Goal: Task Accomplishment & Management: Complete application form

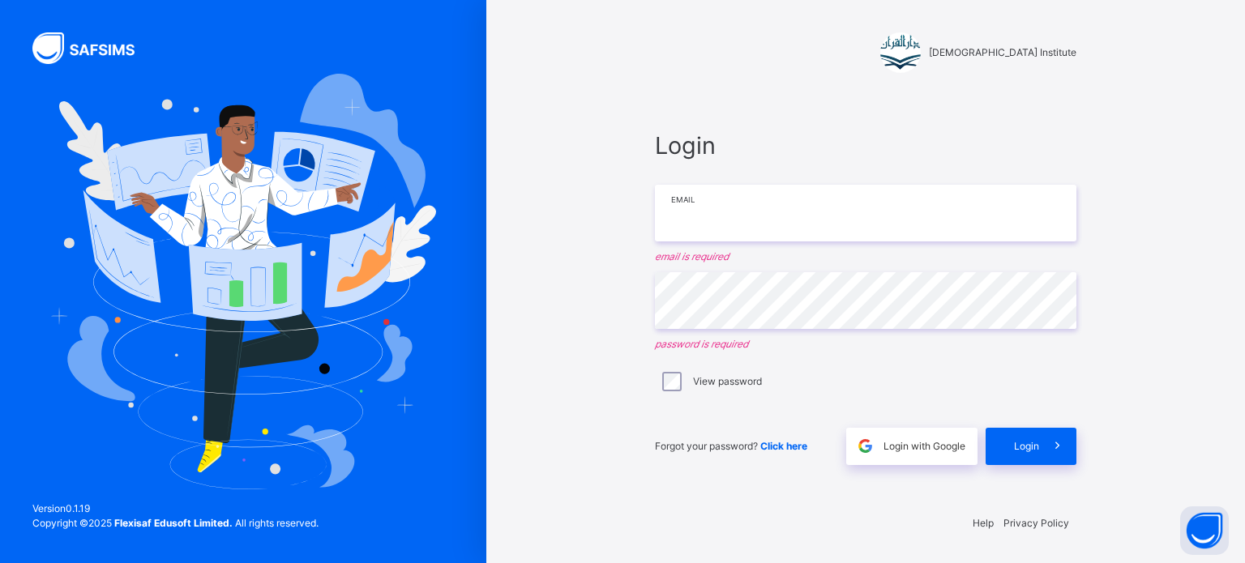
click at [953, 240] on input "email" at bounding box center [865, 213] width 421 height 57
type input "**********"
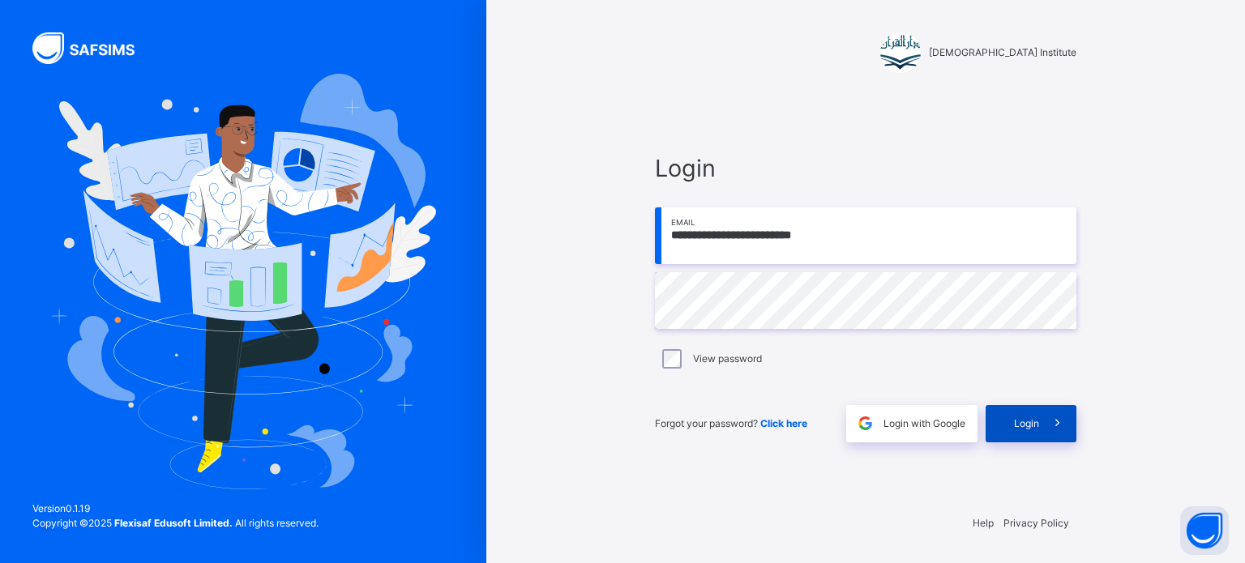
click at [1044, 412] on span at bounding box center [1057, 423] width 37 height 37
click at [1054, 434] on span at bounding box center [1057, 423] width 37 height 37
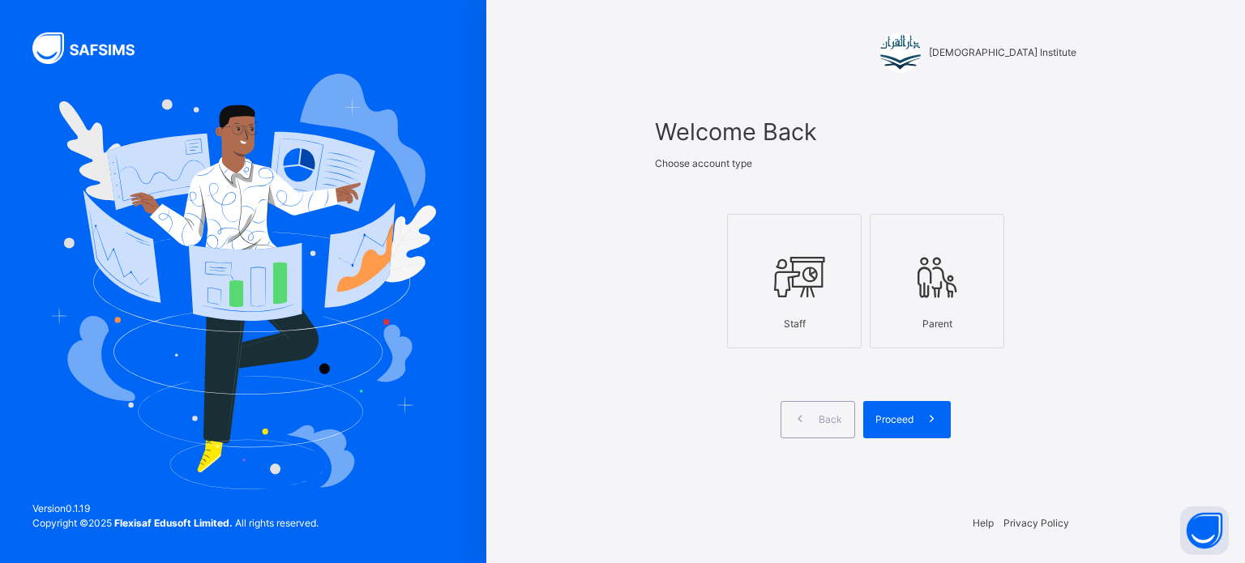
click at [814, 260] on icon at bounding box center [794, 277] width 57 height 61
click at [927, 415] on icon at bounding box center [931, 419] width 17 height 19
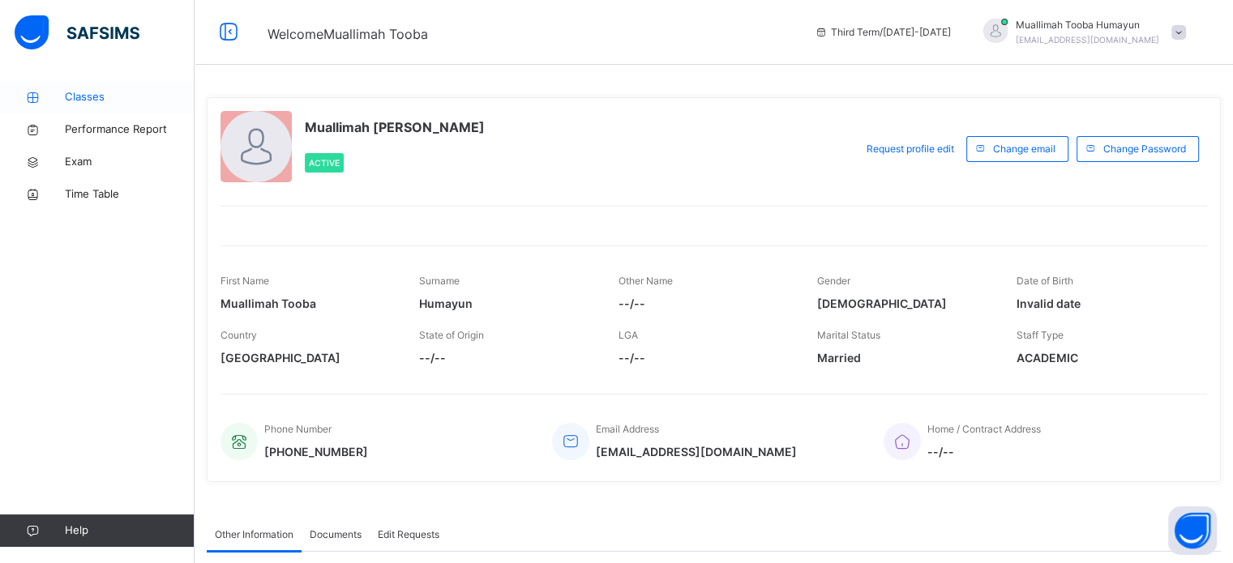
click at [105, 84] on link "Classes" at bounding box center [97, 97] width 195 height 32
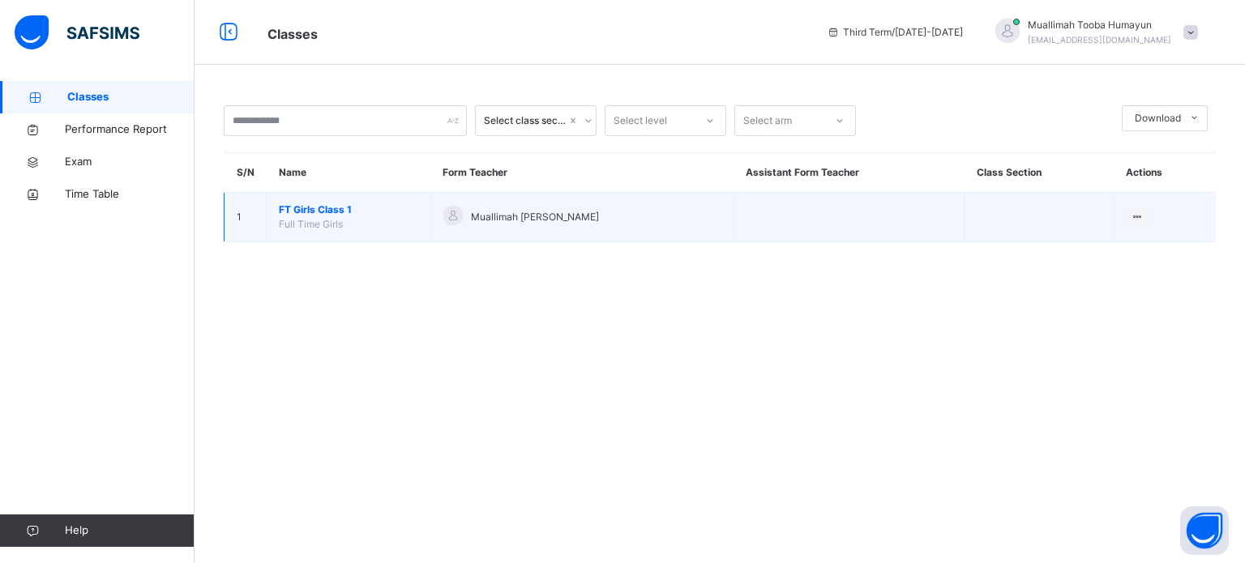
click at [345, 212] on span "FT Girls Class 1" at bounding box center [348, 210] width 139 height 15
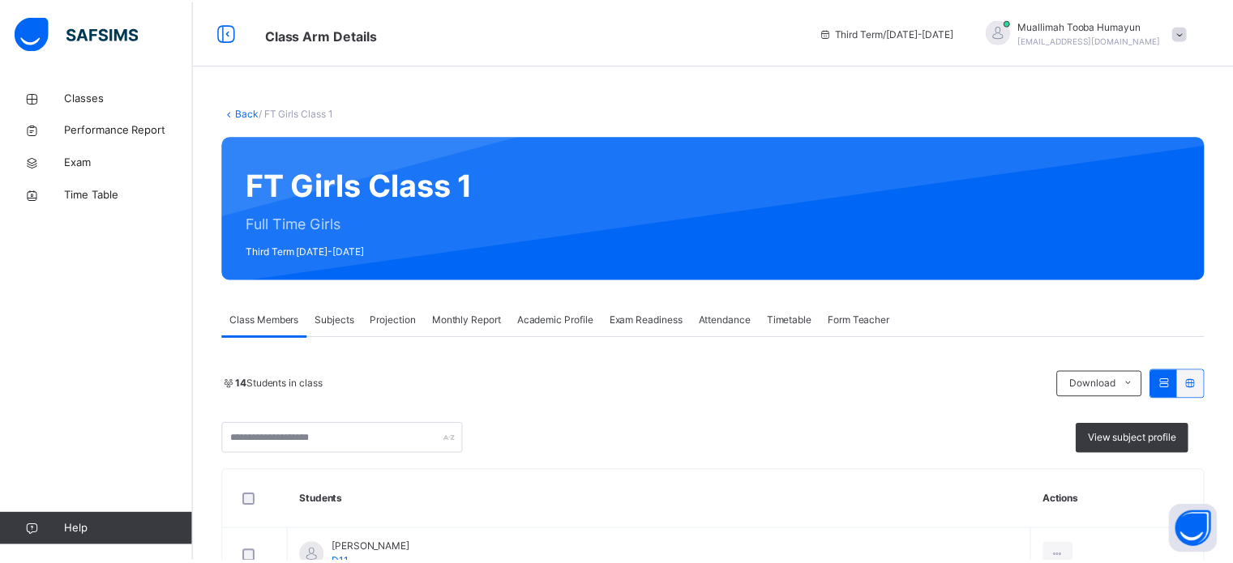
scroll to position [107, 0]
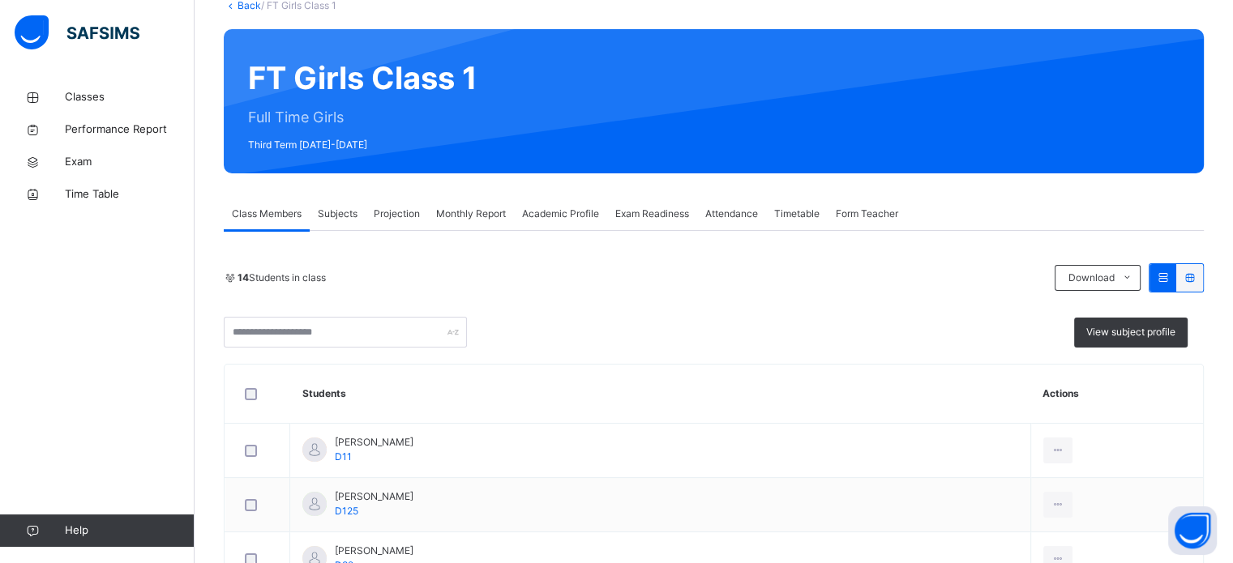
click at [411, 207] on span "Projection" at bounding box center [397, 214] width 46 height 15
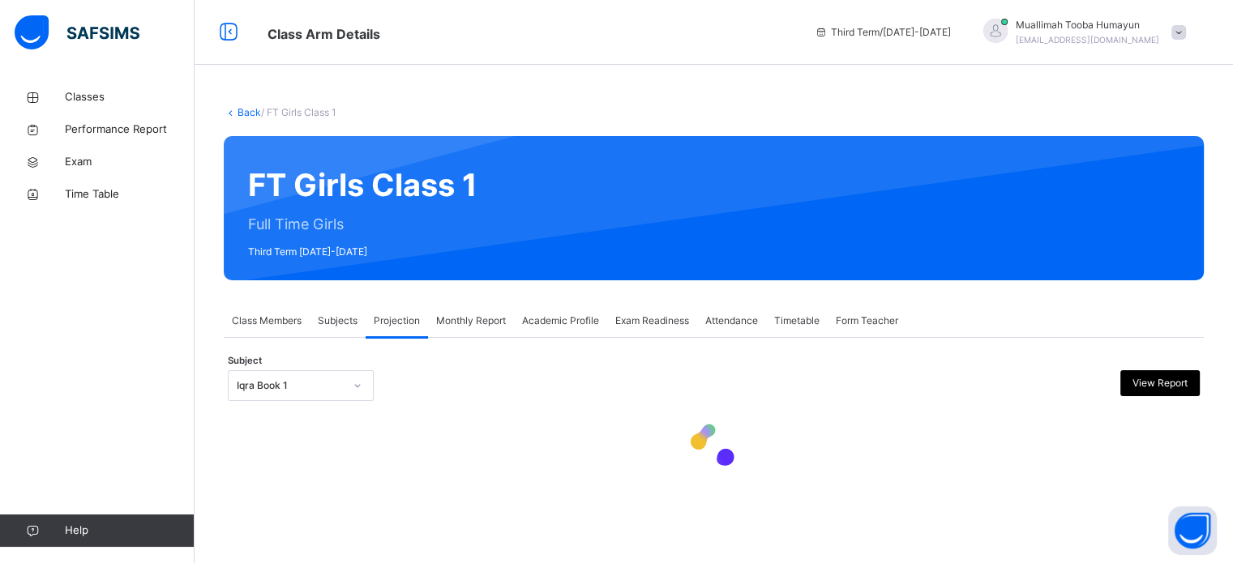
scroll to position [0, 0]
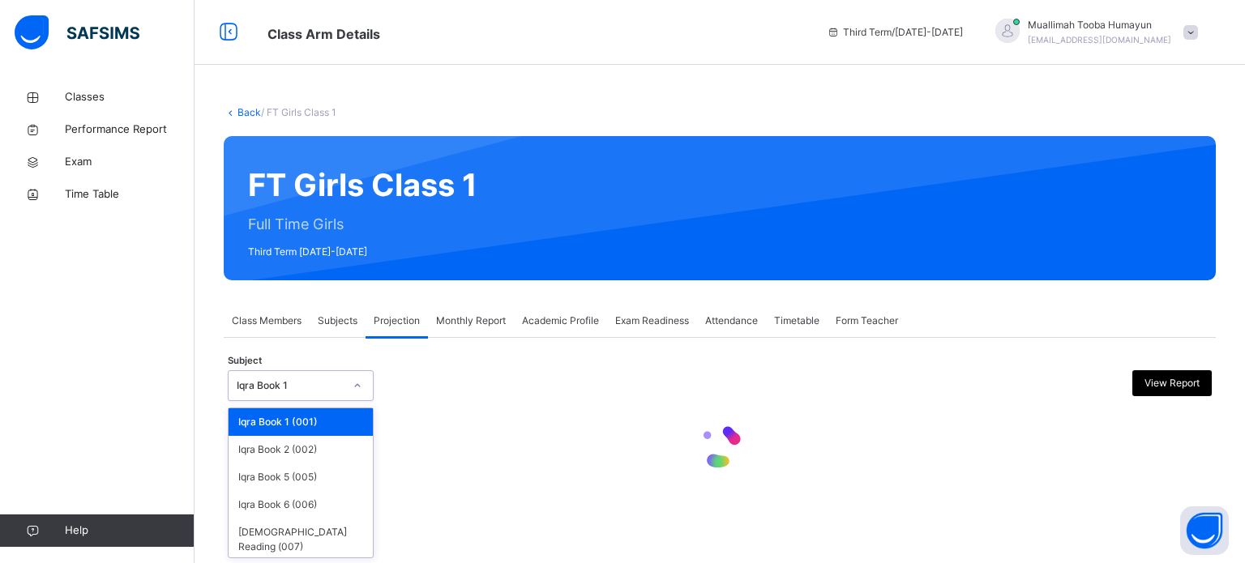
click at [325, 542] on div "Back / FT Girls Class 1 FT Girls Class 1 Full Time Girls Third Term [DATE]-[DAT…" at bounding box center [720, 281] width 1050 height 563
click at [327, 523] on div "Back / FT Girls Class 1 FT Girls Class 1 Full Time Girls Third Term [DATE]-[DAT…" at bounding box center [720, 304] width 1050 height 446
click at [319, 531] on div "Back / FT Girls Class 1 FT Girls Class 1 Full Time Girls Third Term [DATE]-[DAT…" at bounding box center [720, 281] width 1050 height 563
click at [299, 541] on div "Back / FT Girls Class 1 FT Girls Class 1 Full Time Girls Third Term [DATE]-[DAT…" at bounding box center [720, 281] width 1050 height 563
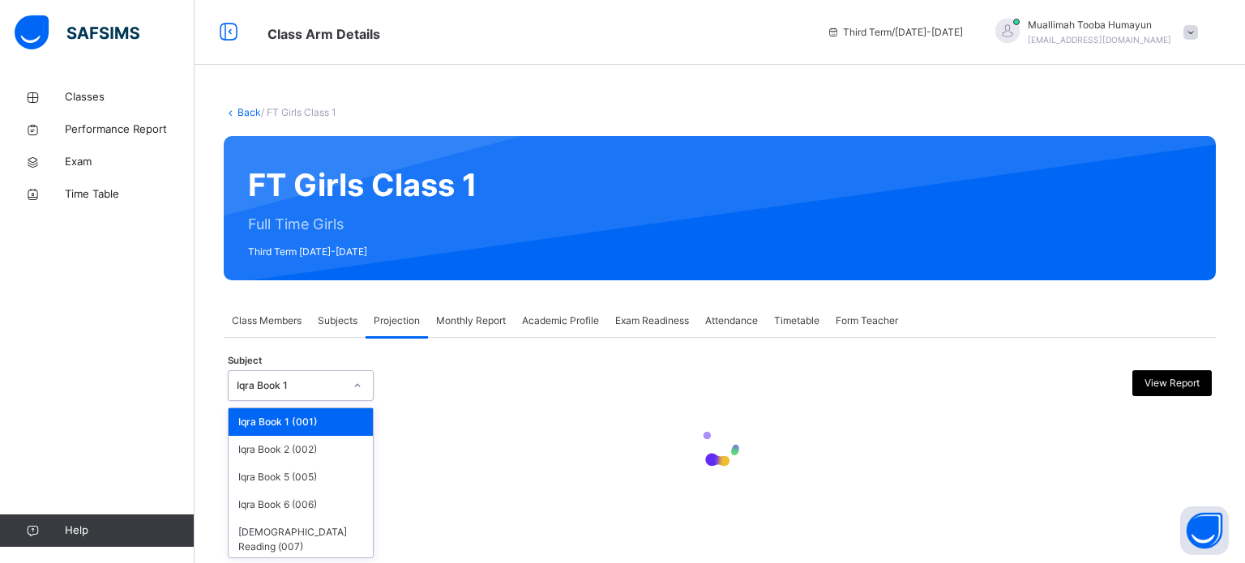
click at [290, 532] on div "Back / FT Girls Class 1 FT Girls Class 1 Full Time Girls Third Term [DATE]-[DAT…" at bounding box center [720, 281] width 1050 height 563
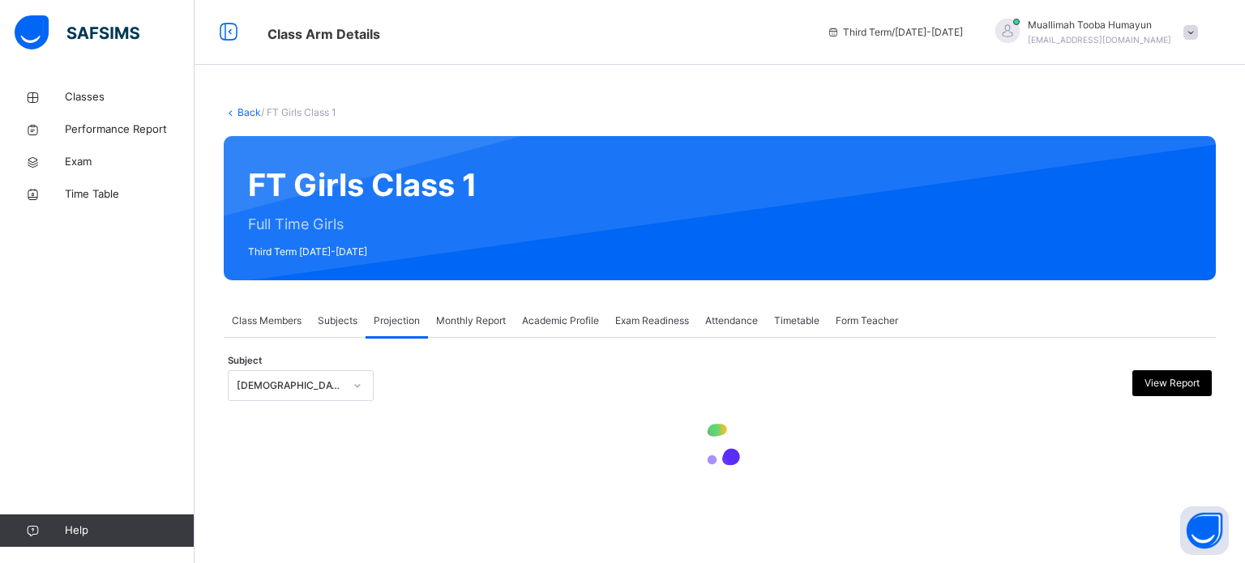
click at [286, 530] on div "Back / FT Girls Class 1 FT Girls Class 1 Full Time Girls Third Term [DATE]-[DAT…" at bounding box center [720, 281] width 1050 height 563
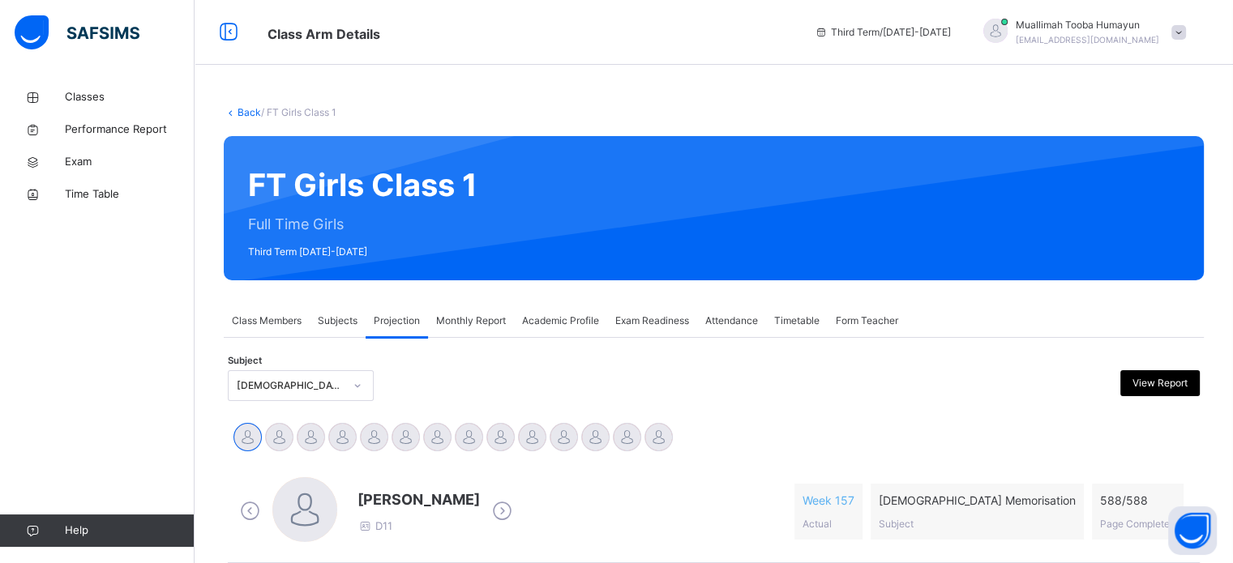
scroll to position [522, 0]
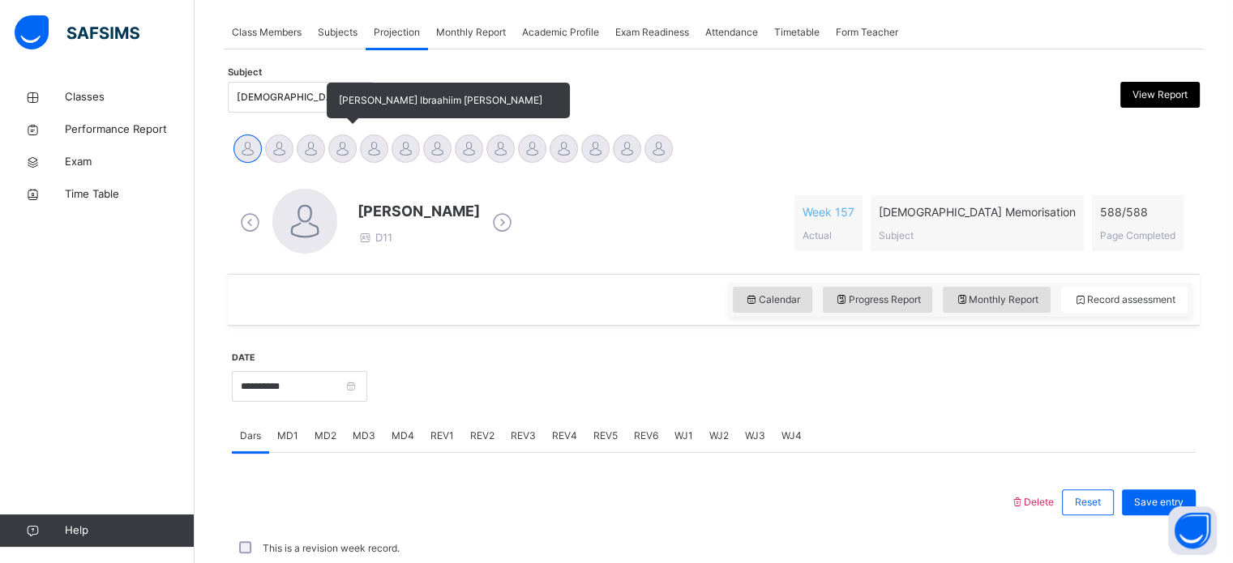
click at [353, 145] on div at bounding box center [342, 149] width 28 height 28
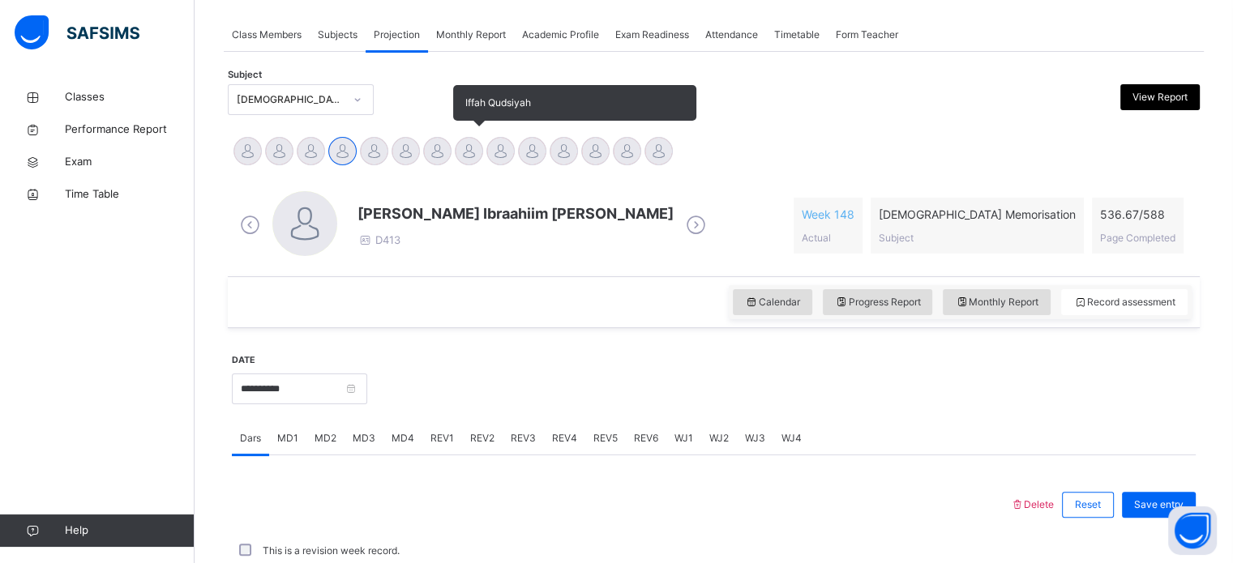
scroll to position [289, 0]
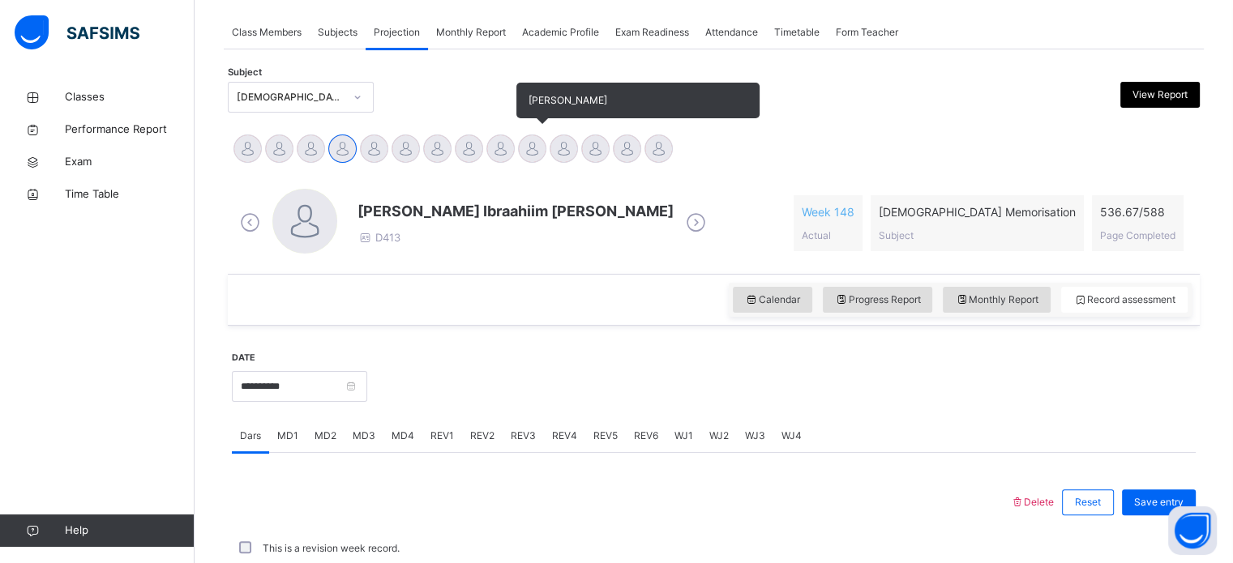
click at [527, 152] on div at bounding box center [532, 149] width 28 height 28
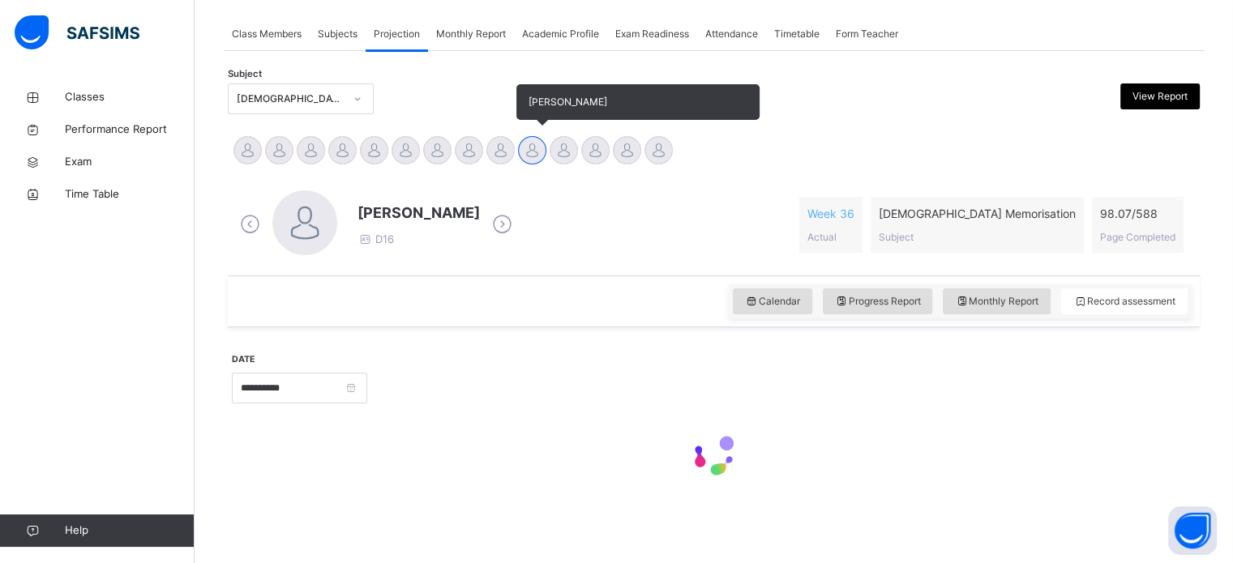
scroll to position [286, 0]
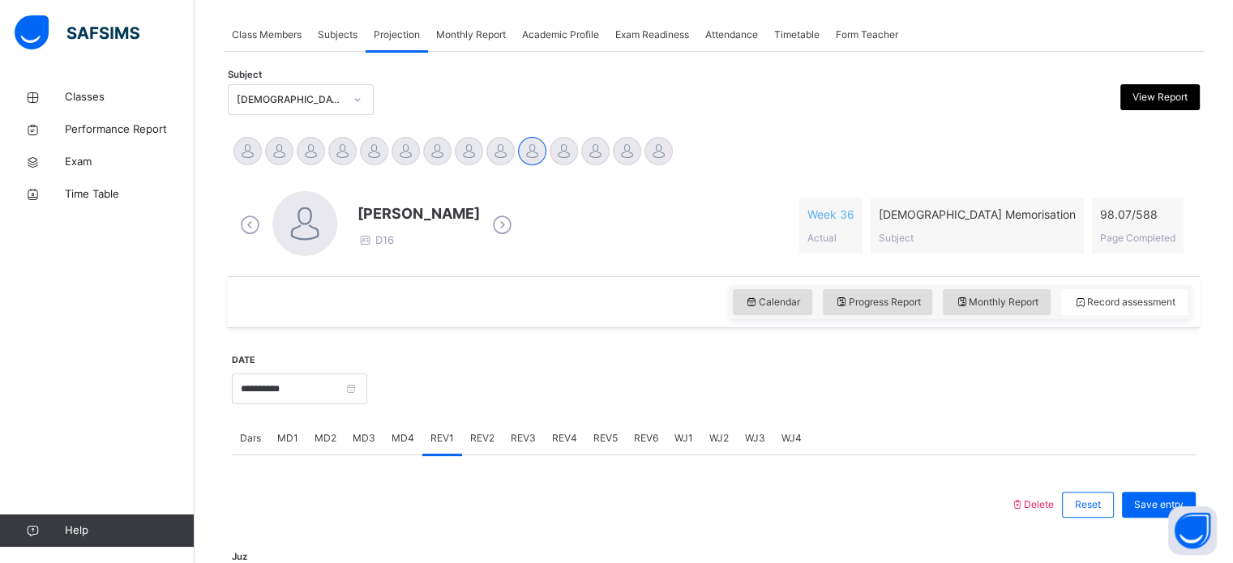
click at [483, 439] on span "REV2" at bounding box center [482, 438] width 24 height 15
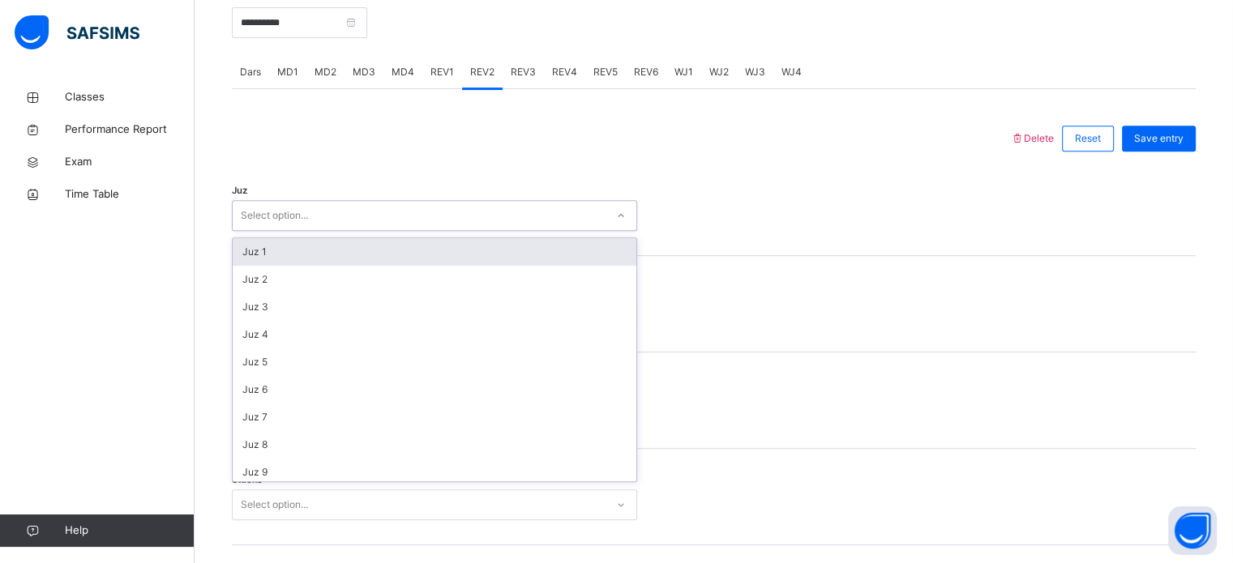
scroll to position [584, 0]
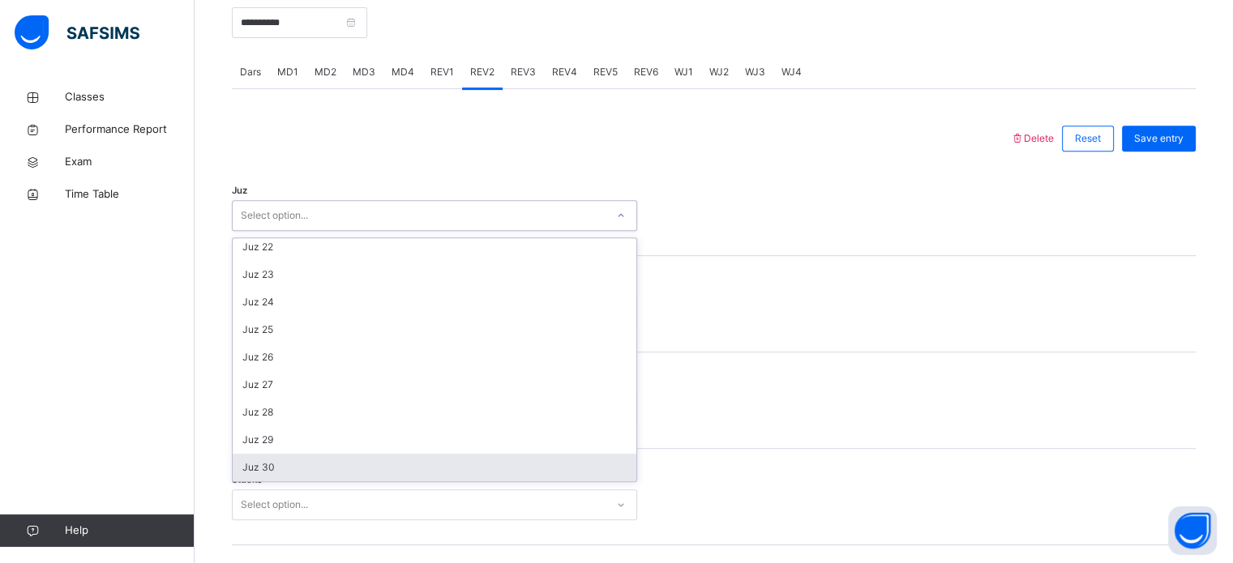
click at [322, 462] on div "Juz 30" at bounding box center [435, 468] width 404 height 28
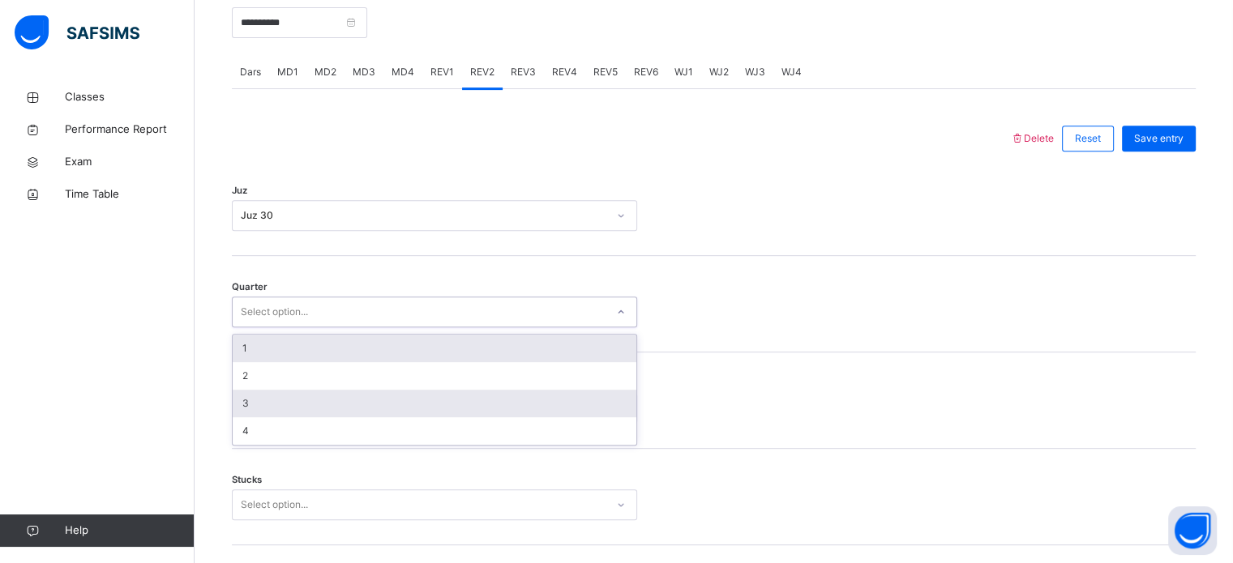
click at [348, 402] on div "3" at bounding box center [435, 404] width 404 height 28
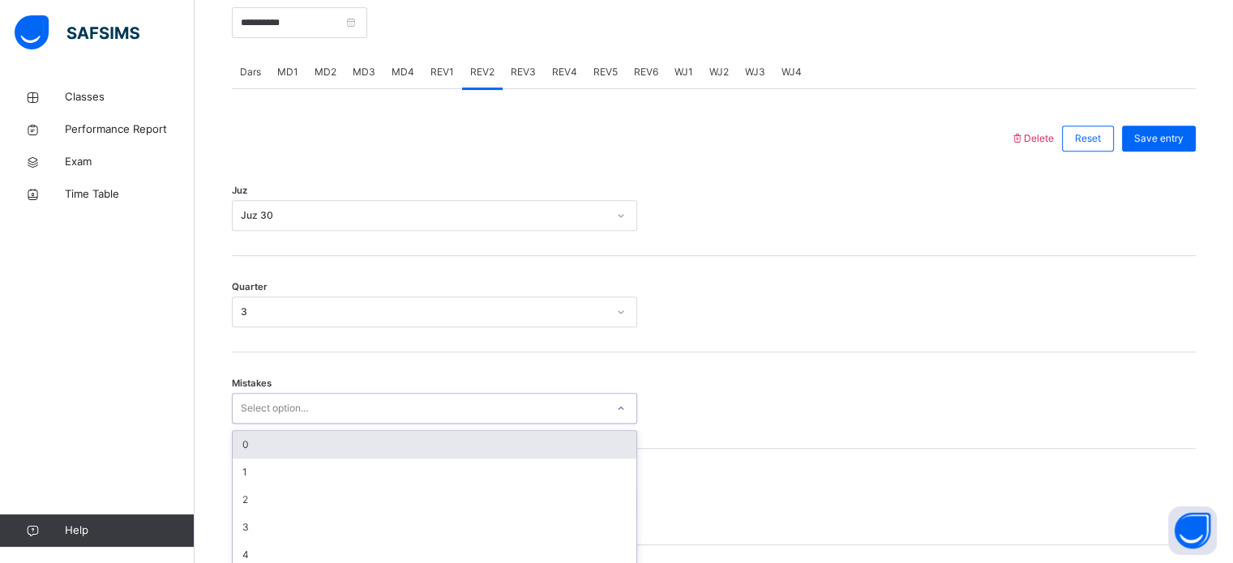
scroll to position [720, 0]
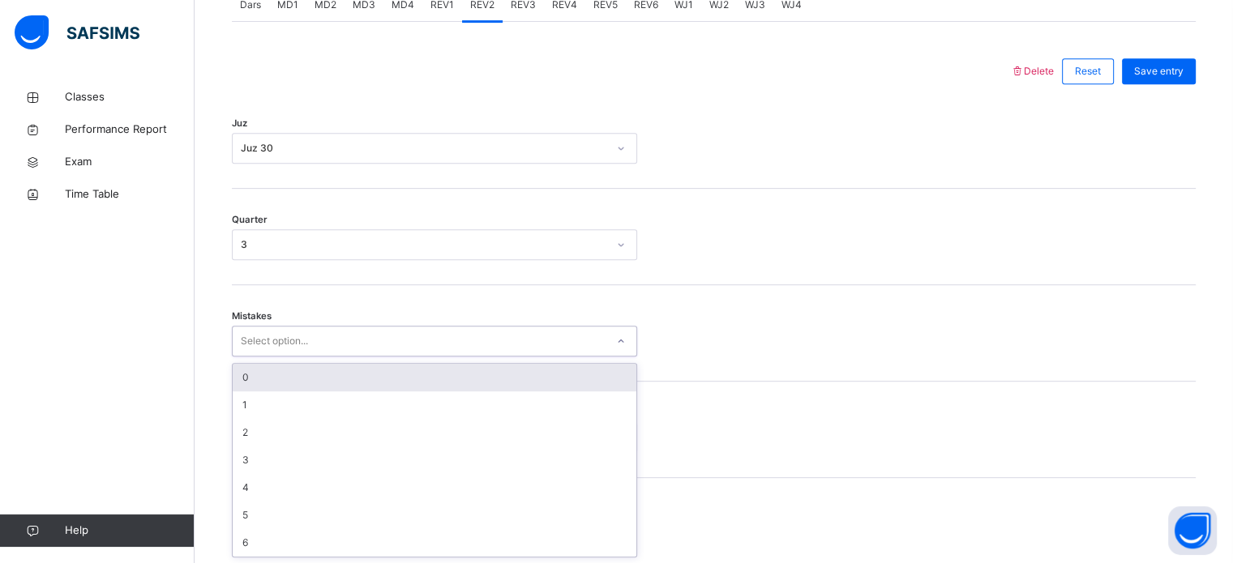
click at [437, 272] on div "Quarter 3" at bounding box center [714, 237] width 964 height 96
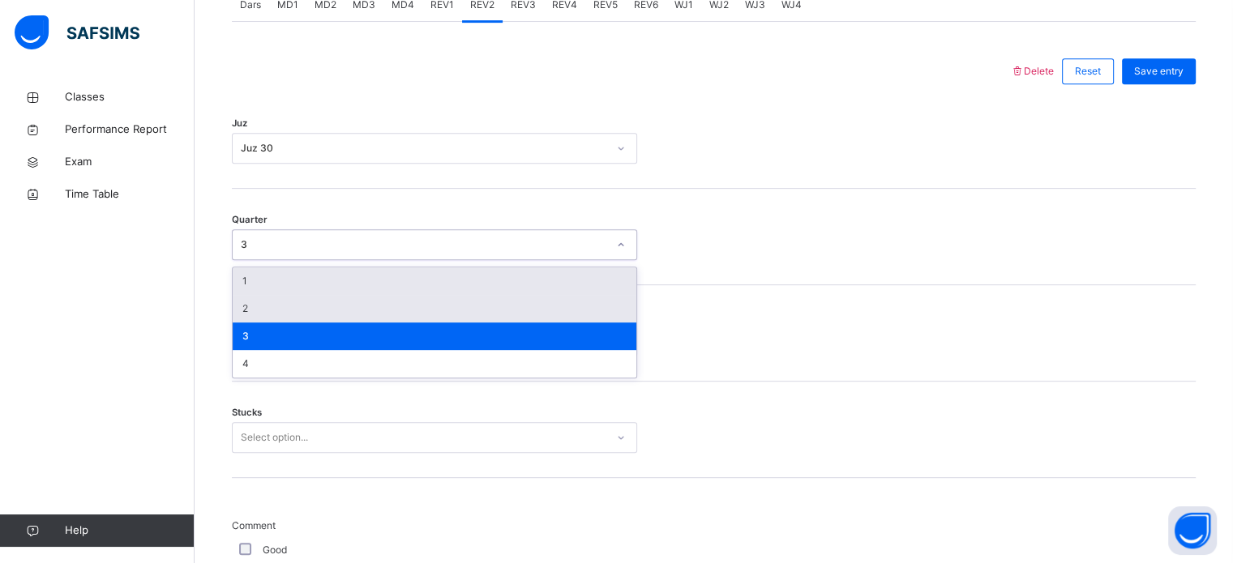
click at [388, 314] on div "2" at bounding box center [435, 309] width 404 height 28
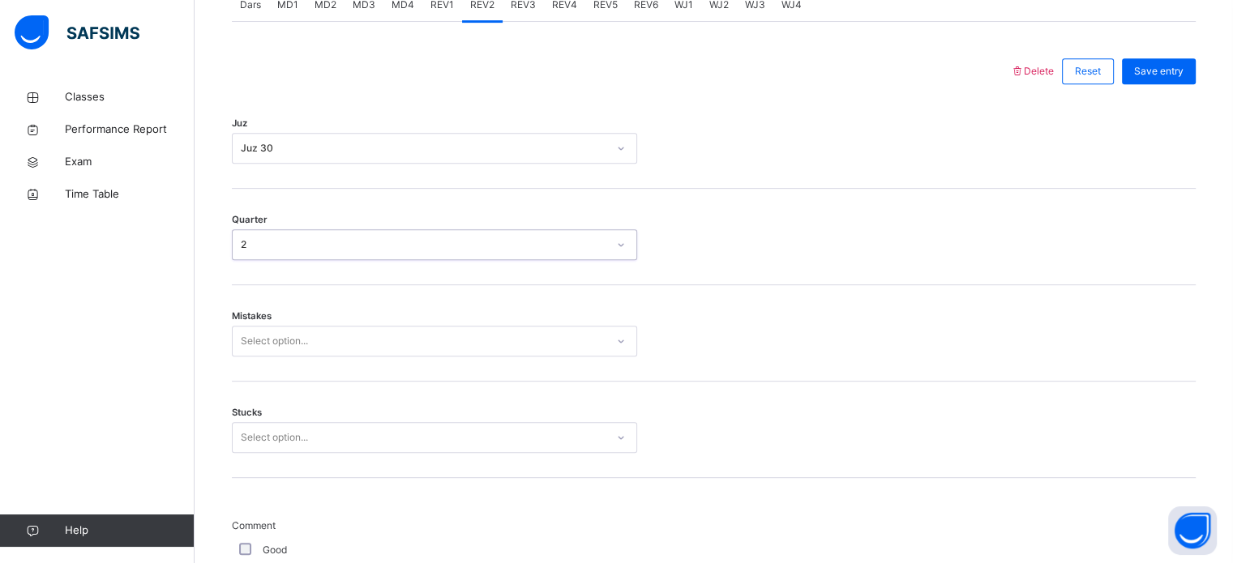
click at [375, 369] on div "Mistakes Select option..." at bounding box center [714, 333] width 964 height 96
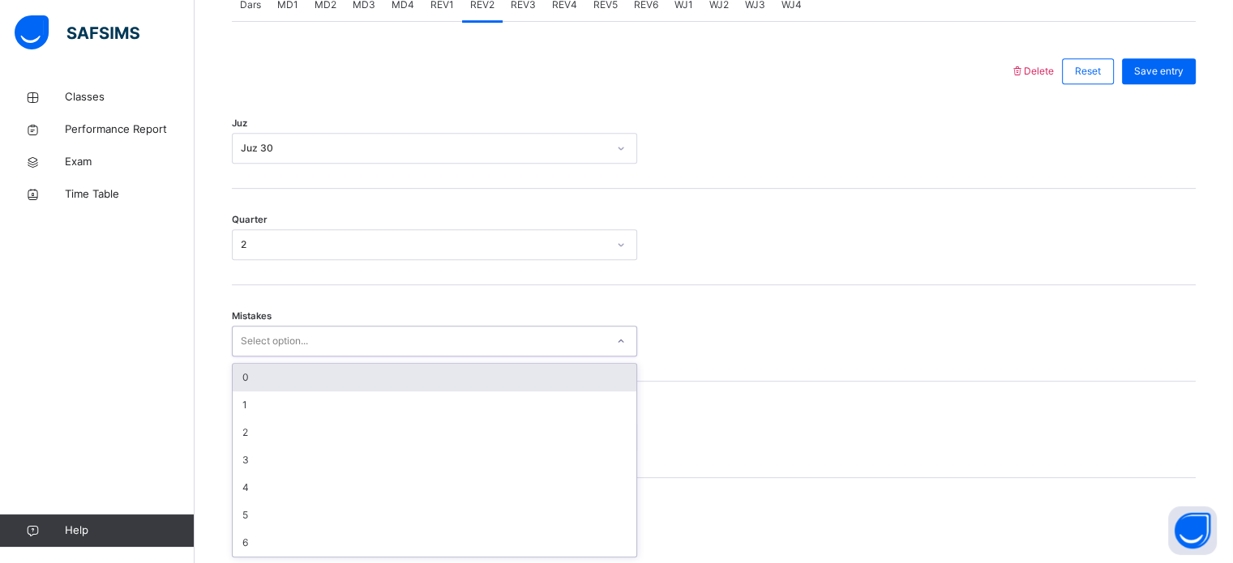
click at [378, 377] on div "0" at bounding box center [435, 378] width 404 height 28
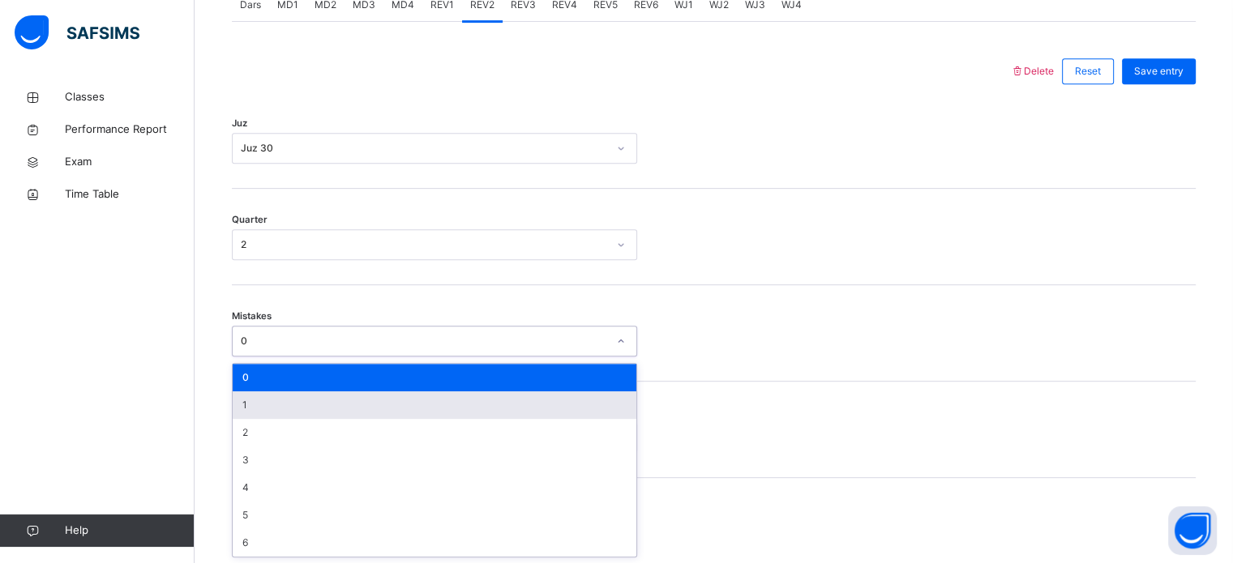
click at [342, 402] on div "1" at bounding box center [435, 405] width 404 height 28
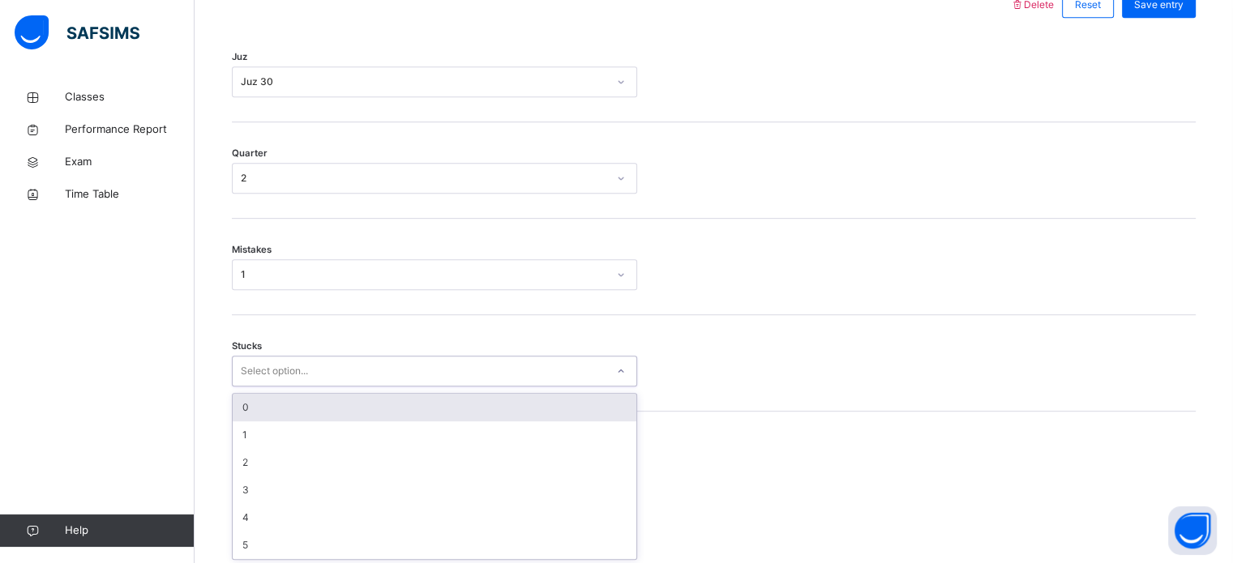
scroll to position [788, 0]
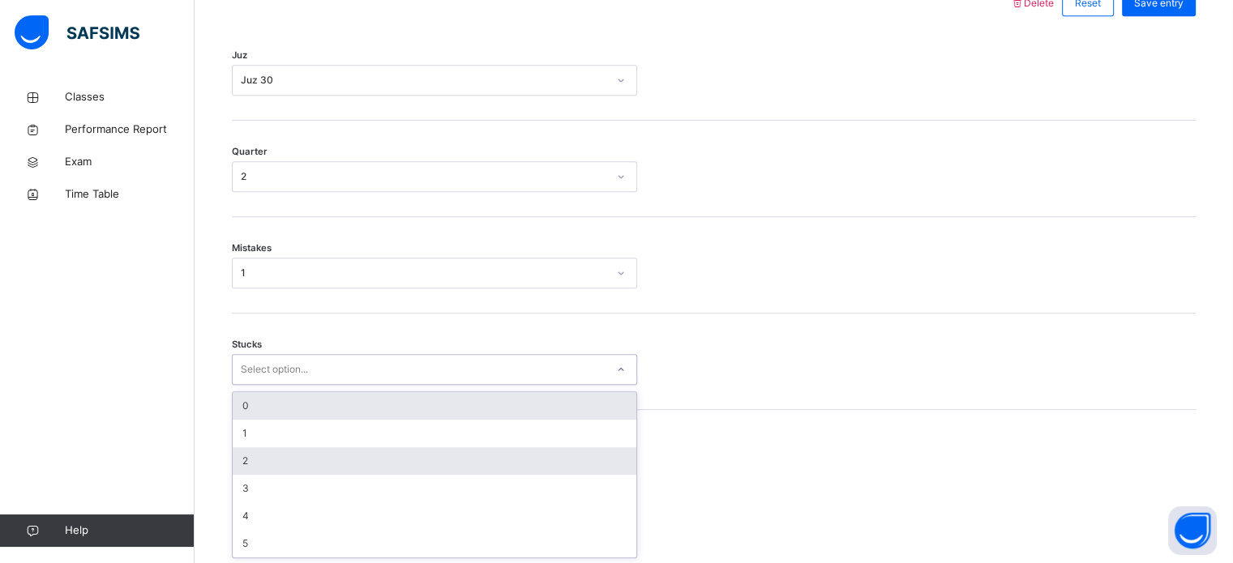
click at [331, 453] on div "2" at bounding box center [435, 461] width 404 height 28
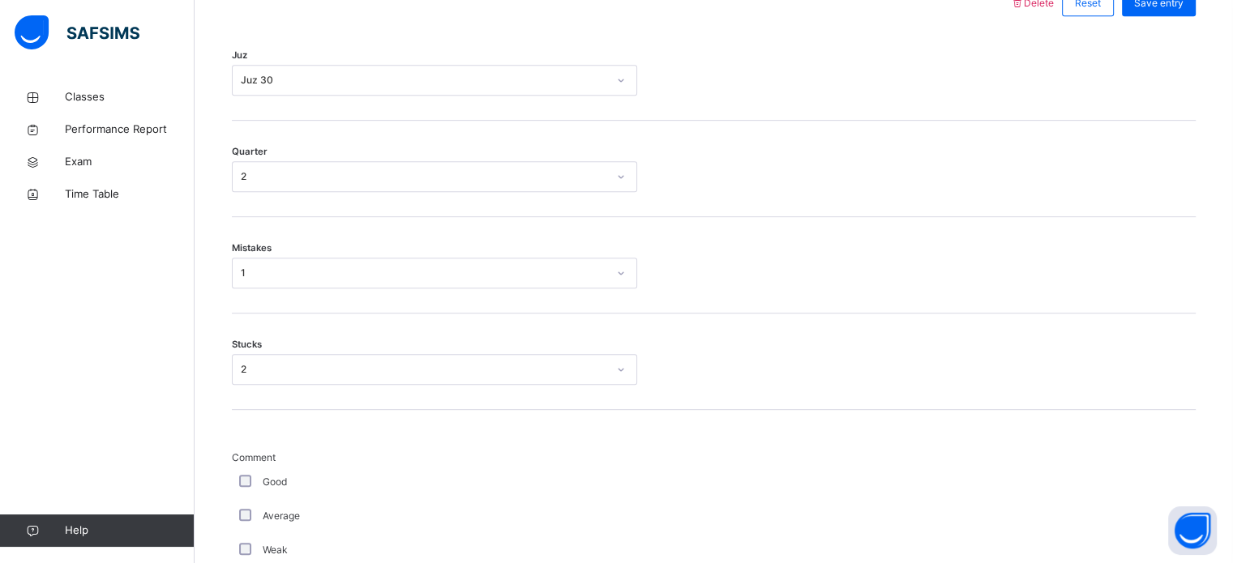
scroll to position [1367, 0]
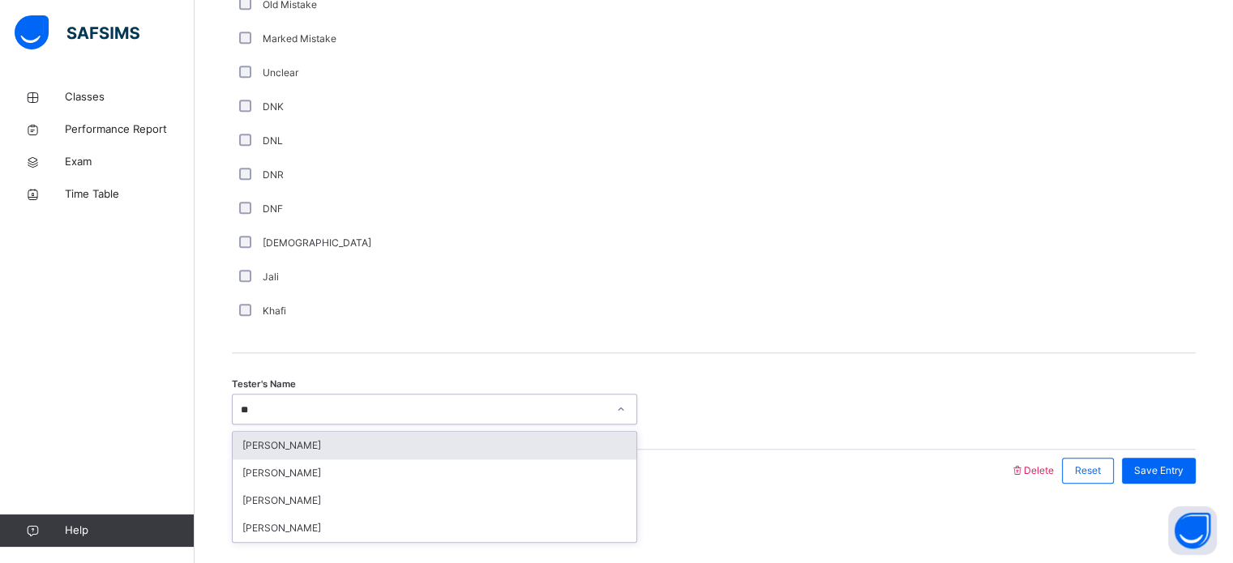
type input "***"
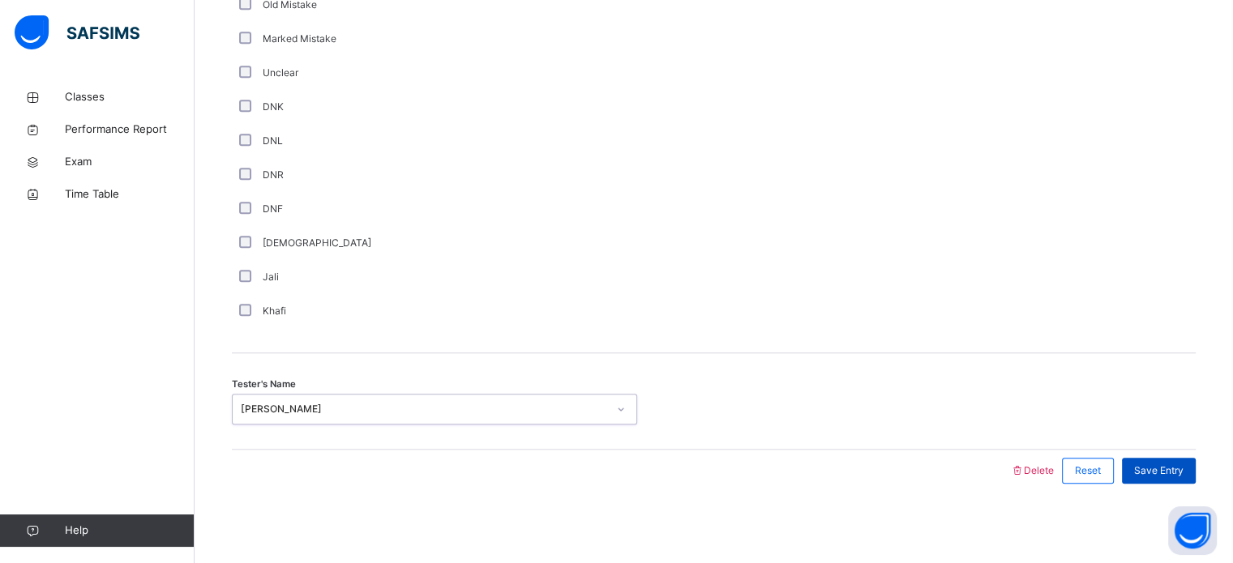
click at [1147, 464] on span "Save Entry" at bounding box center [1158, 471] width 49 height 15
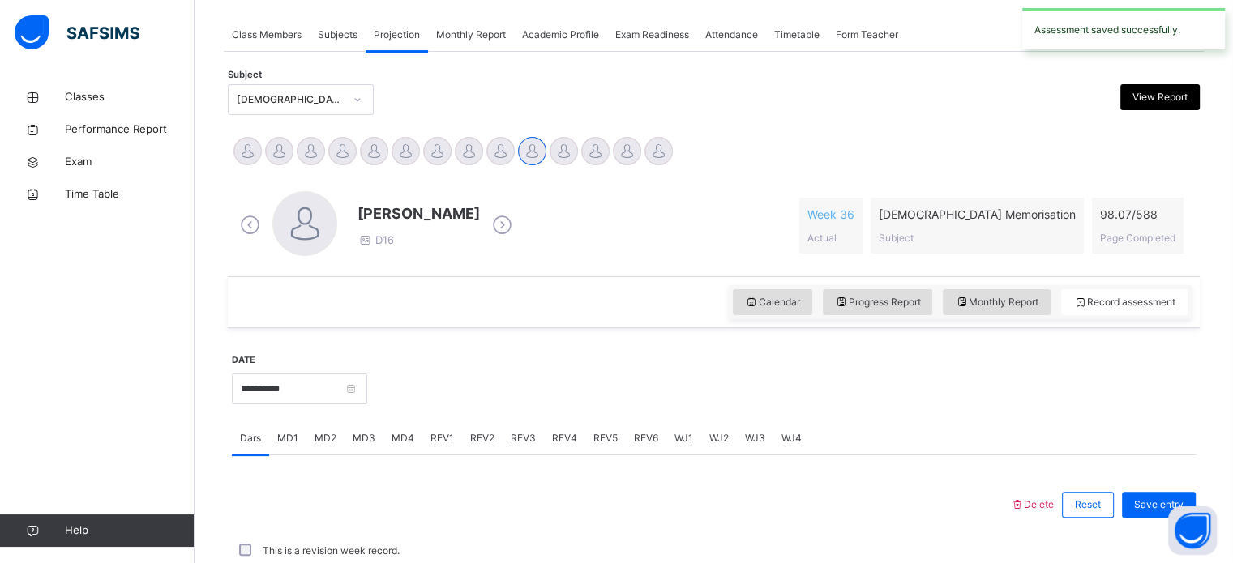
scroll to position [653, 0]
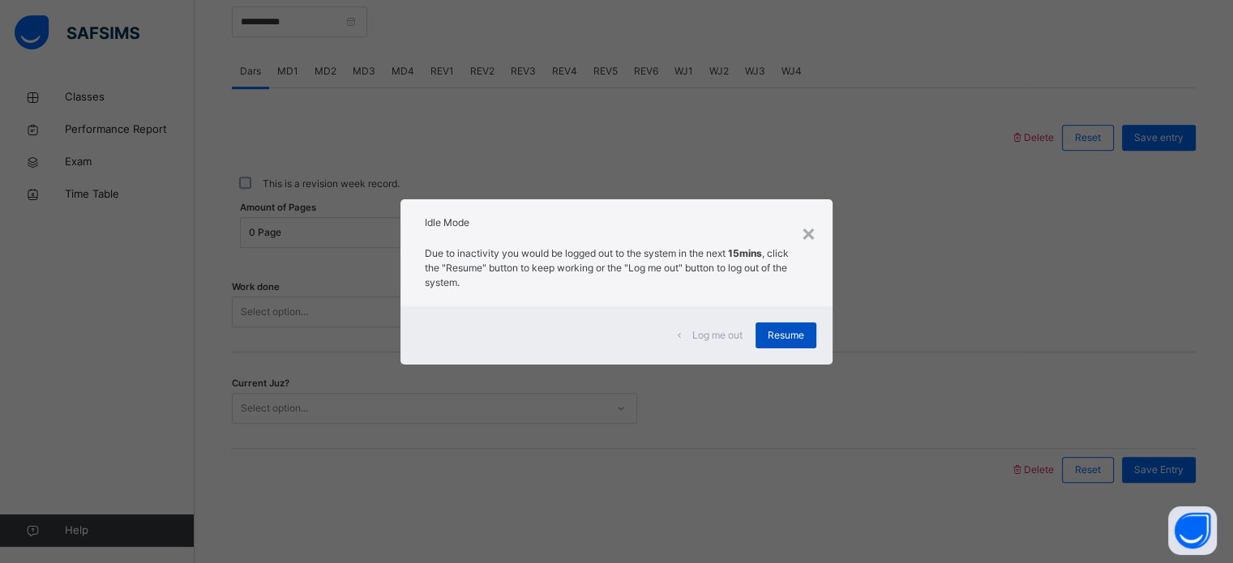
click at [802, 347] on div "Resume" at bounding box center [785, 336] width 61 height 26
click at [794, 345] on div "Resume" at bounding box center [785, 336] width 61 height 26
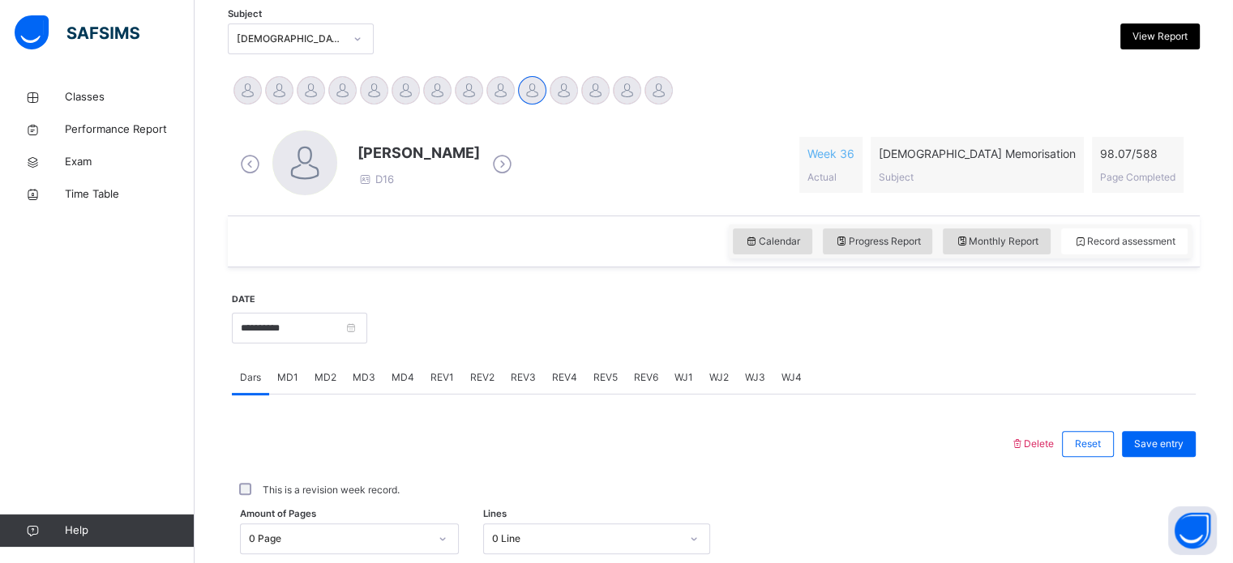
scroll to position [348, 0]
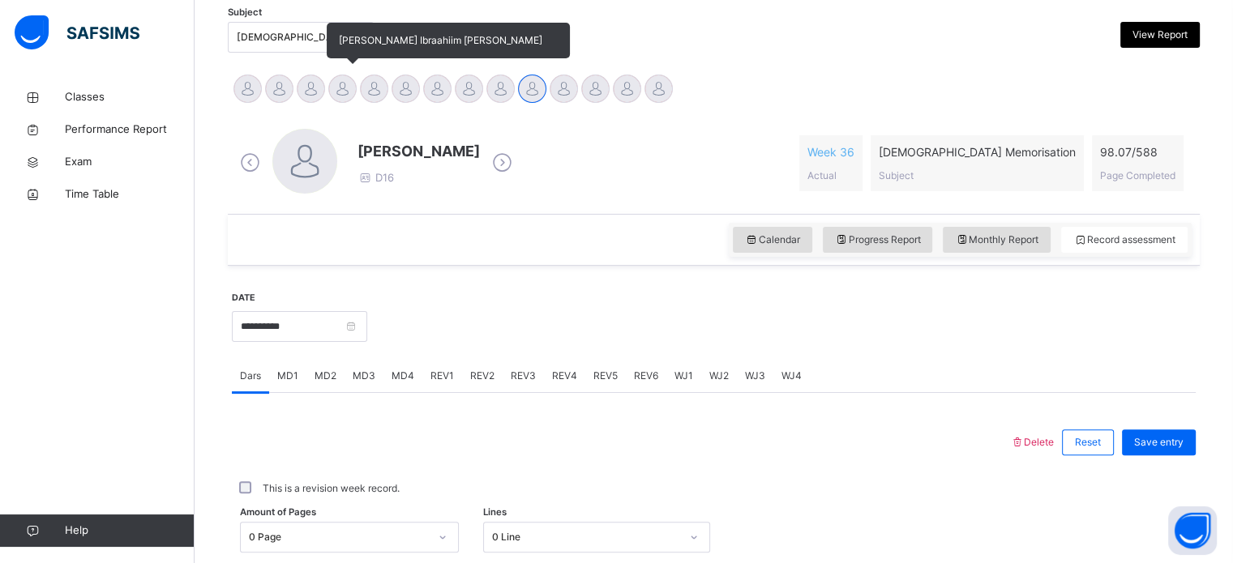
click at [348, 88] on div at bounding box center [342, 89] width 28 height 28
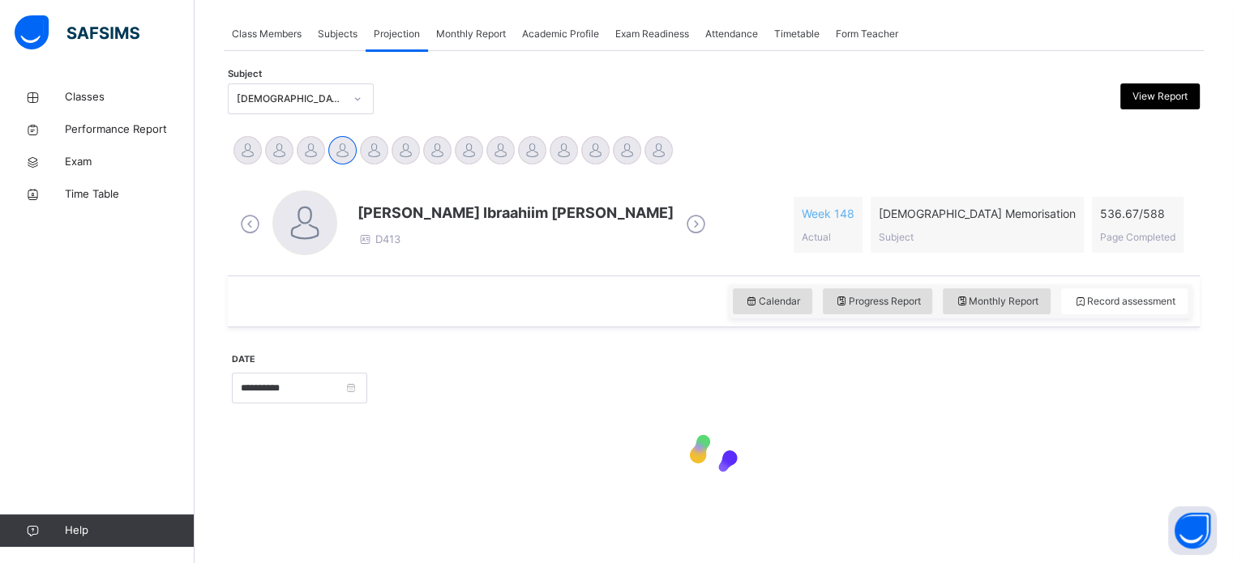
scroll to position [286, 0]
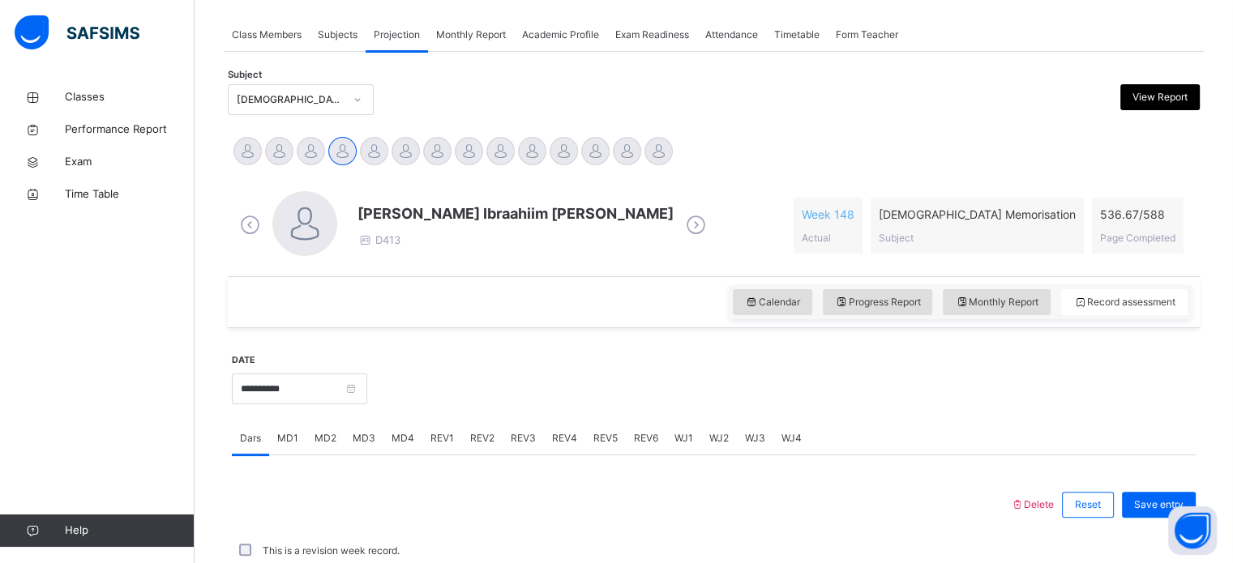
click at [643, 422] on div "REV6" at bounding box center [646, 438] width 41 height 32
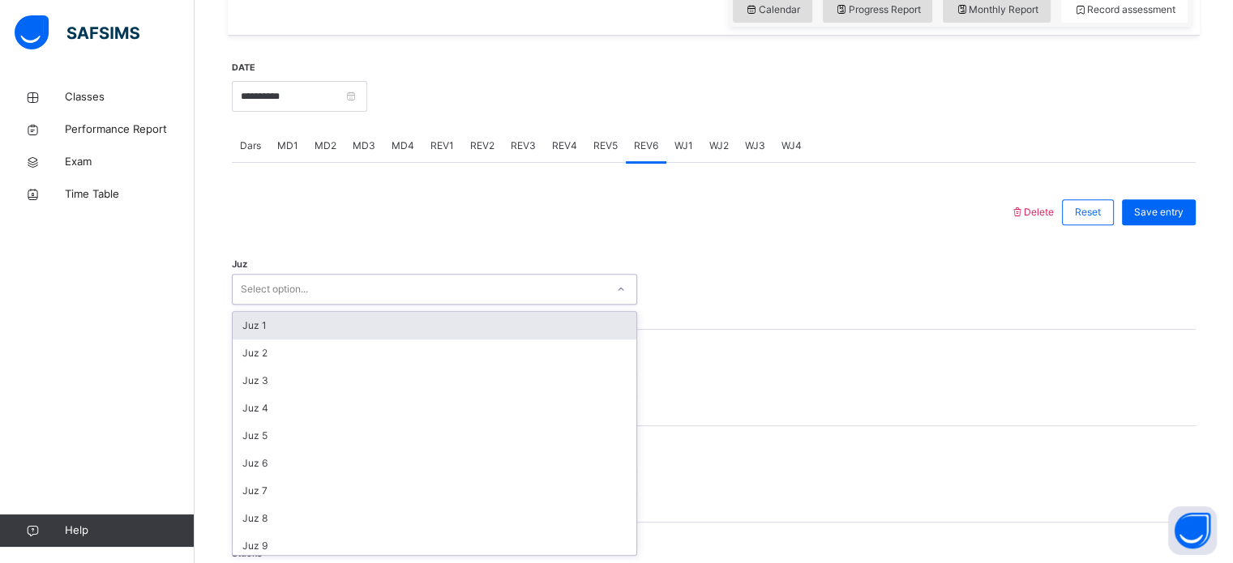
scroll to position [584, 0]
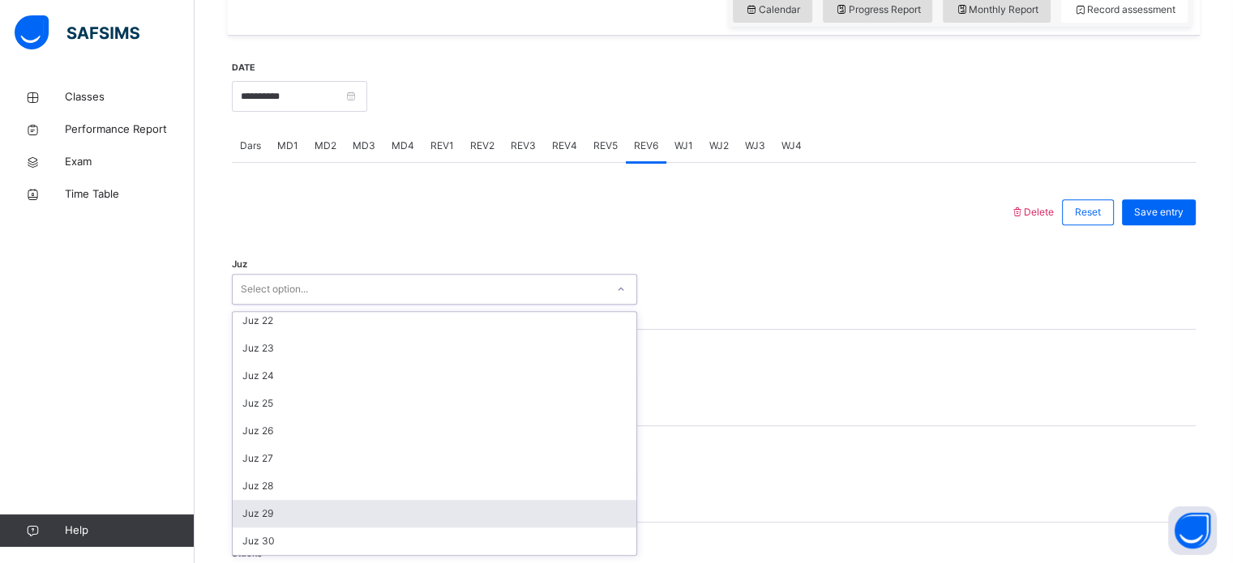
click at [310, 502] on div "Juz 29" at bounding box center [435, 514] width 404 height 28
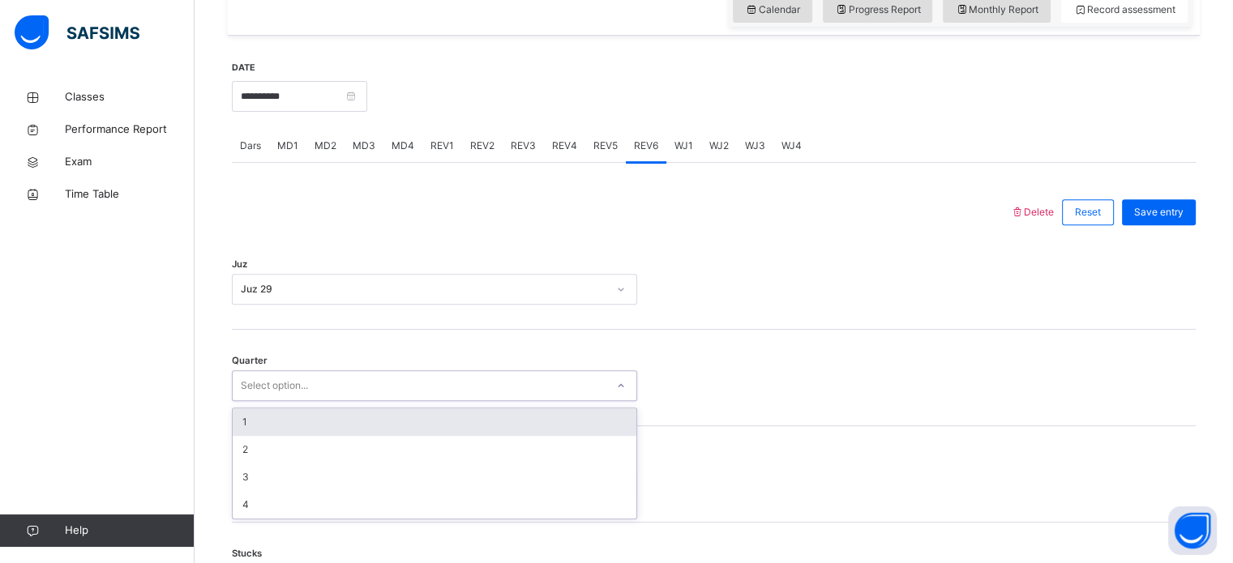
click at [321, 417] on div "1" at bounding box center [435, 422] width 404 height 28
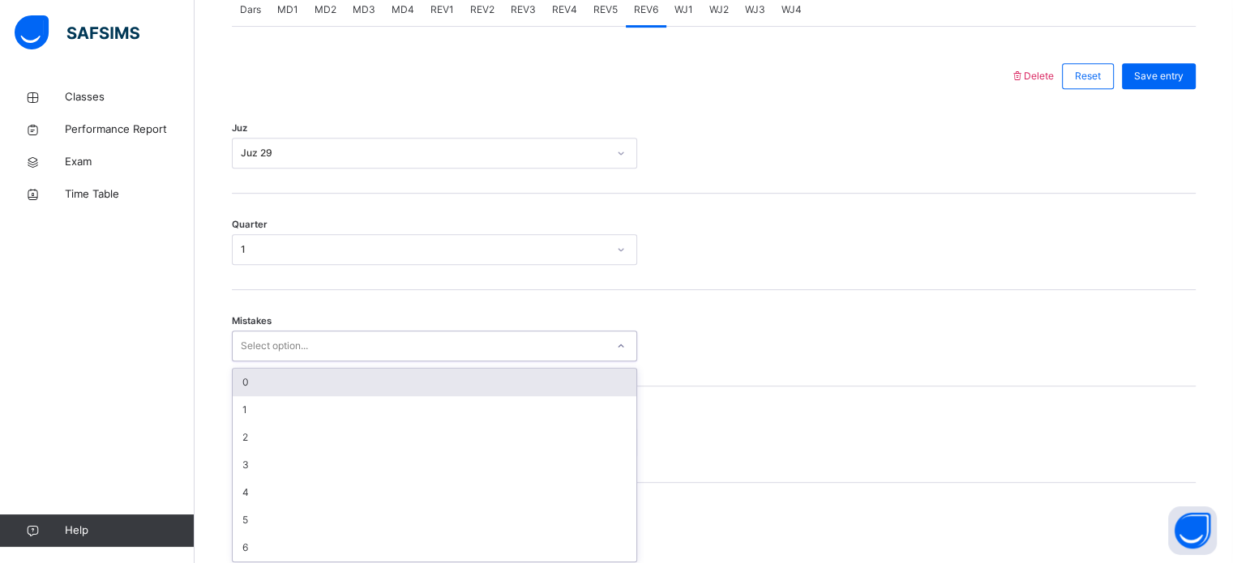
scroll to position [720, 0]
click at [308, 385] on div "0" at bounding box center [435, 378] width 404 height 28
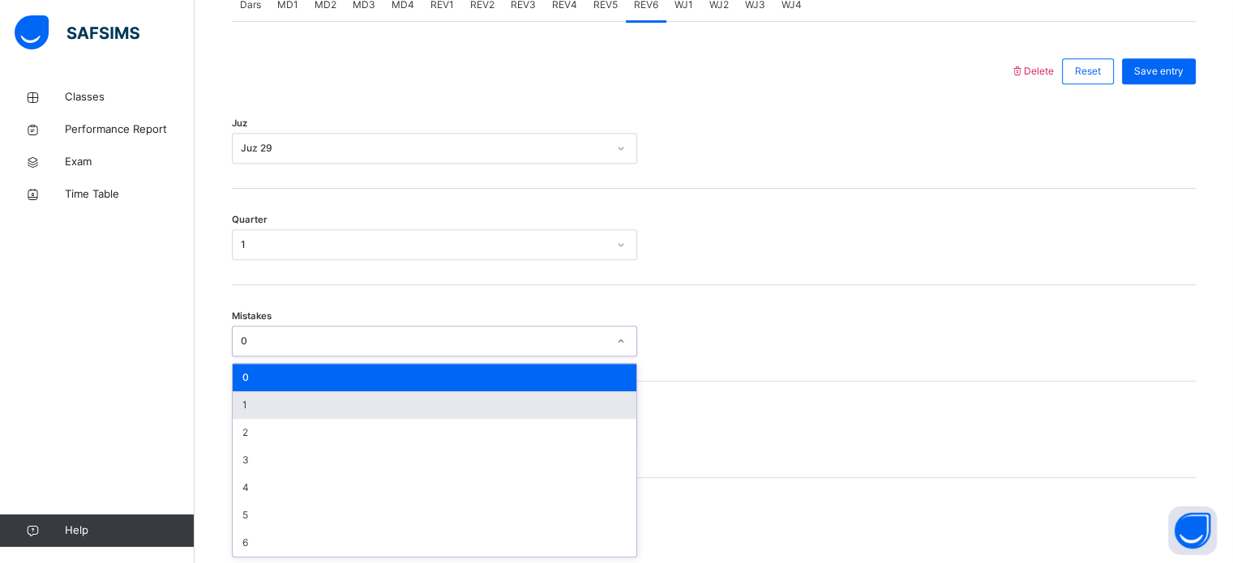
click at [257, 408] on div "1" at bounding box center [435, 405] width 404 height 28
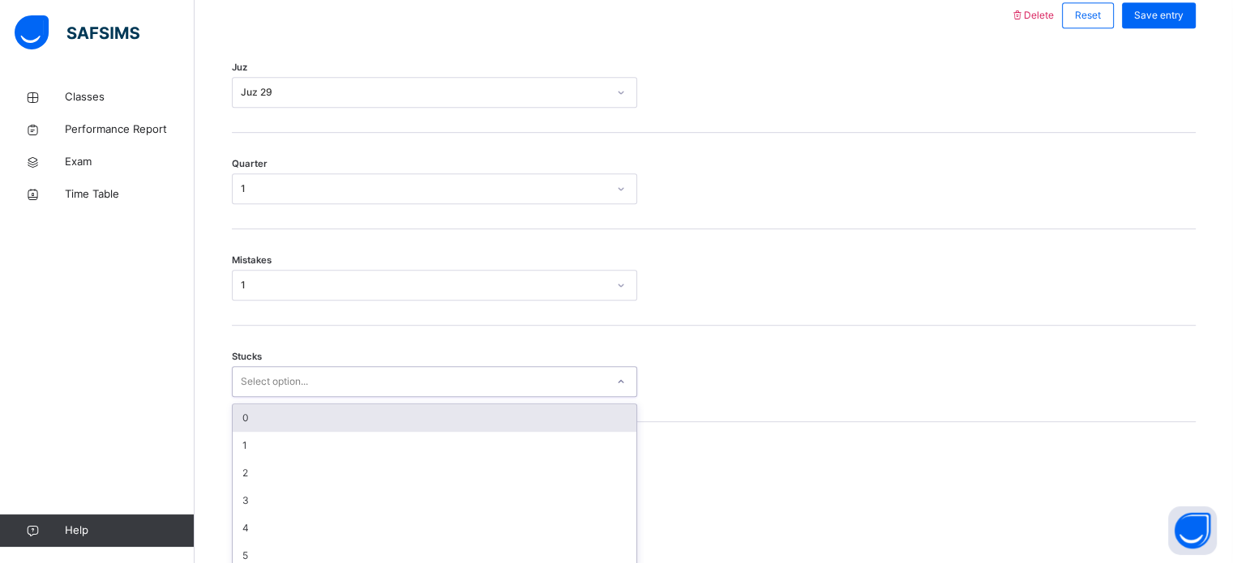
scroll to position [788, 0]
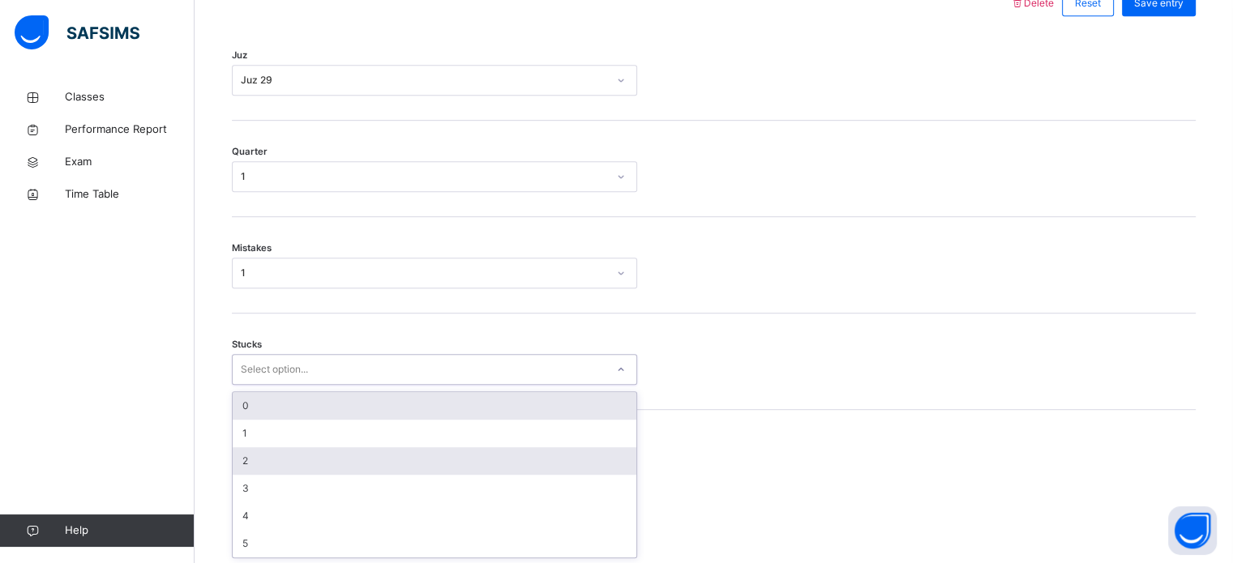
click at [276, 457] on div "2" at bounding box center [435, 461] width 404 height 28
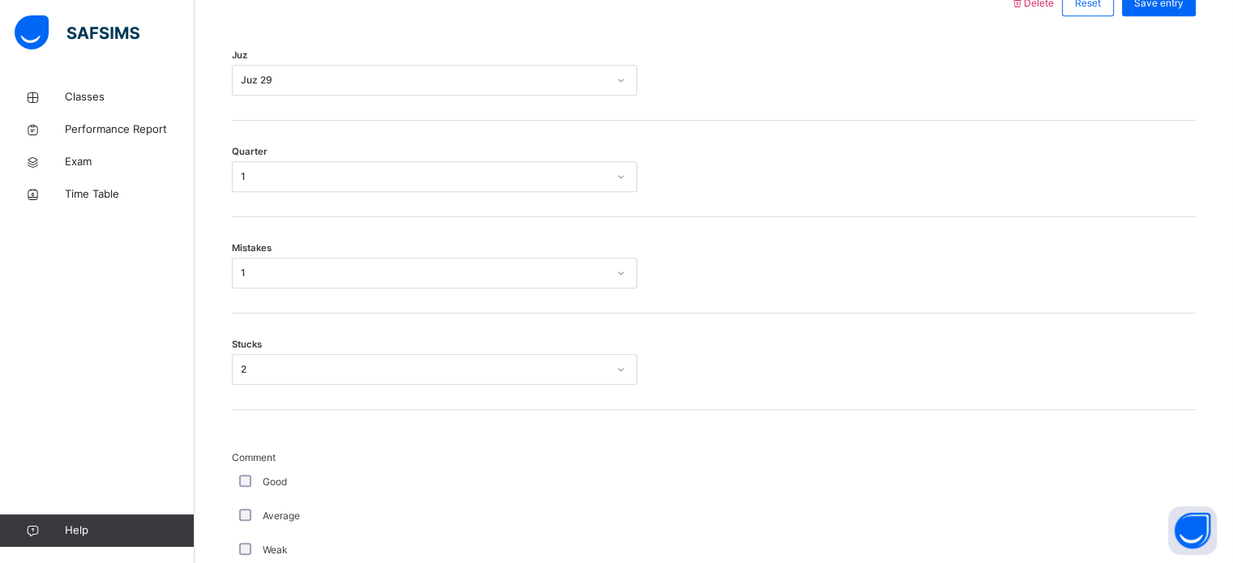
scroll to position [1367, 0]
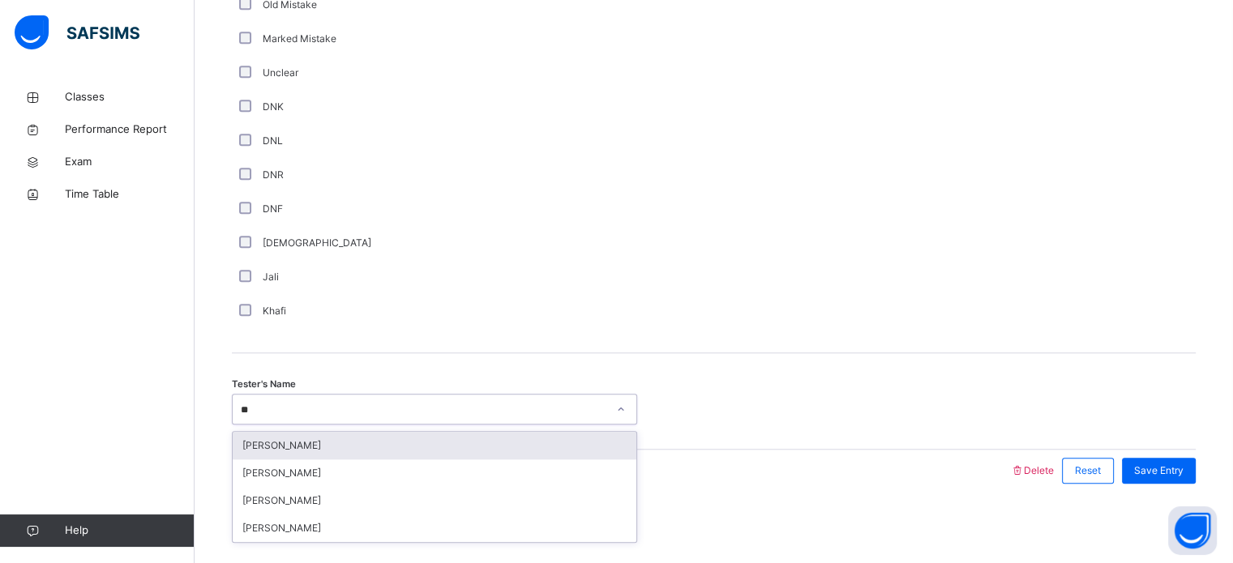
type input "***"
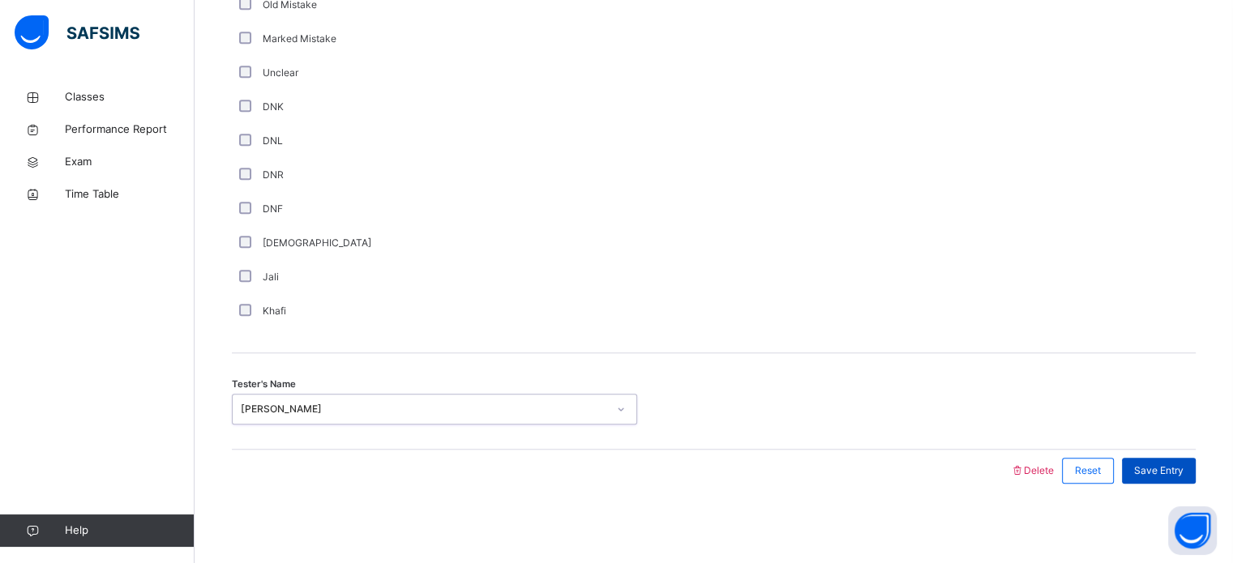
click at [1171, 464] on span "Save Entry" at bounding box center [1158, 471] width 49 height 15
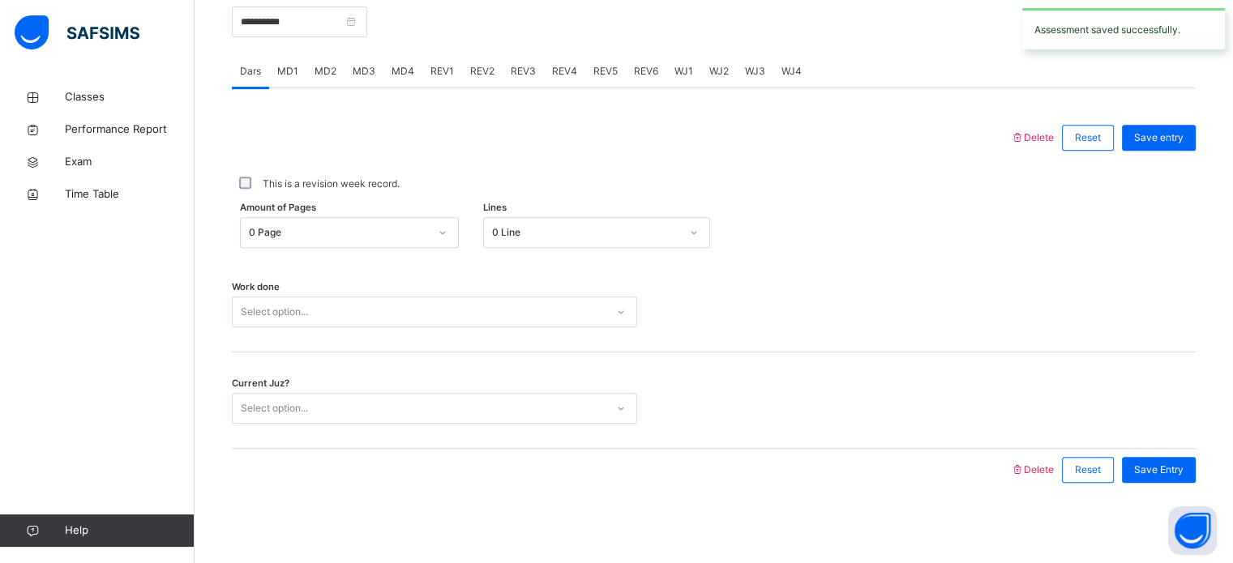
scroll to position [0, 0]
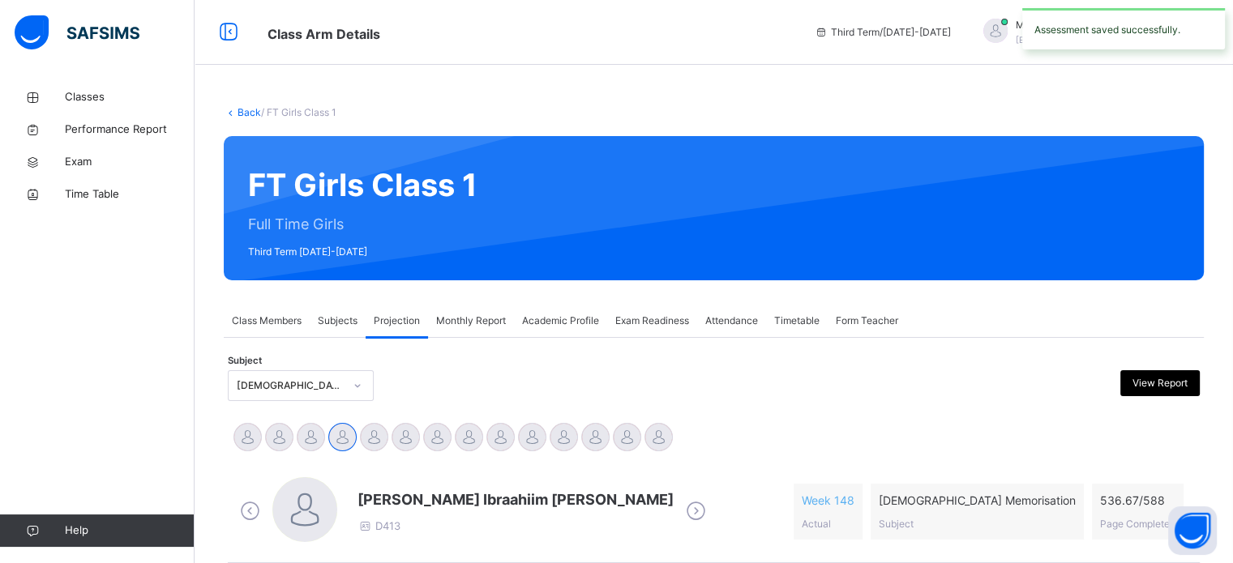
click at [253, 113] on link "Back" at bounding box center [249, 112] width 24 height 12
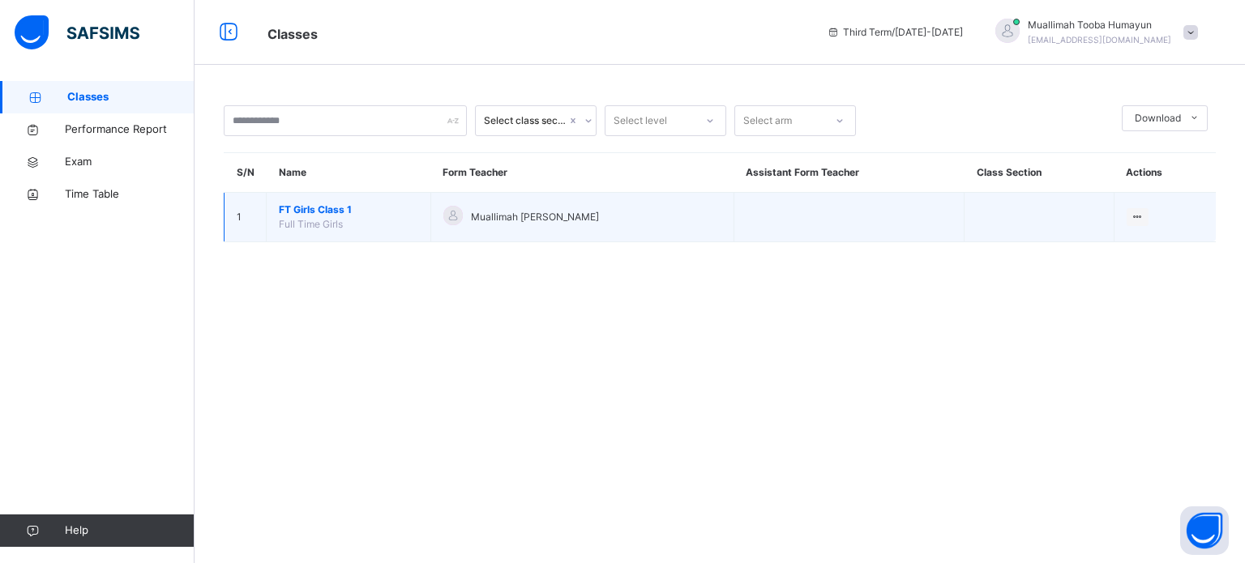
click at [340, 234] on td "FT Girls Class 1 Full Time Girls" at bounding box center [349, 217] width 165 height 49
click at [338, 216] on span "FT Girls Class 1" at bounding box center [348, 210] width 139 height 15
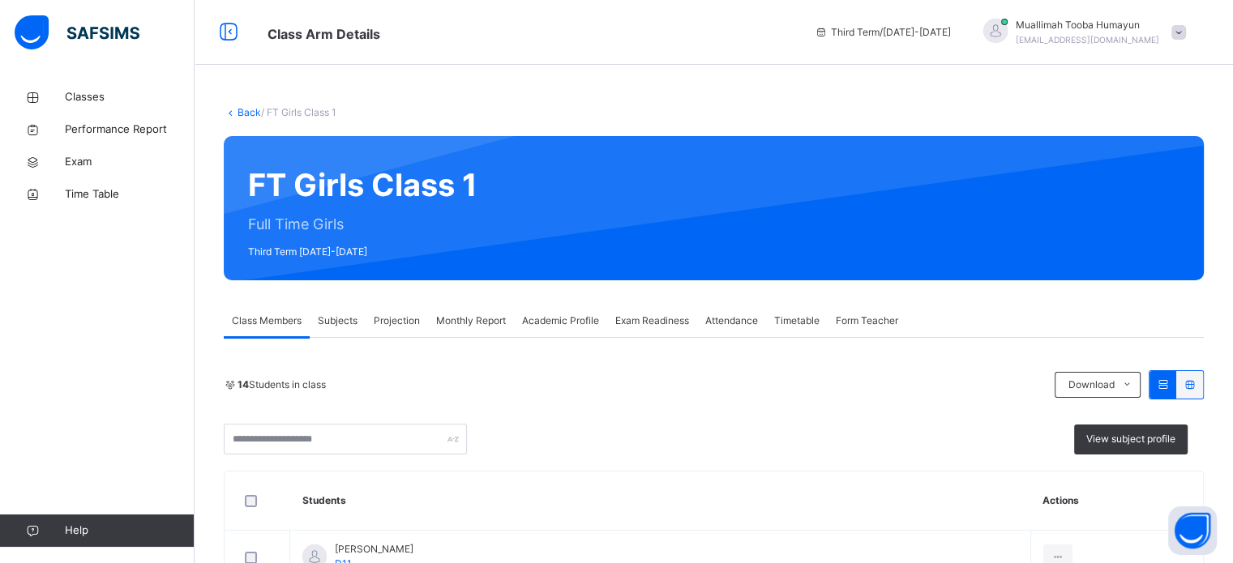
scroll to position [58, 0]
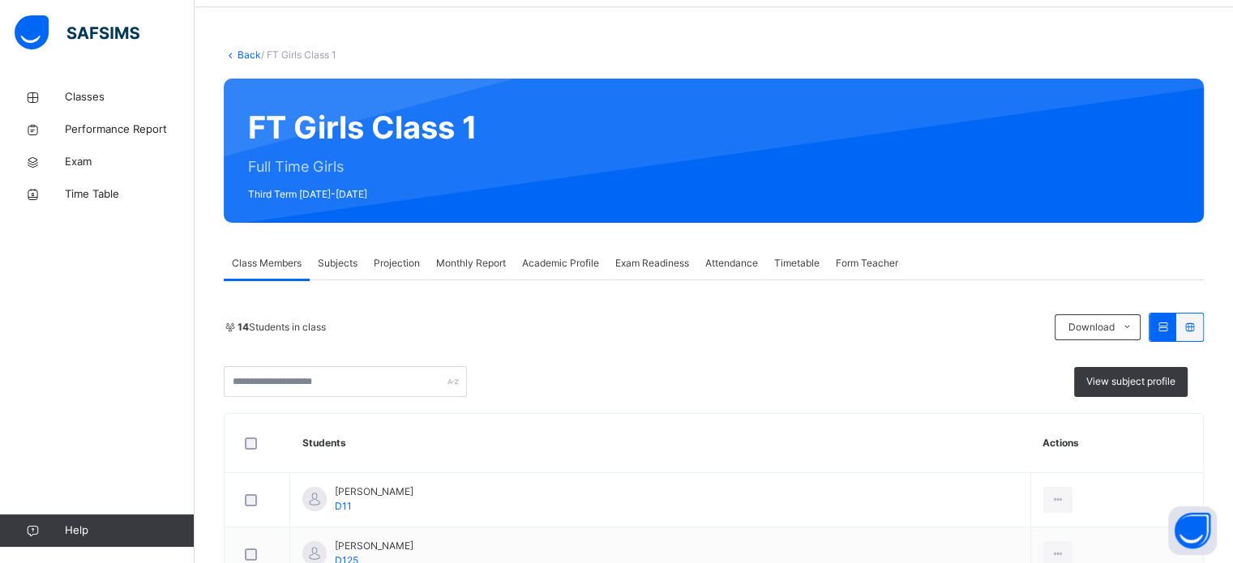
click at [379, 270] on span "Projection" at bounding box center [397, 263] width 46 height 15
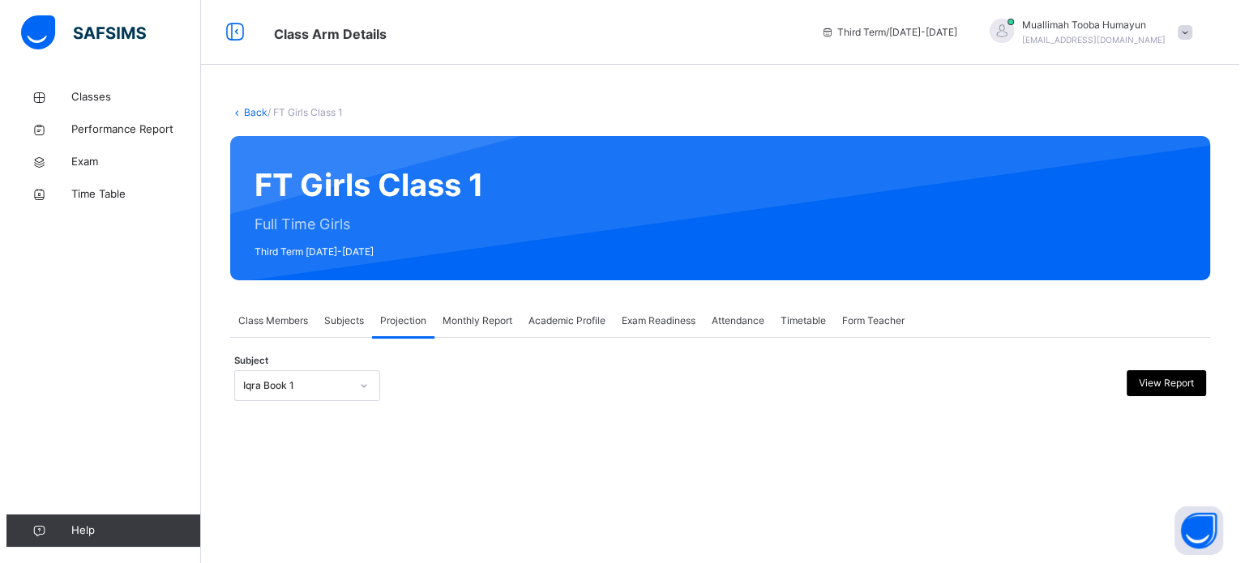
scroll to position [0, 0]
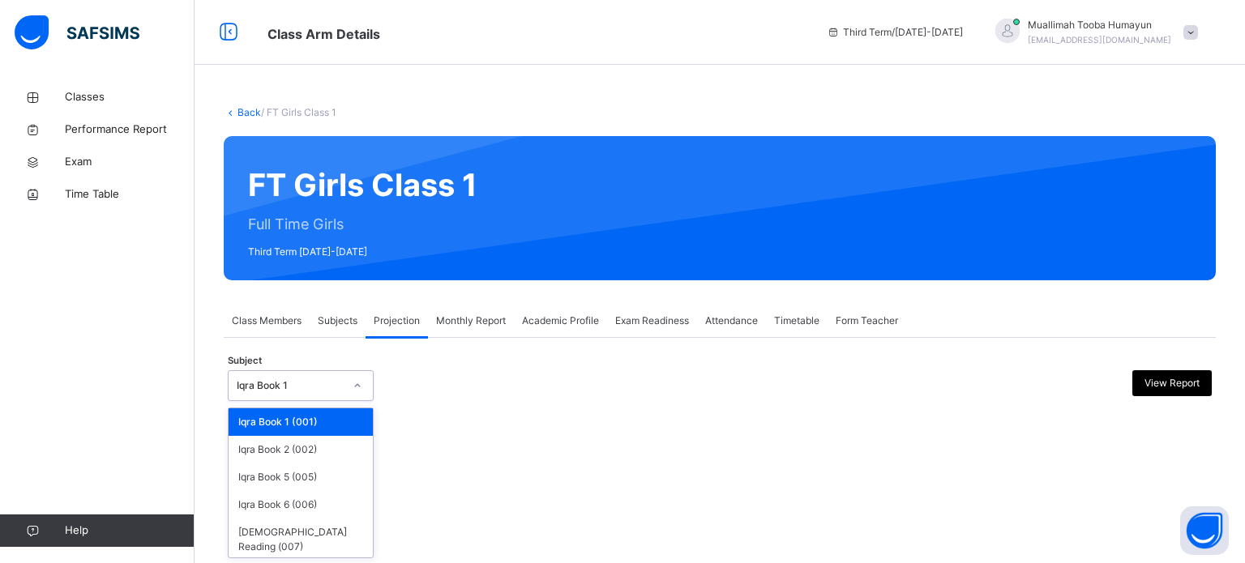
click at [307, 374] on div "Iqra Book 1" at bounding box center [285, 386] width 113 height 25
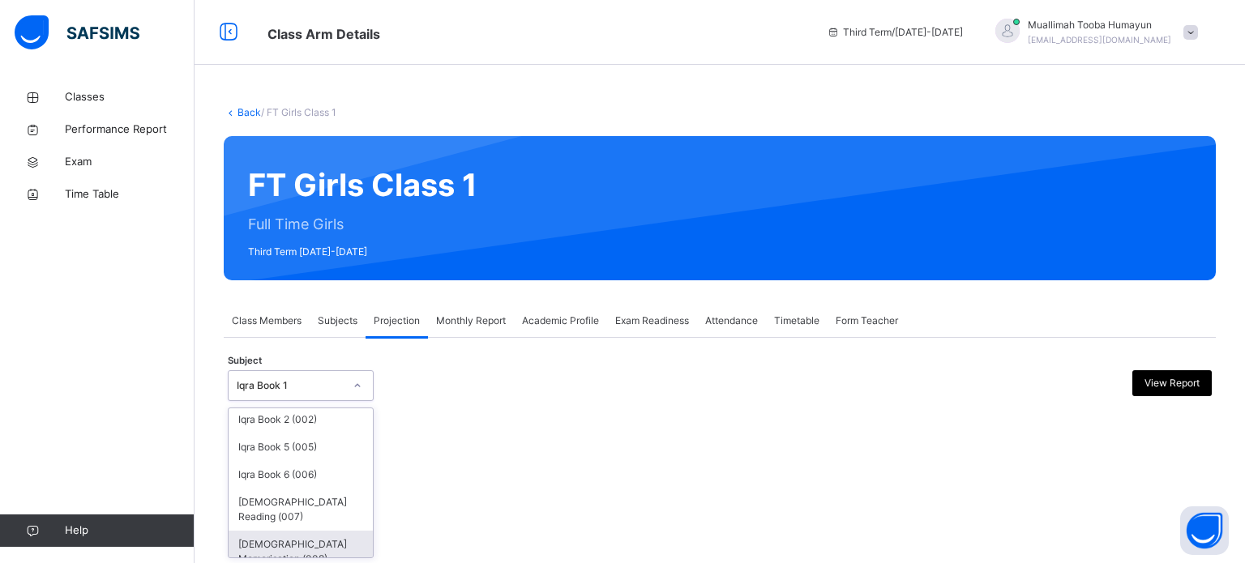
click at [300, 537] on div "[DEMOGRAPHIC_DATA] Memorisation (008)" at bounding box center [301, 552] width 144 height 42
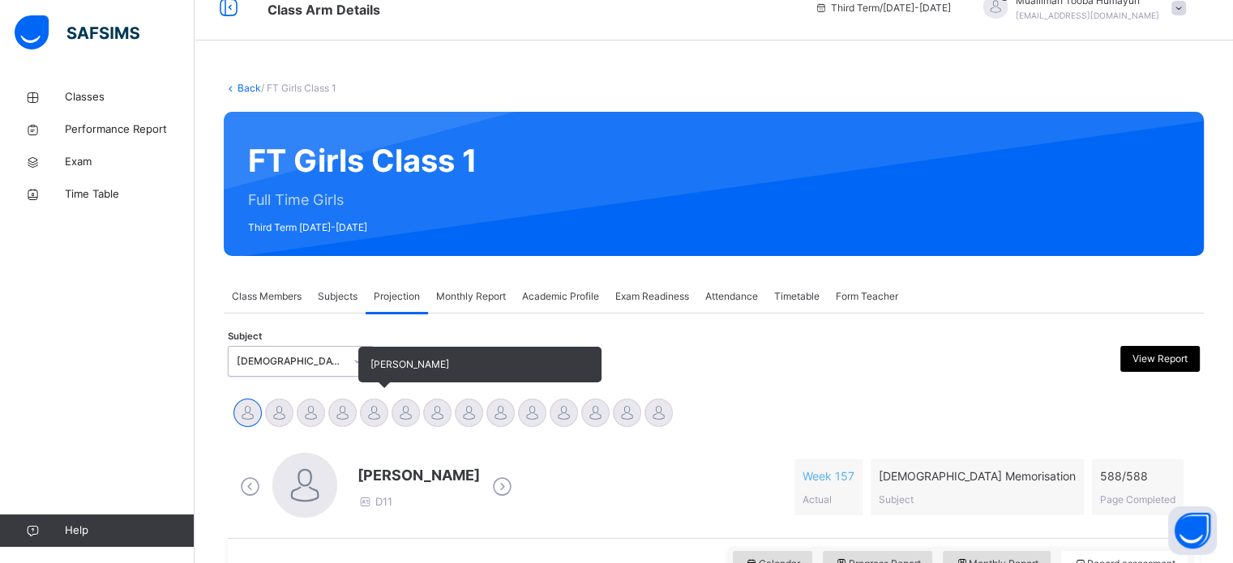
scroll to position [286, 0]
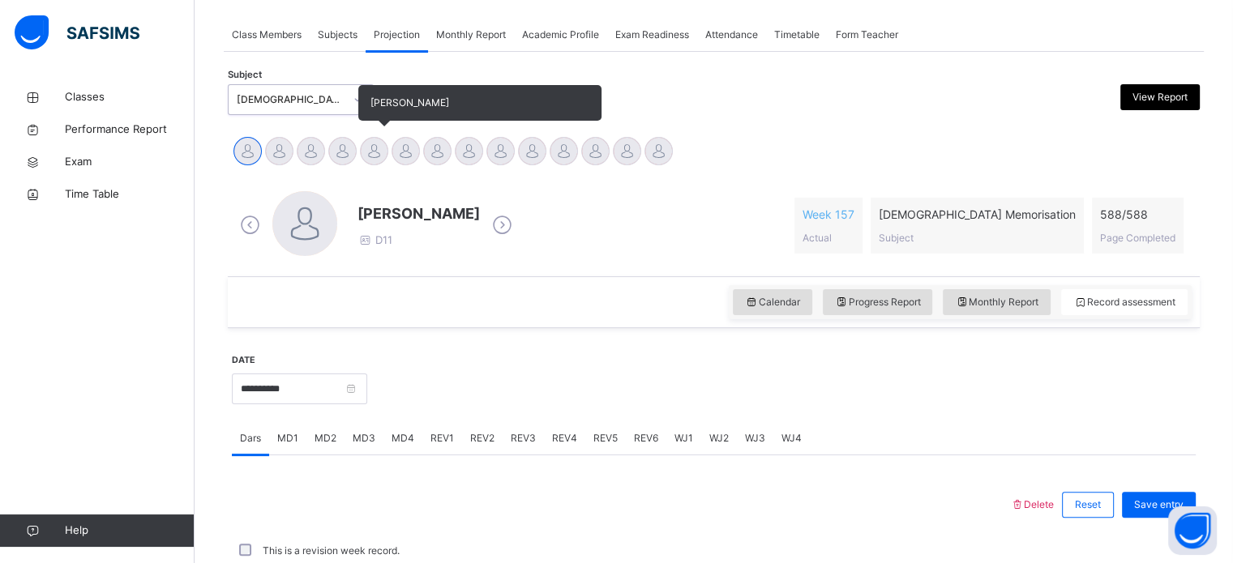
click at [387, 151] on div at bounding box center [374, 151] width 28 height 28
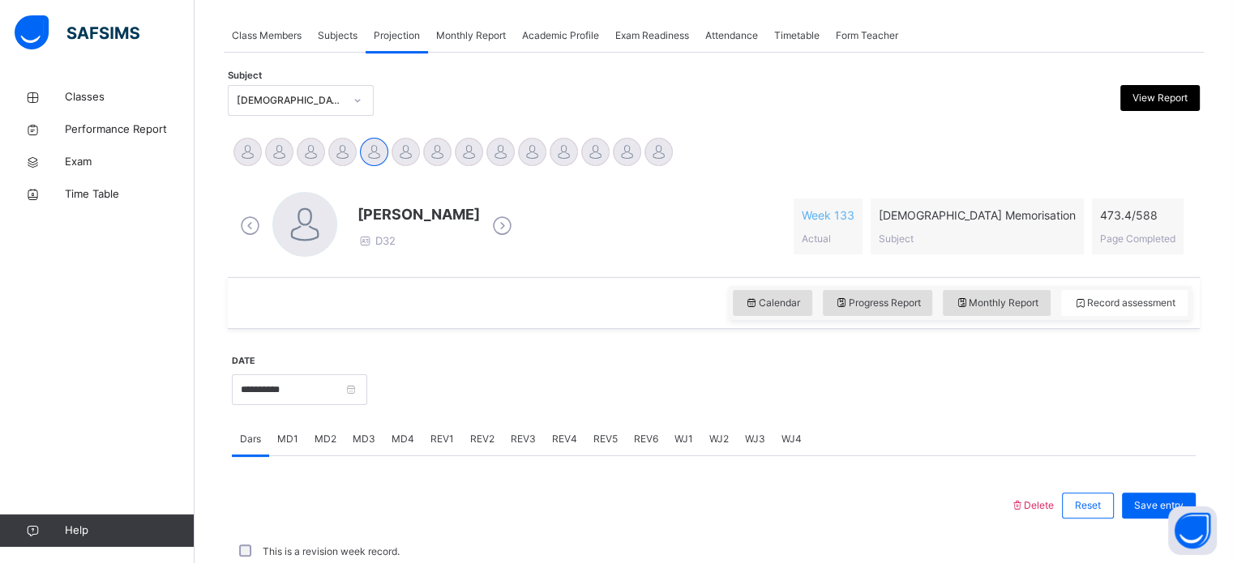
scroll to position [471, 0]
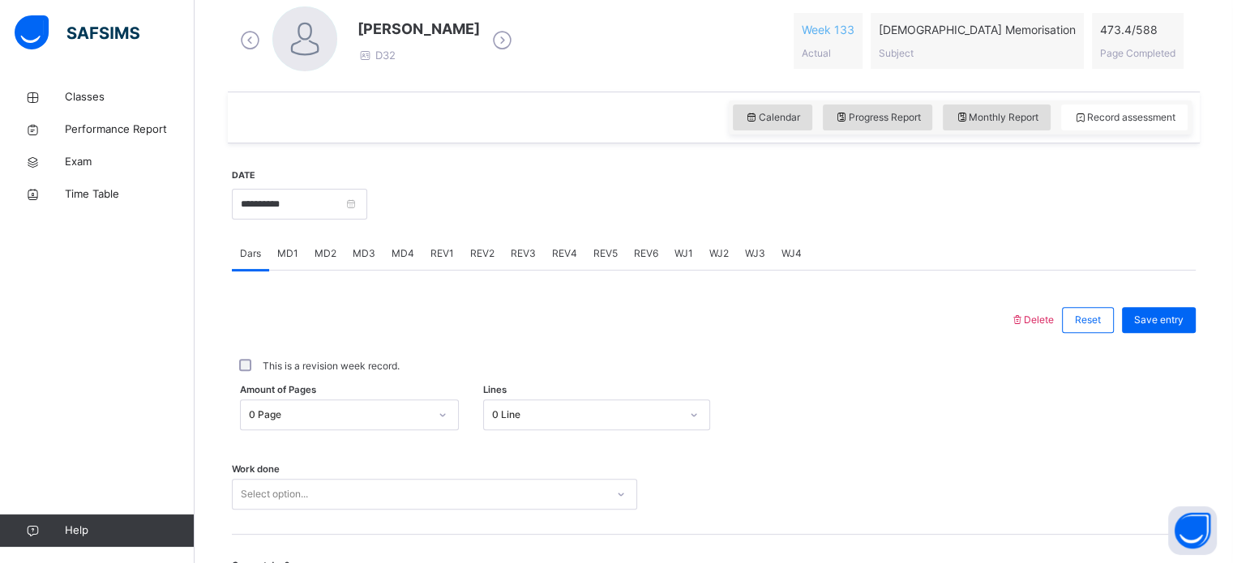
click at [271, 484] on div "Select option..." at bounding box center [434, 494] width 405 height 31
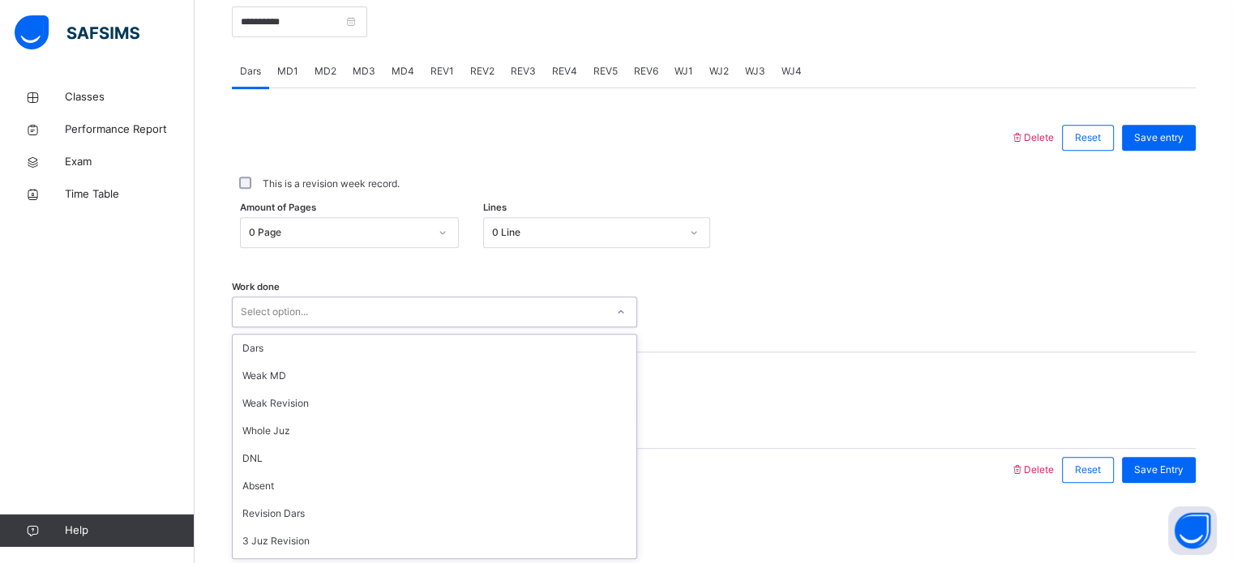
scroll to position [162, 0]
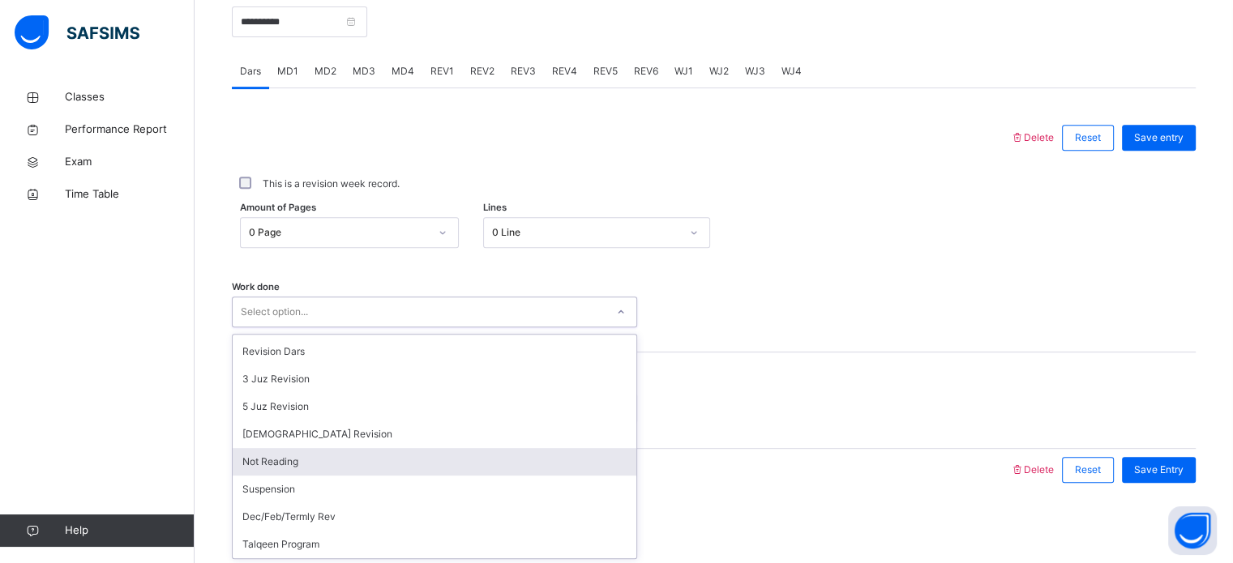
click at [340, 455] on div "Not Reading" at bounding box center [435, 462] width 404 height 28
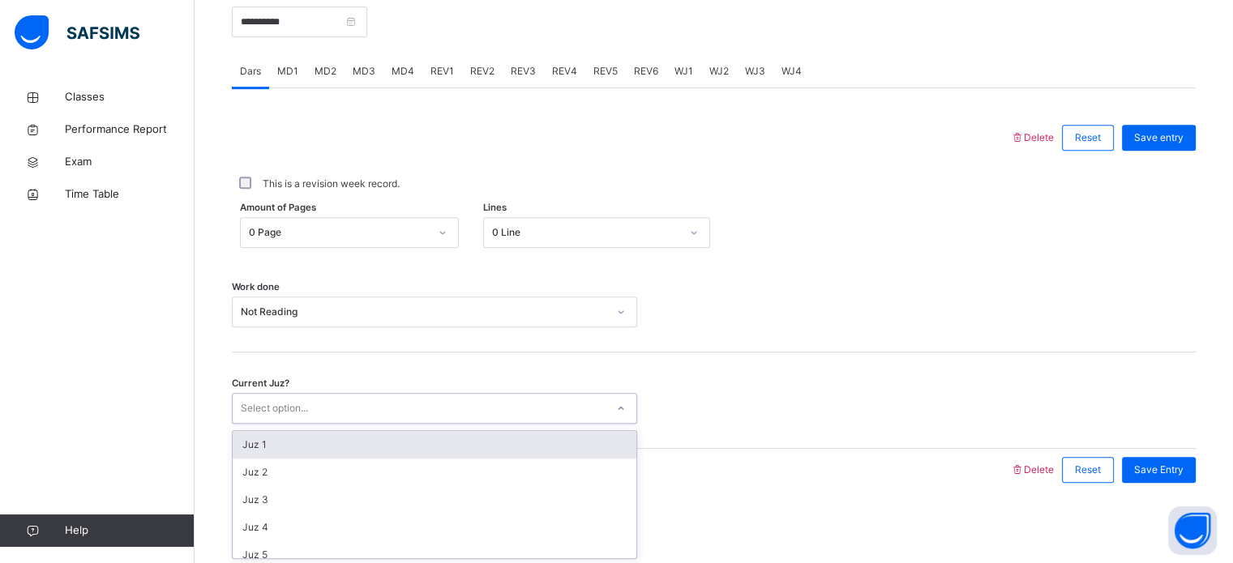
click at [262, 406] on div "Select option..." at bounding box center [274, 408] width 67 height 31
type input "**"
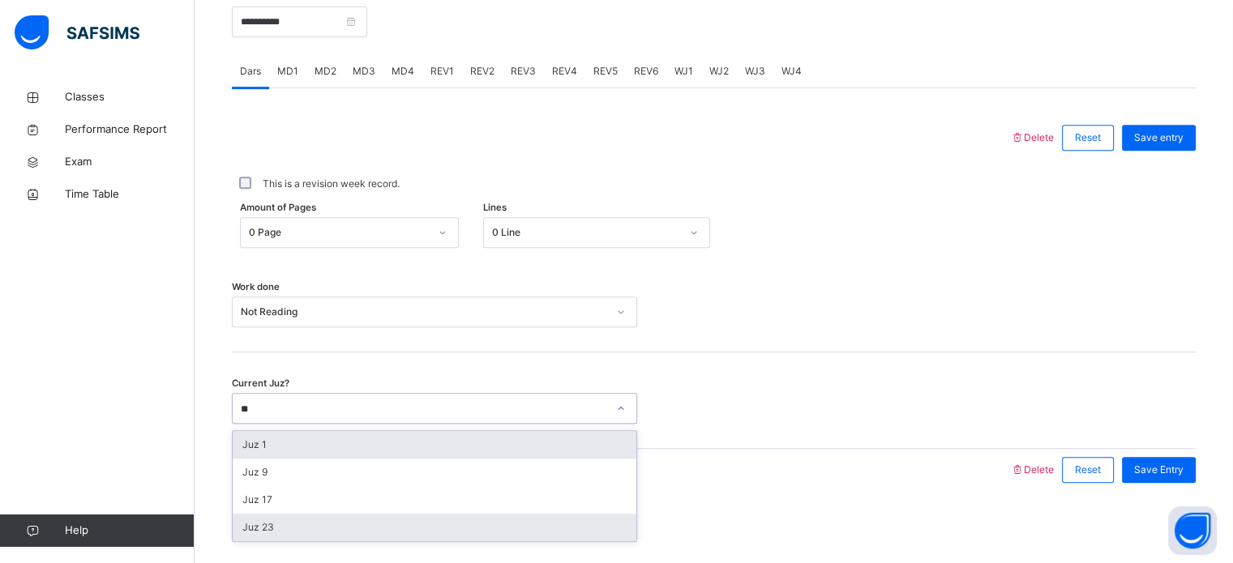
click at [274, 534] on div "Juz 23" at bounding box center [435, 528] width 404 height 28
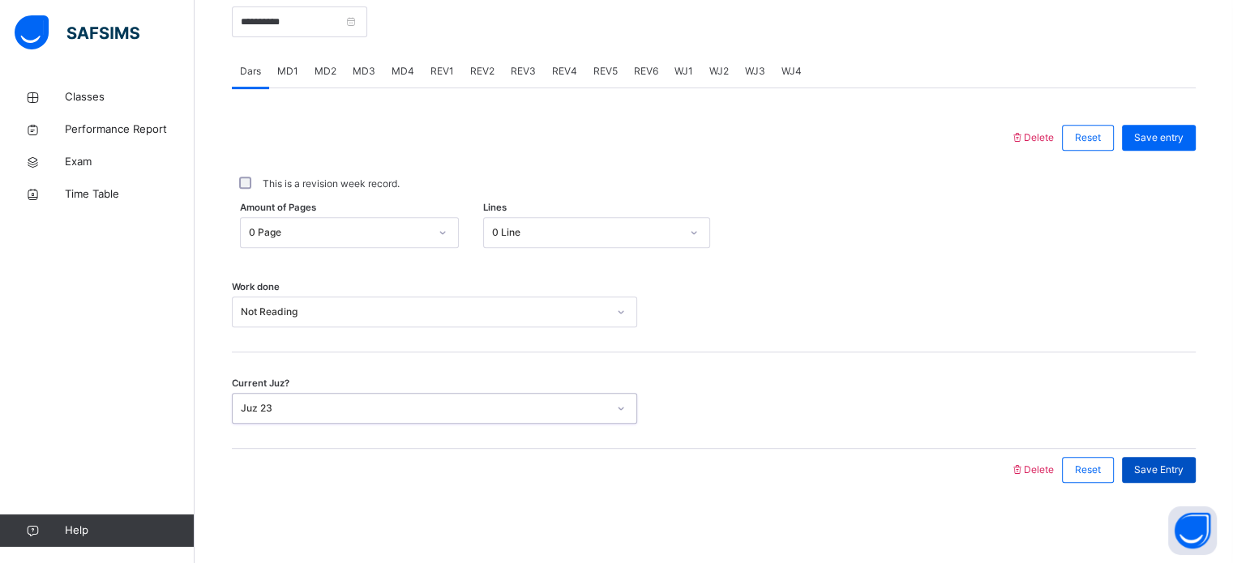
click at [1180, 470] on span "Save Entry" at bounding box center [1158, 470] width 49 height 15
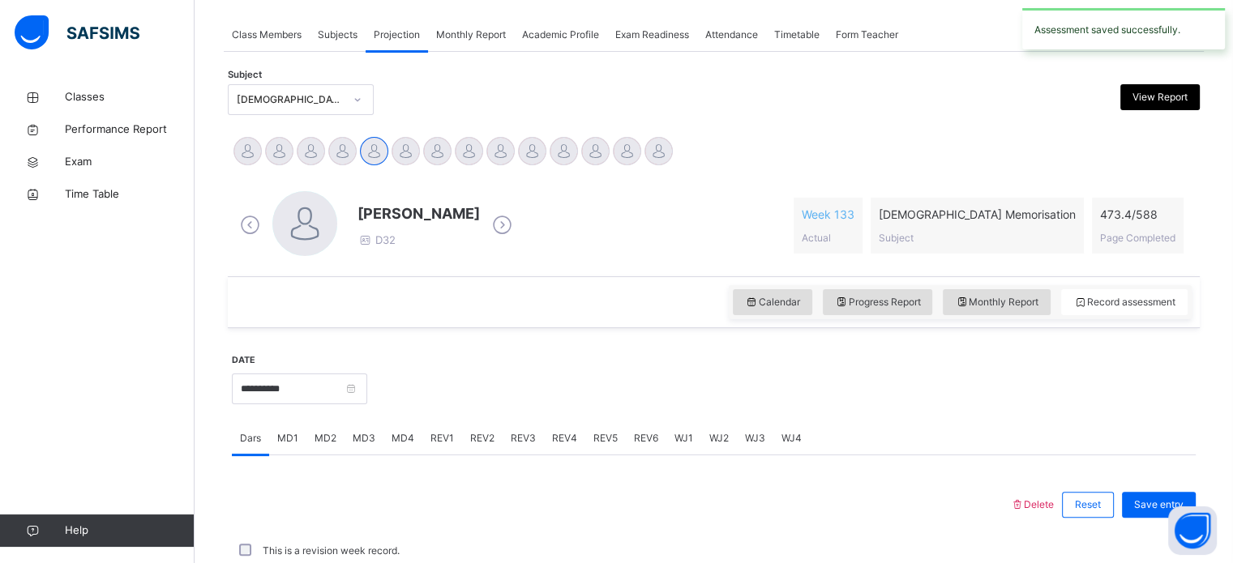
scroll to position [653, 0]
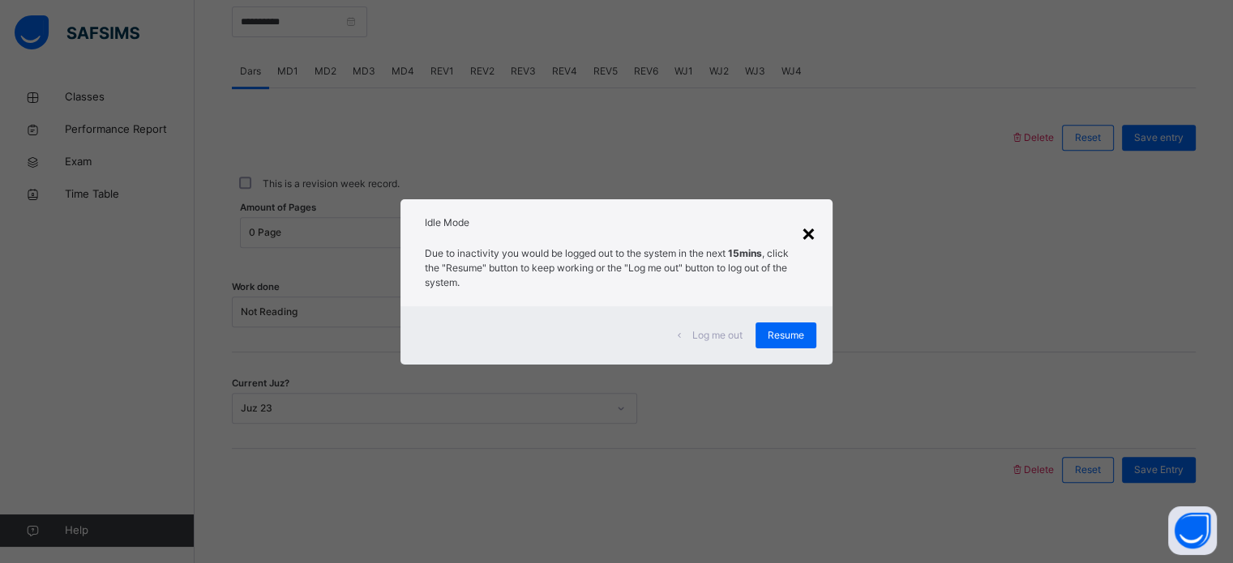
click at [814, 237] on div "×" at bounding box center [808, 233] width 15 height 34
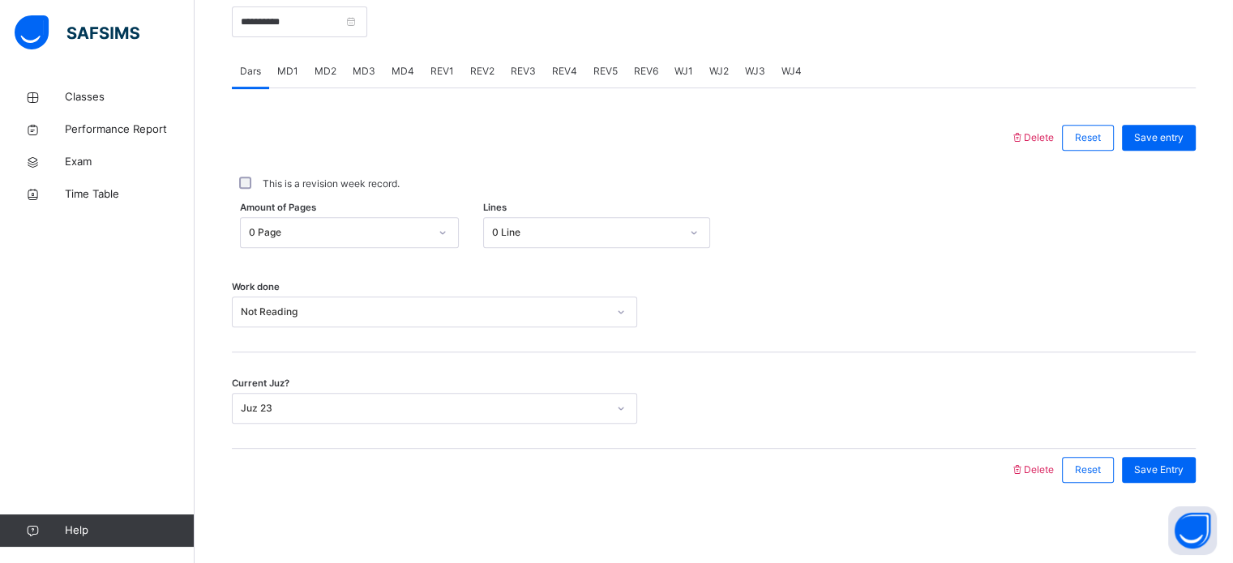
scroll to position [192, 0]
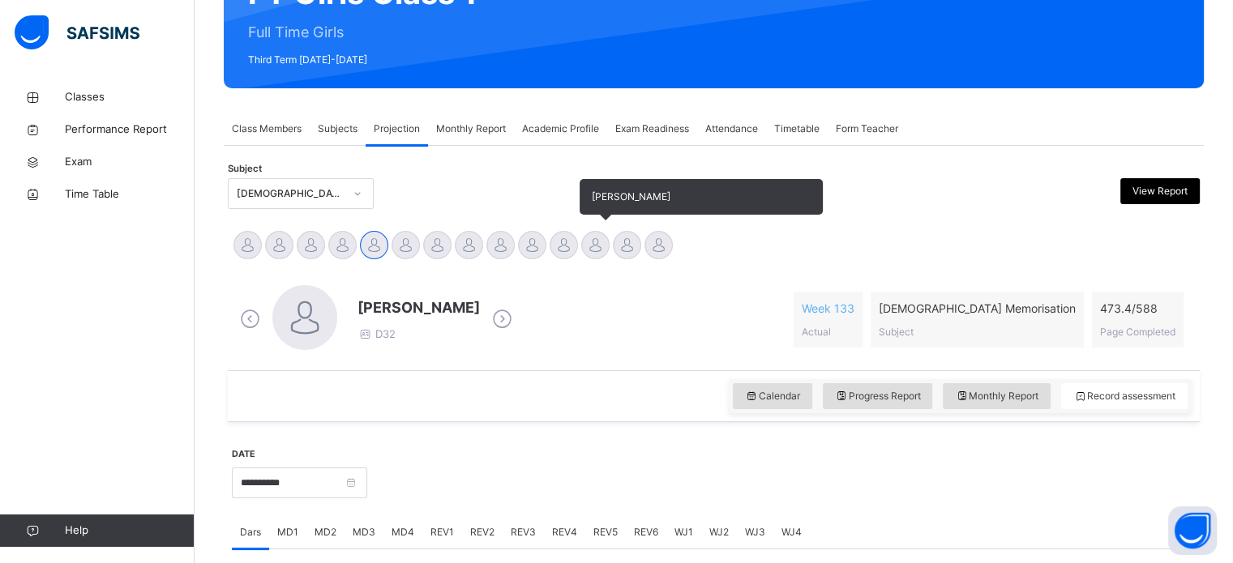
click at [603, 251] on div at bounding box center [595, 245] width 28 height 28
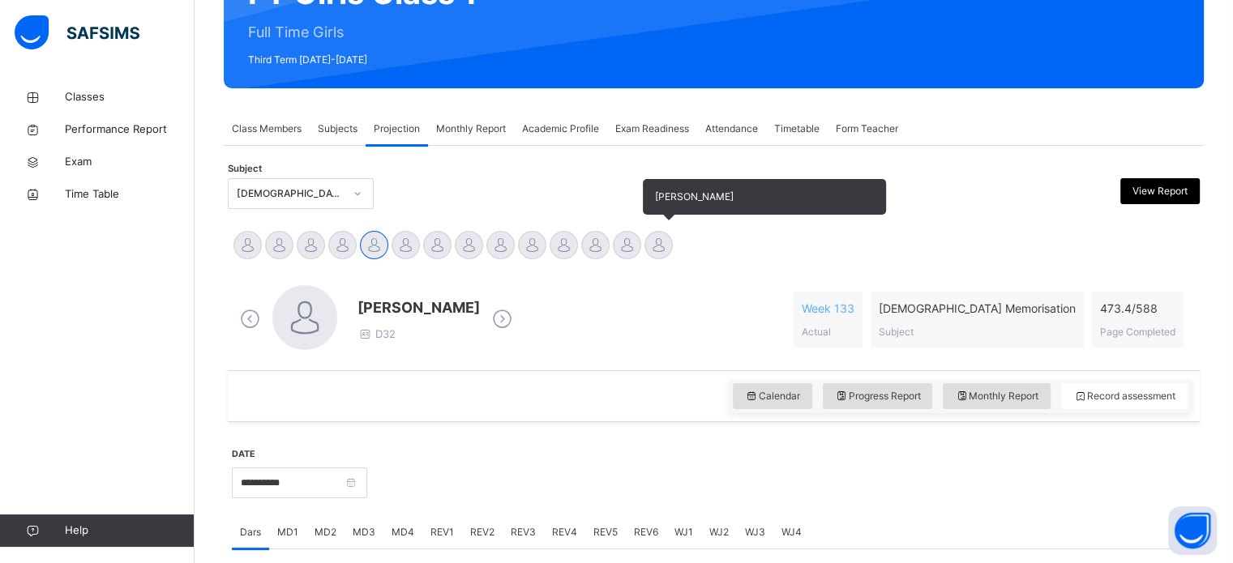
click at [645, 241] on div at bounding box center [658, 245] width 28 height 28
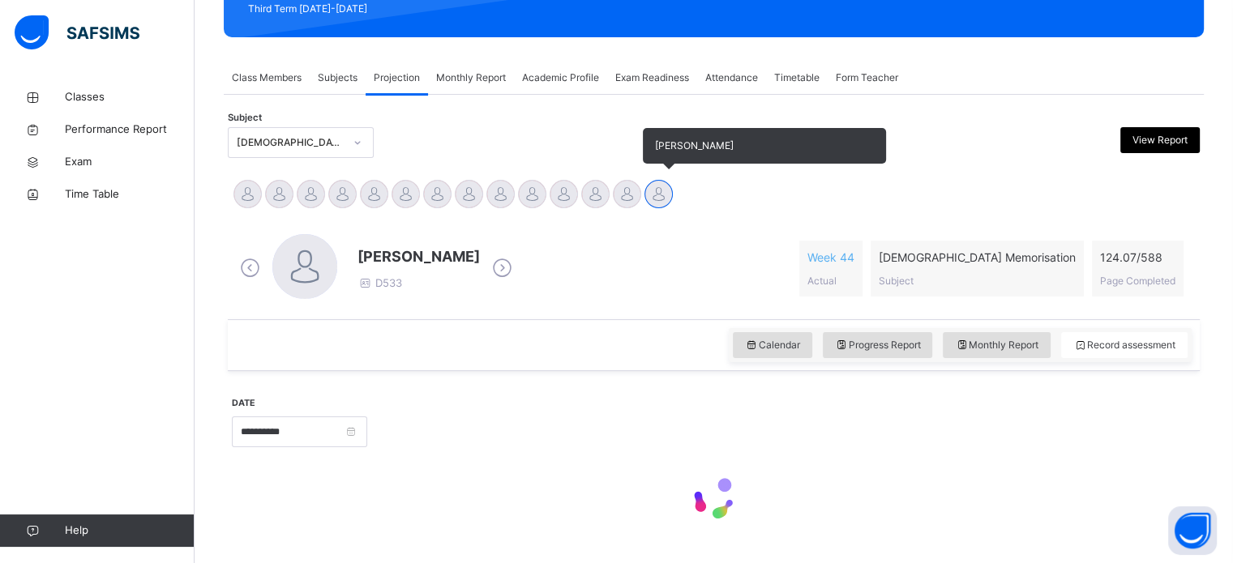
scroll to position [286, 0]
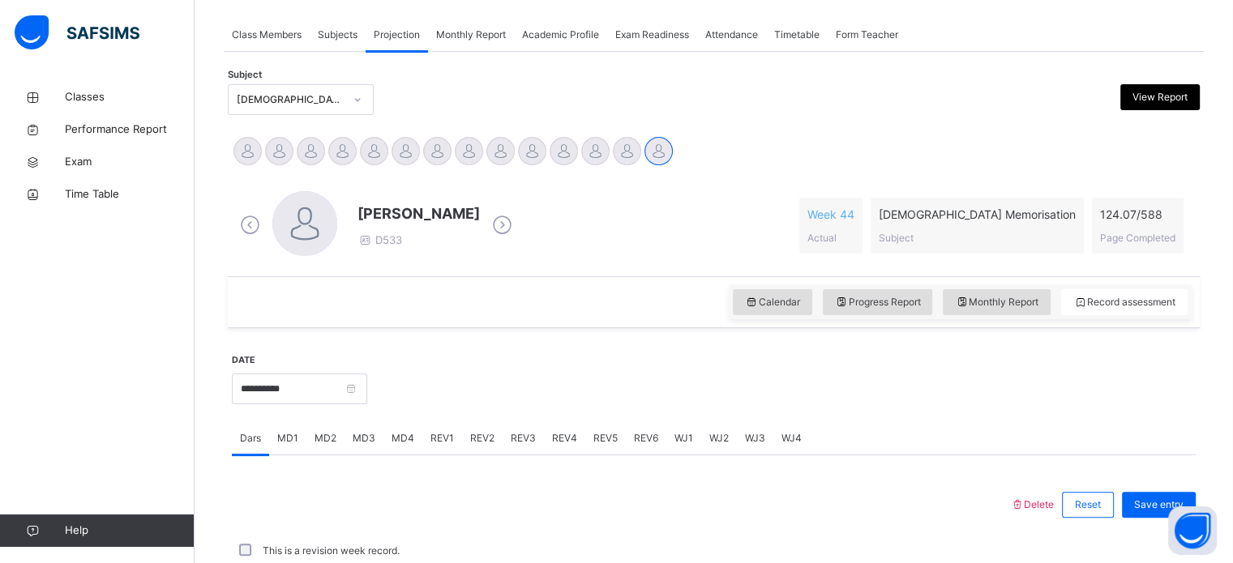
click at [502, 422] on div "REV3" at bounding box center [522, 438] width 41 height 32
click at [295, 422] on div "MD1" at bounding box center [287, 438] width 37 height 32
click at [254, 422] on div "Dars" at bounding box center [250, 438] width 37 height 32
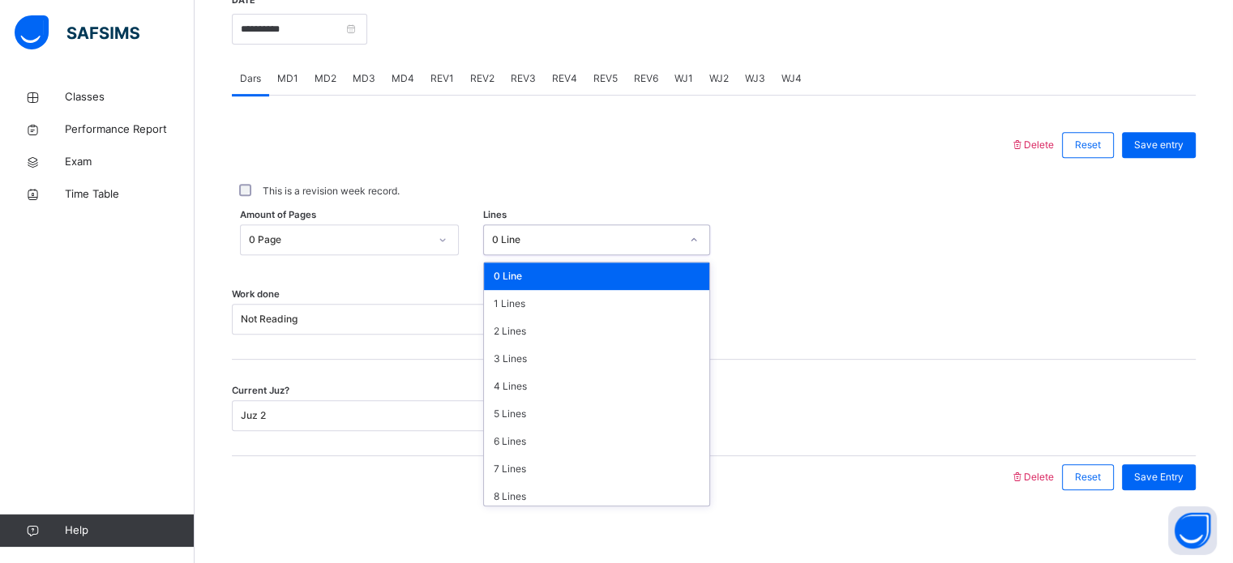
scroll to position [198, 0]
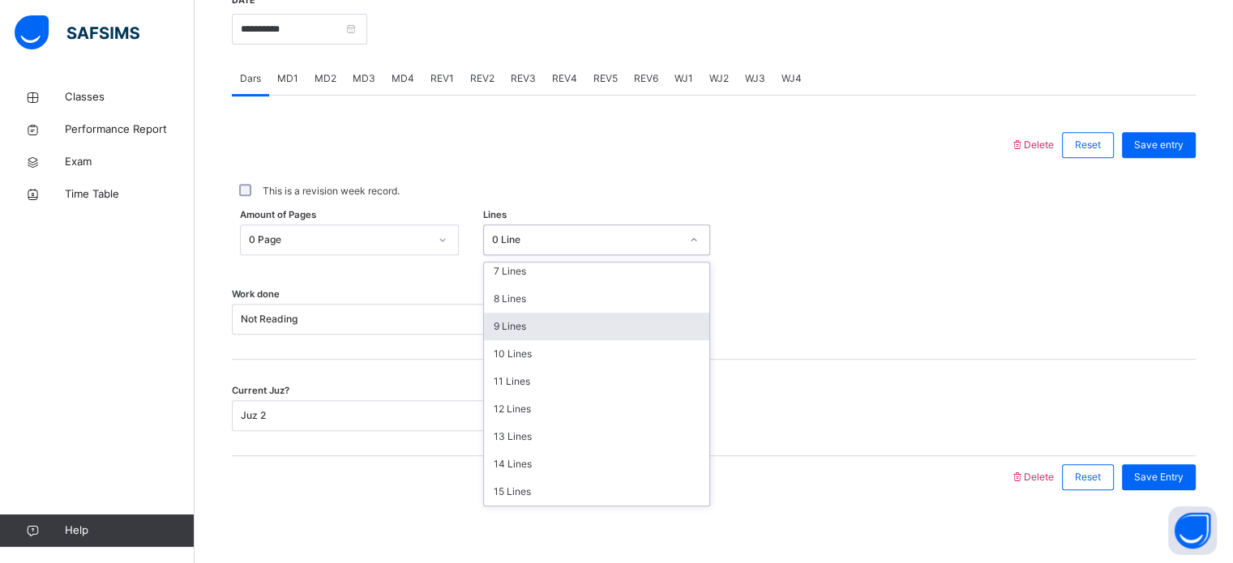
click at [554, 323] on div "9 Lines" at bounding box center [596, 327] width 225 height 28
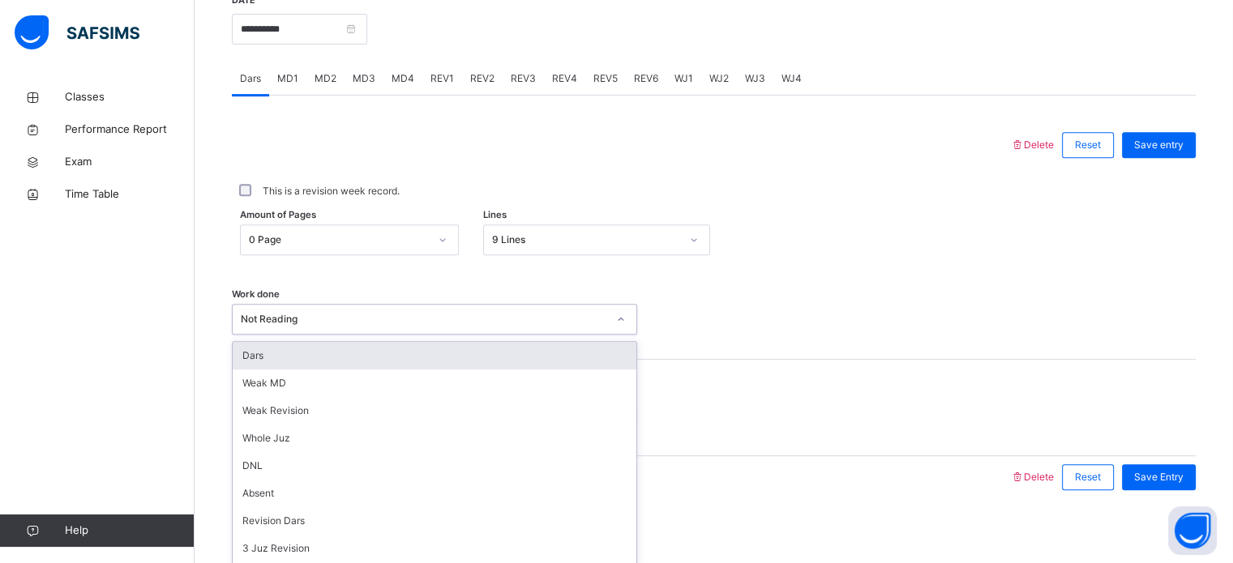
scroll to position [653, 0]
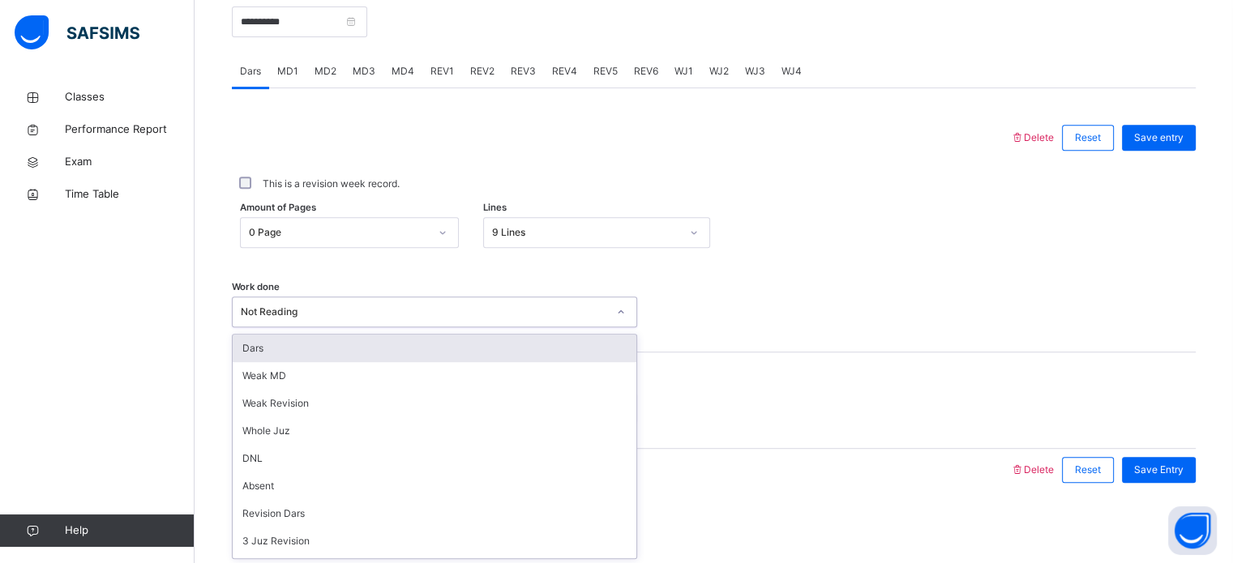
click at [736, 328] on div "Work done option Dars focused, 1 of 14. 14 results available. Use Up and Down t…" at bounding box center [714, 304] width 964 height 96
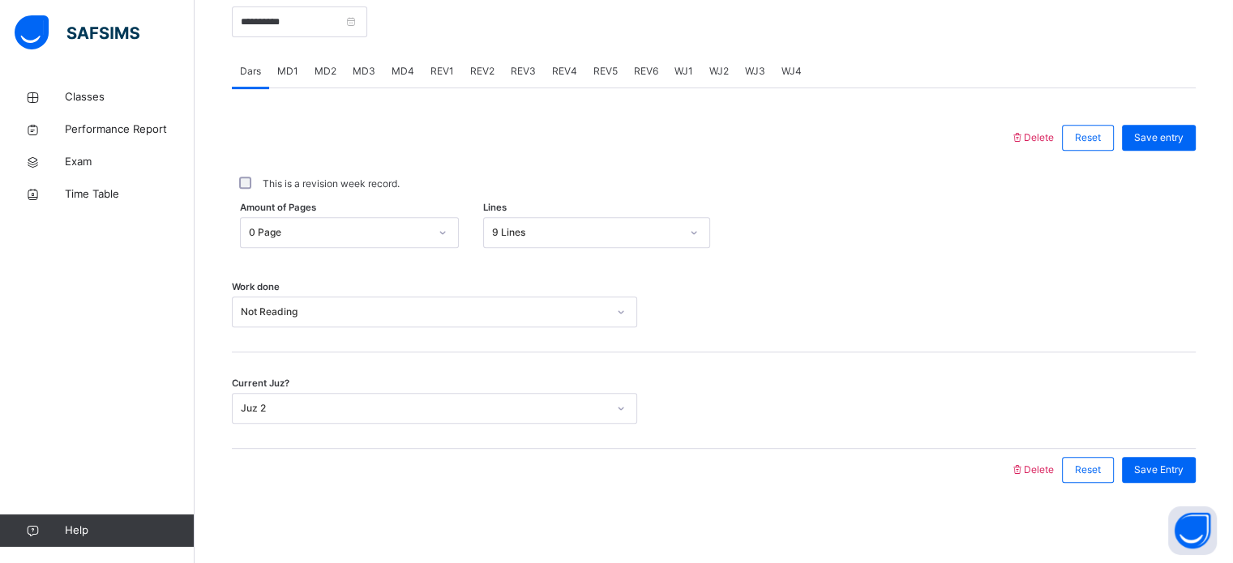
scroll to position [348, 0]
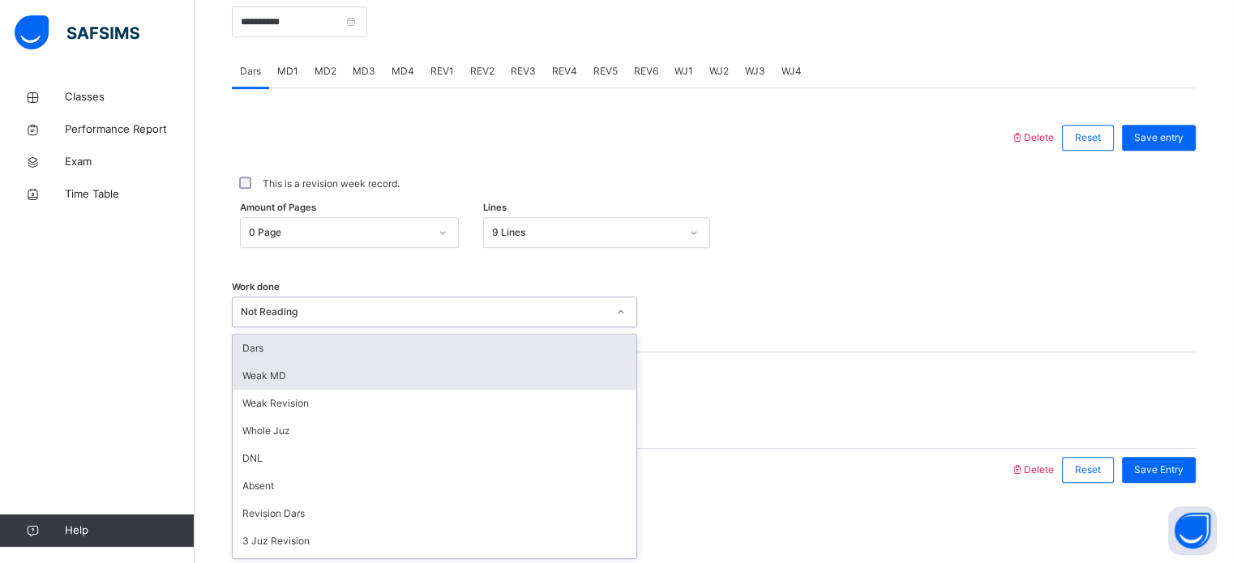
click at [366, 362] on div "Weak MD" at bounding box center [435, 376] width 404 height 28
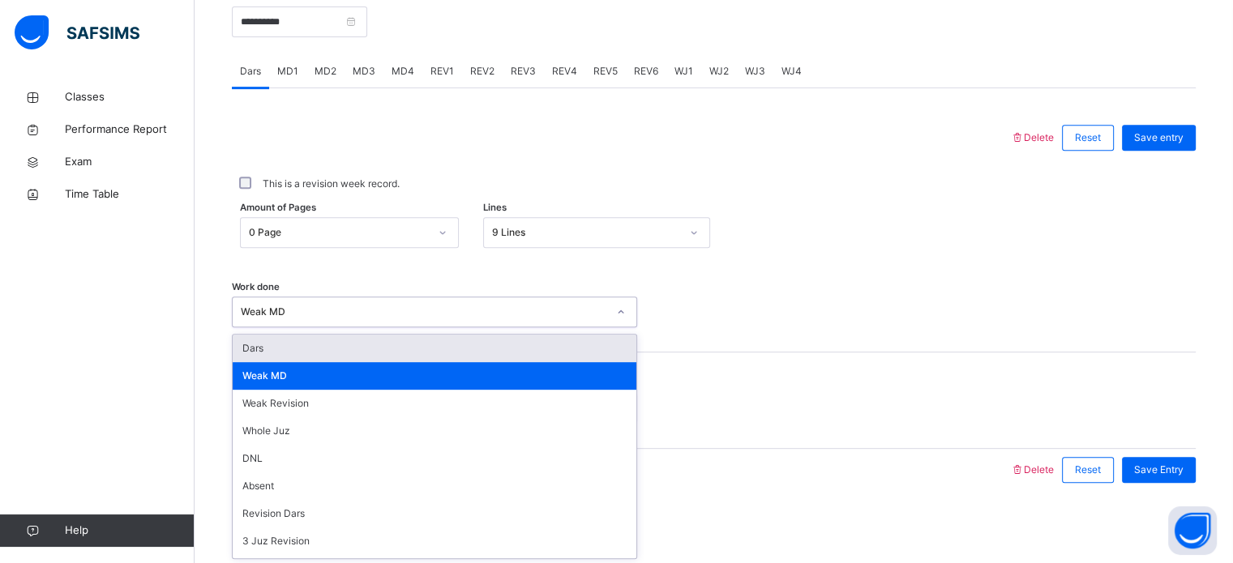
click at [331, 357] on div "Dars" at bounding box center [435, 349] width 404 height 28
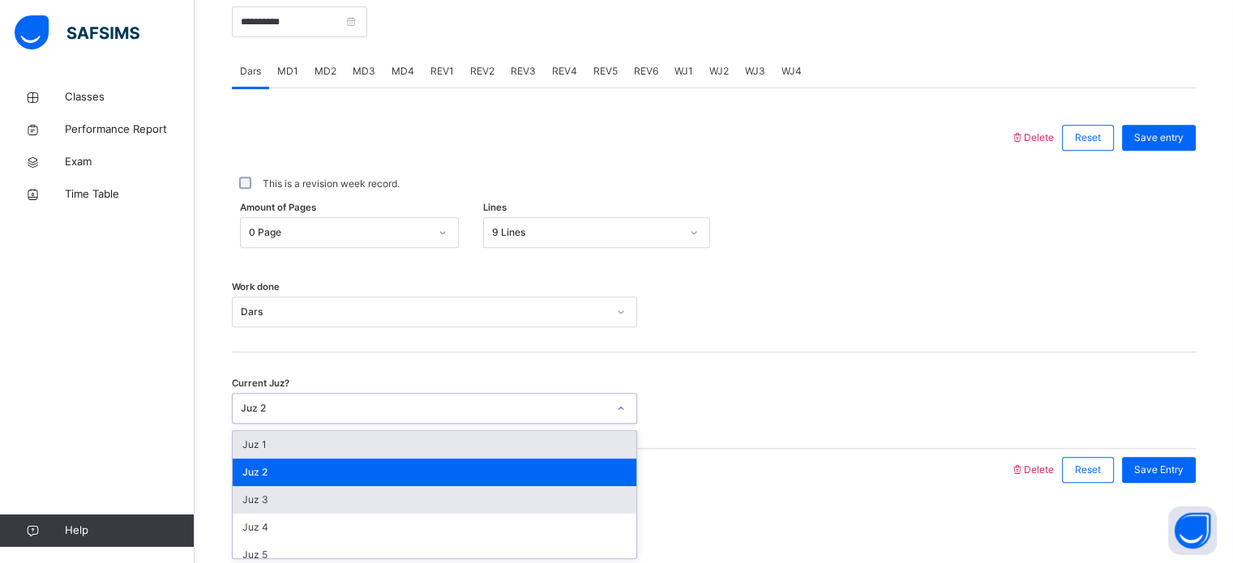
click at [308, 500] on div "Juz 3" at bounding box center [435, 500] width 404 height 28
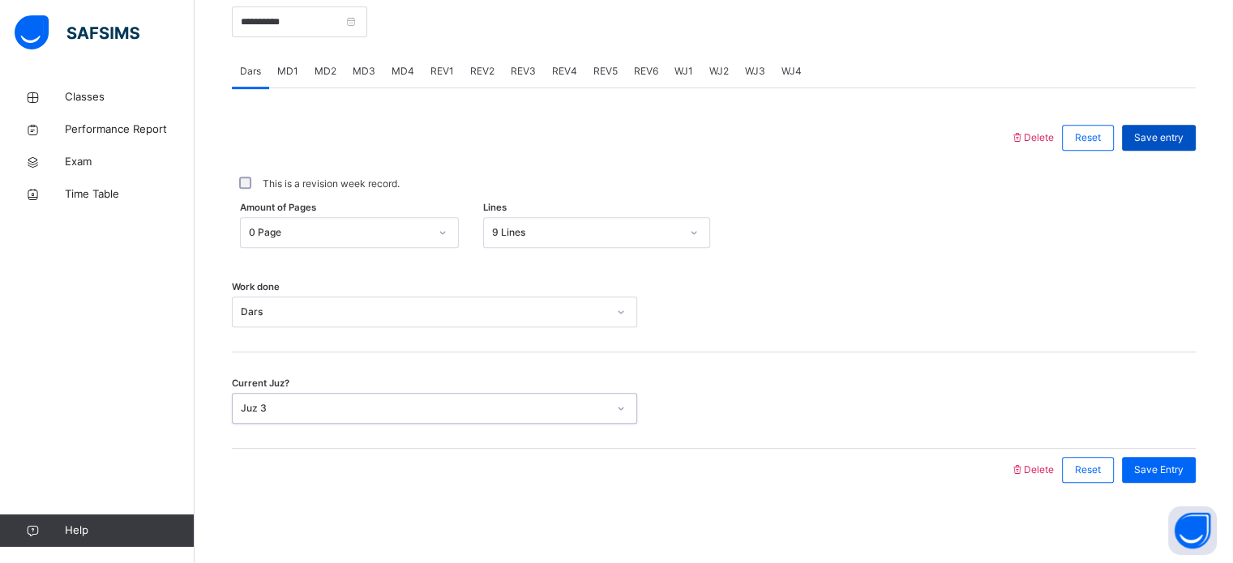
click at [1169, 148] on div "Save entry" at bounding box center [1159, 138] width 74 height 26
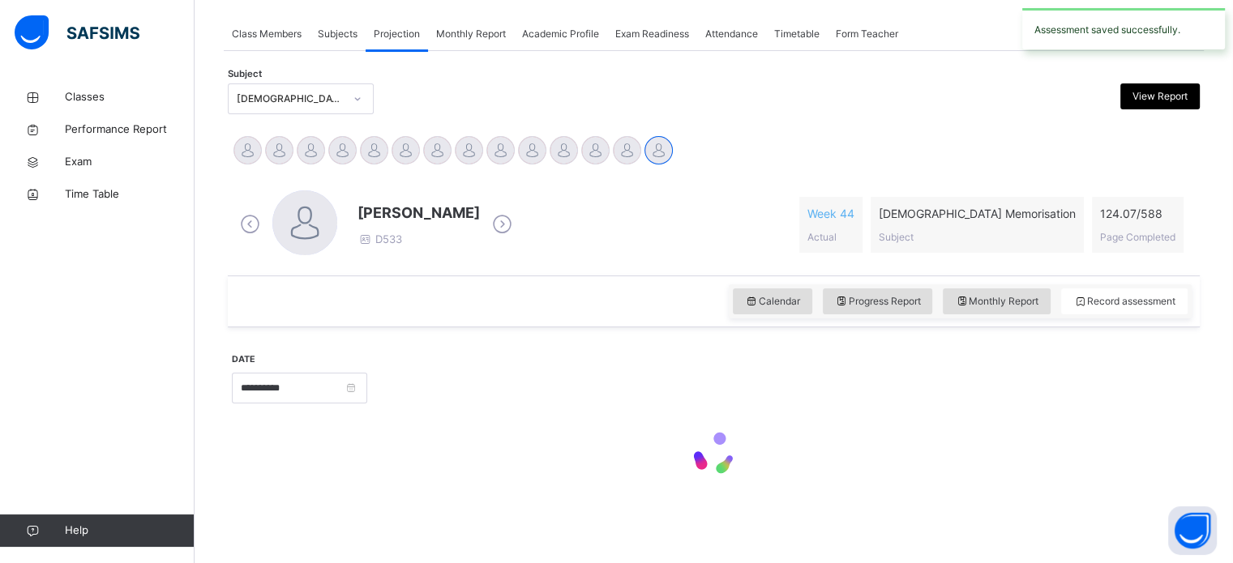
scroll to position [286, 0]
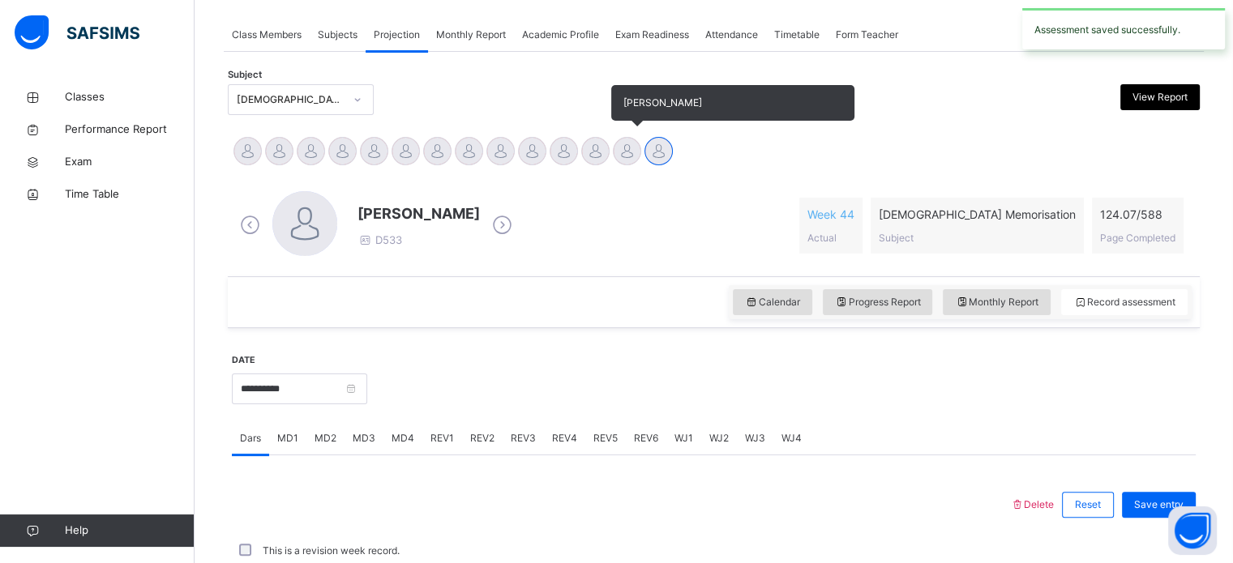
click at [622, 165] on div at bounding box center [627, 151] width 28 height 28
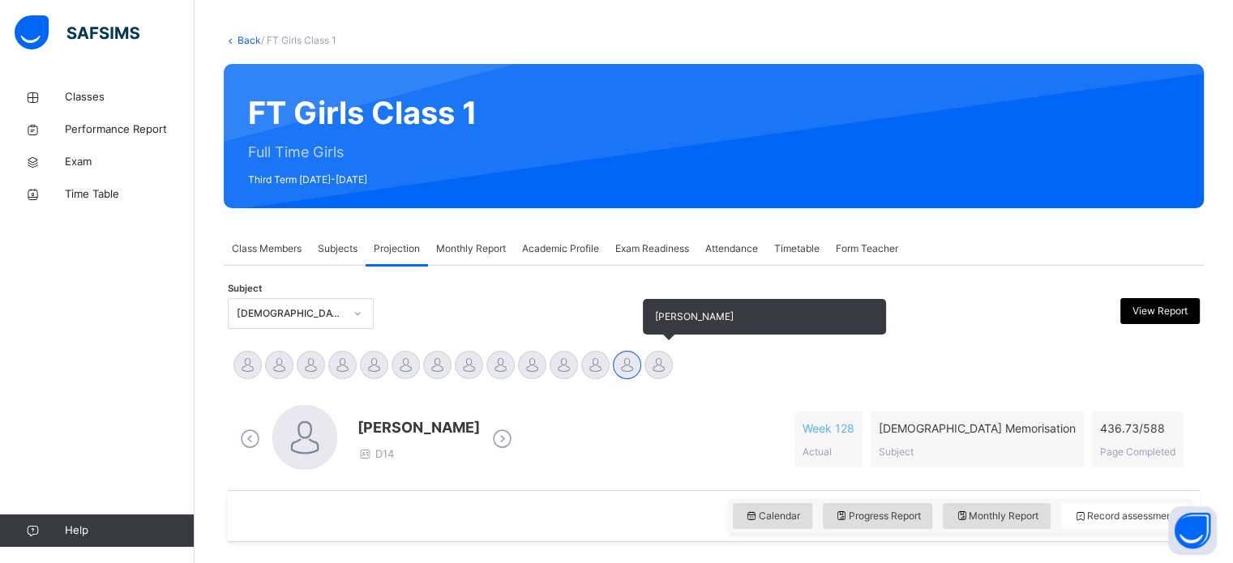
click at [657, 354] on div at bounding box center [658, 365] width 28 height 28
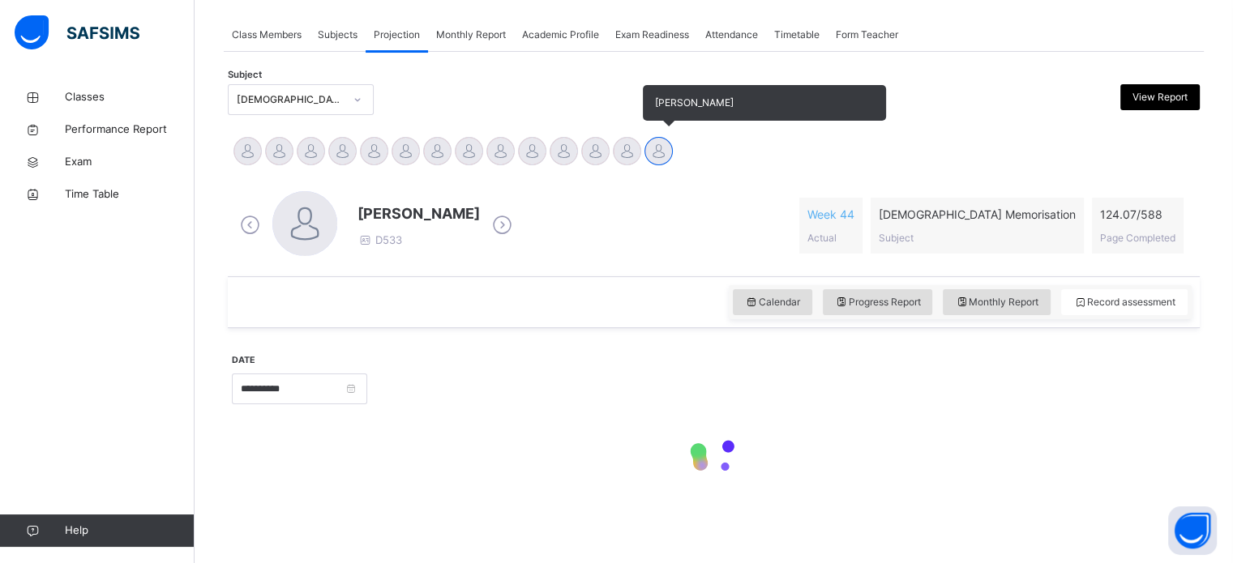
scroll to position [280, 0]
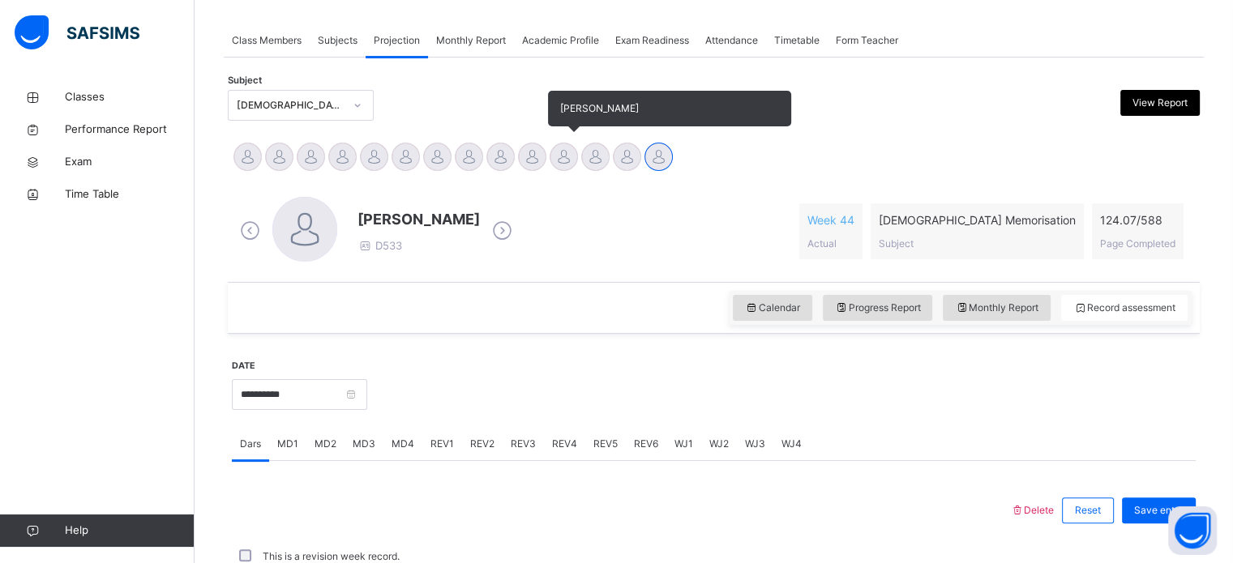
click at [574, 164] on div at bounding box center [563, 157] width 28 height 28
click at [602, 157] on div at bounding box center [595, 157] width 28 height 28
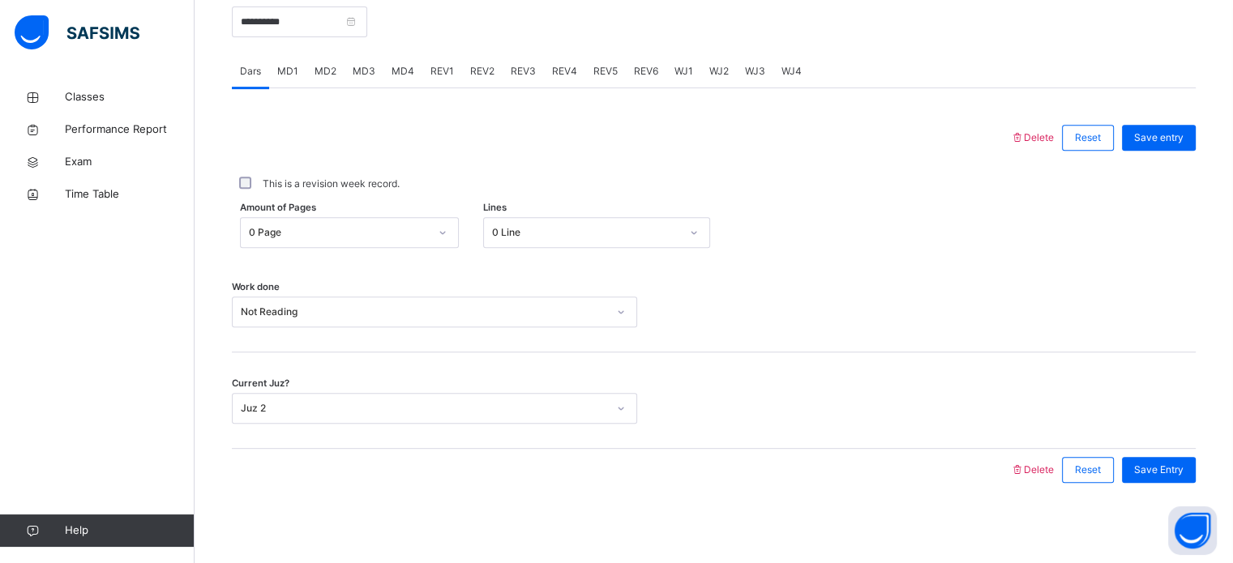
drag, startPoint x: 276, startPoint y: 110, endPoint x: 279, endPoint y: 100, distance: 10.8
click at [279, 103] on div "Delete Reset Save entry This is a revision week record. Amount of Pages 0 Page …" at bounding box center [714, 289] width 964 height 403
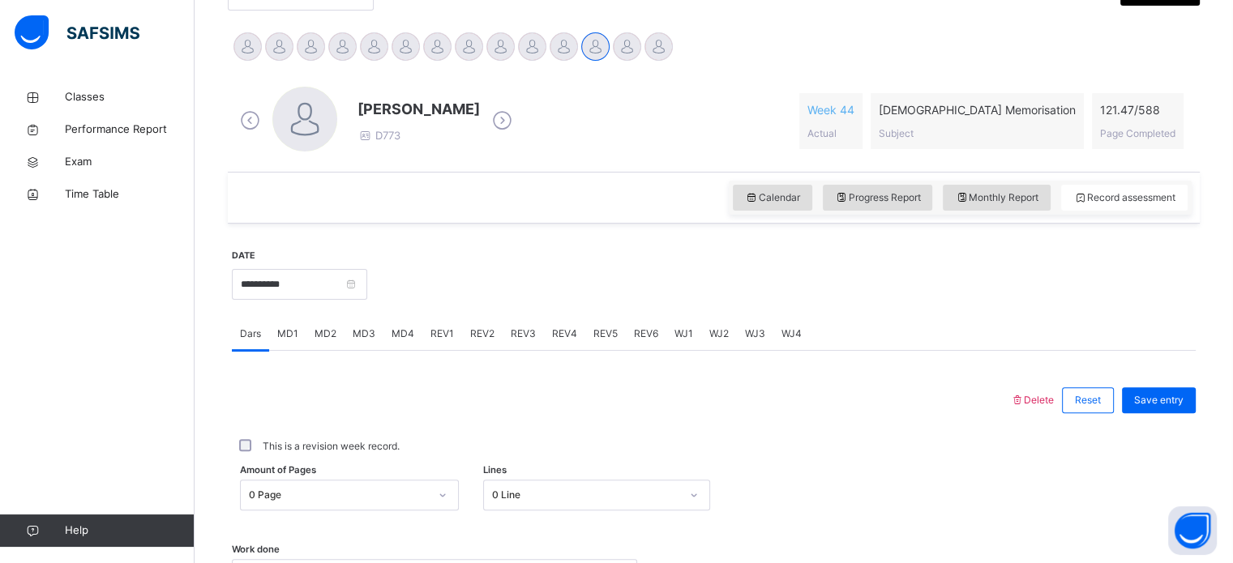
scroll to position [389, 0]
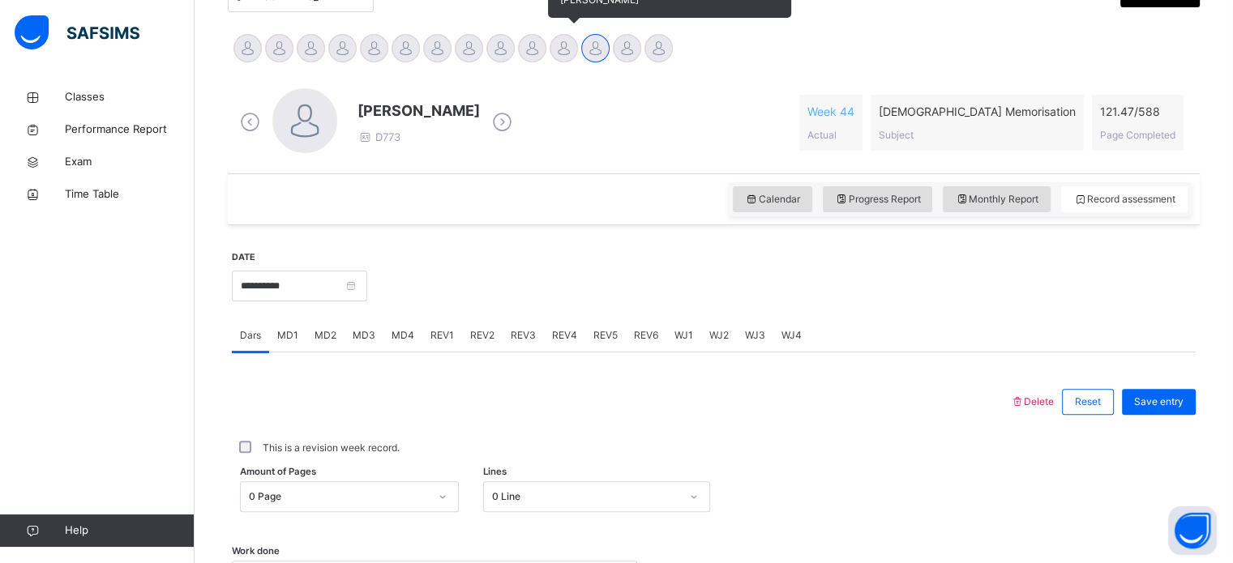
click at [560, 49] on div at bounding box center [563, 48] width 28 height 28
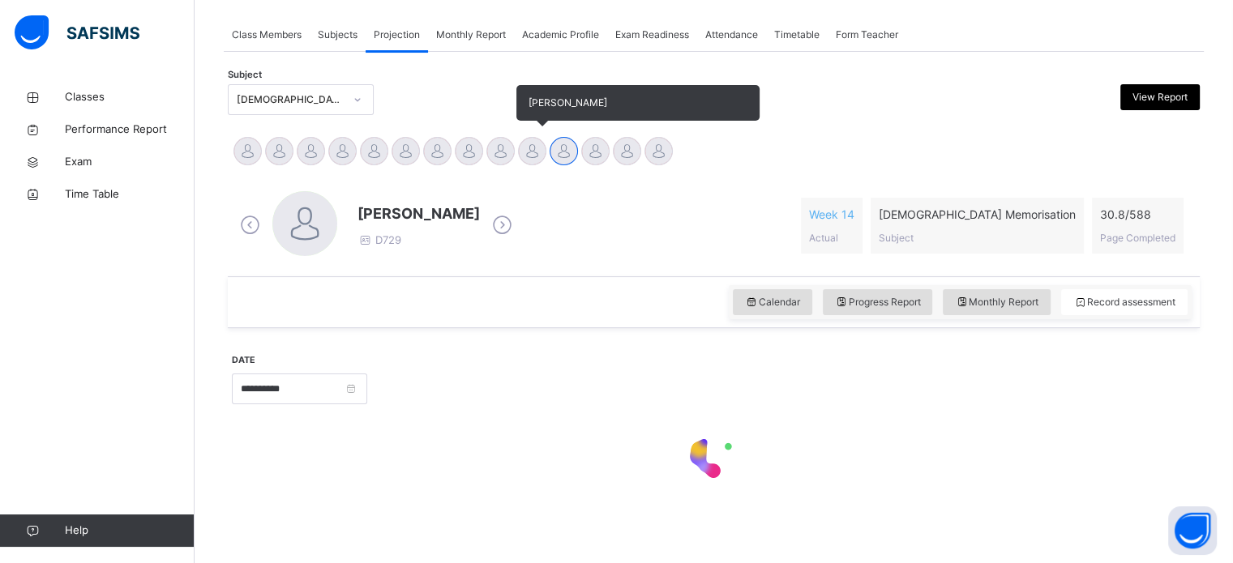
drag, startPoint x: 521, startPoint y: 130, endPoint x: 522, endPoint y: 143, distance: 13.0
click at [521, 136] on div "[PERSON_NAME] [PERSON_NAME] [PERSON_NAME] [PERSON_NAME] Ibraahiim [PERSON_NAME]…" at bounding box center [714, 153] width 972 height 44
click at [526, 152] on div at bounding box center [532, 151] width 28 height 28
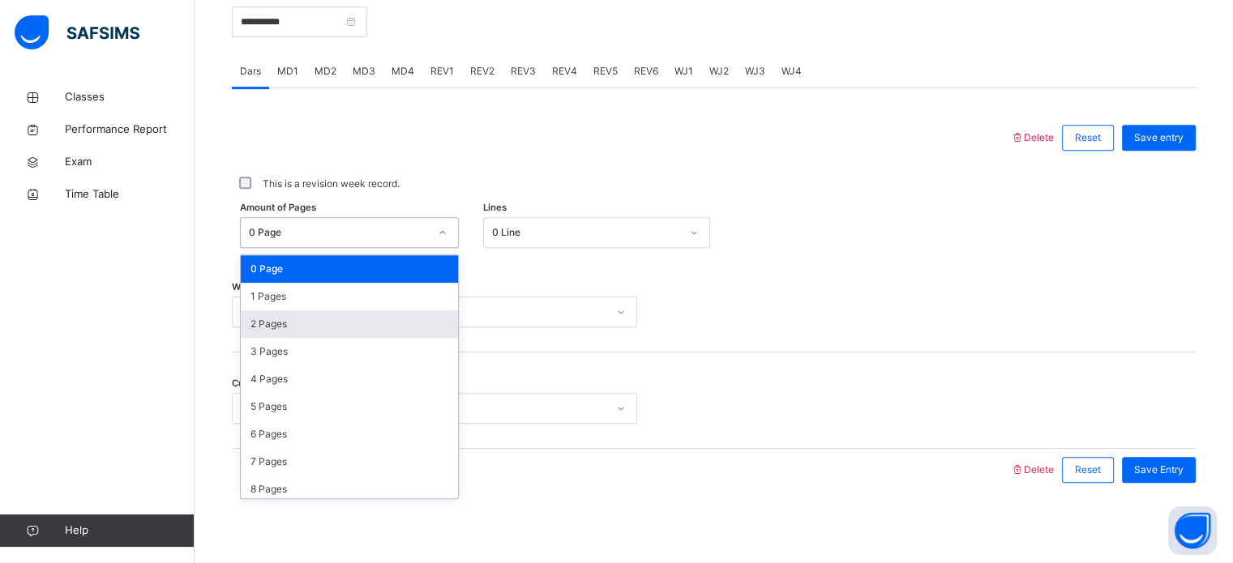
drag, startPoint x: 383, startPoint y: 330, endPoint x: 384, endPoint y: 322, distance: 8.3
click at [383, 327] on div "2 Pages" at bounding box center [349, 324] width 217 height 28
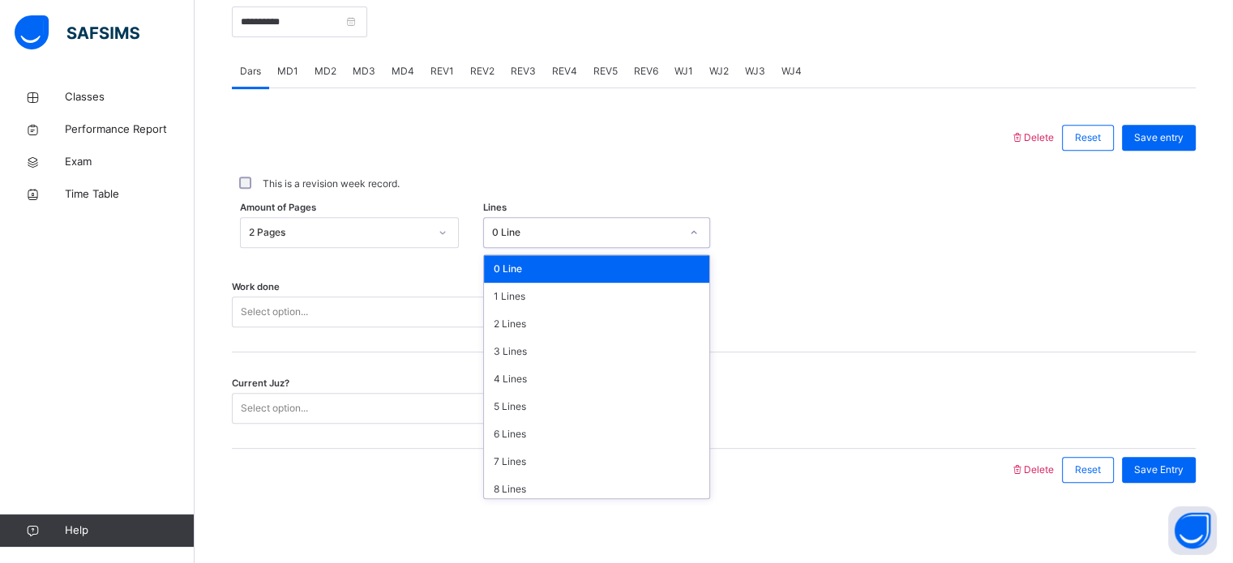
click at [637, 228] on div "0 Line" at bounding box center [586, 232] width 188 height 15
click at [562, 454] on div "7 Lines" at bounding box center [596, 462] width 225 height 28
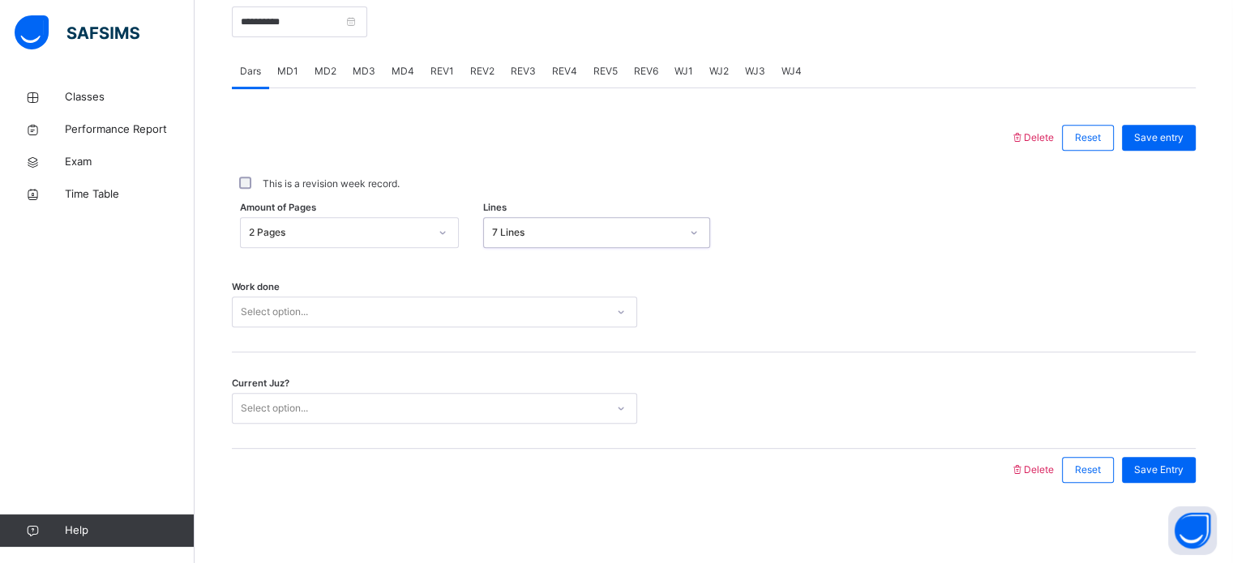
click at [372, 301] on div "Select option..." at bounding box center [419, 312] width 373 height 25
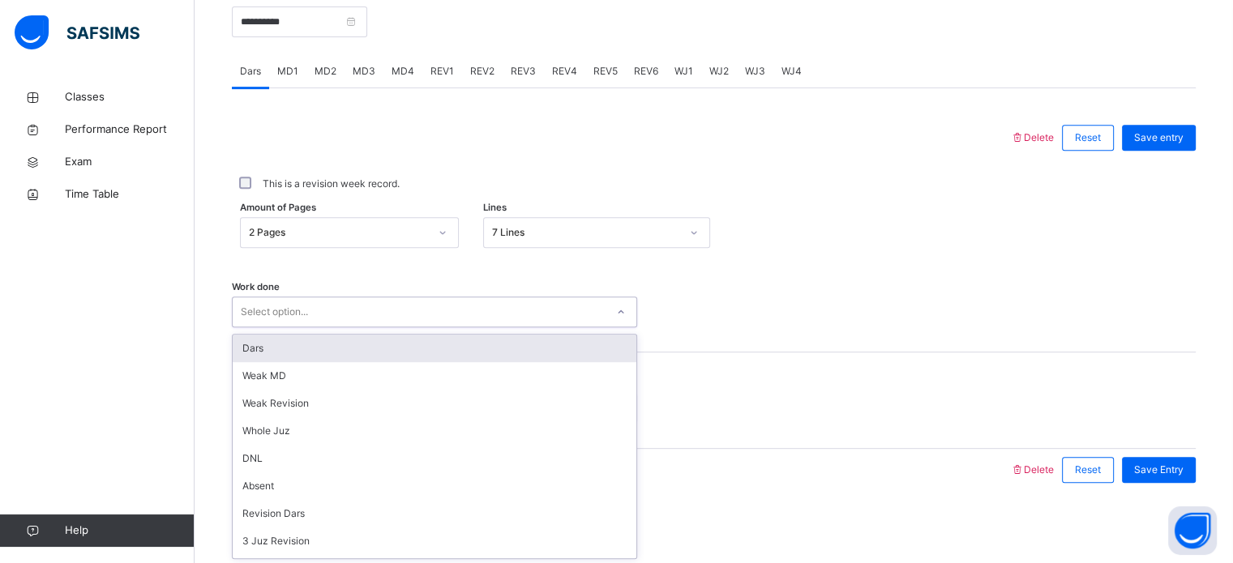
click at [358, 346] on div "Dars" at bounding box center [435, 349] width 404 height 28
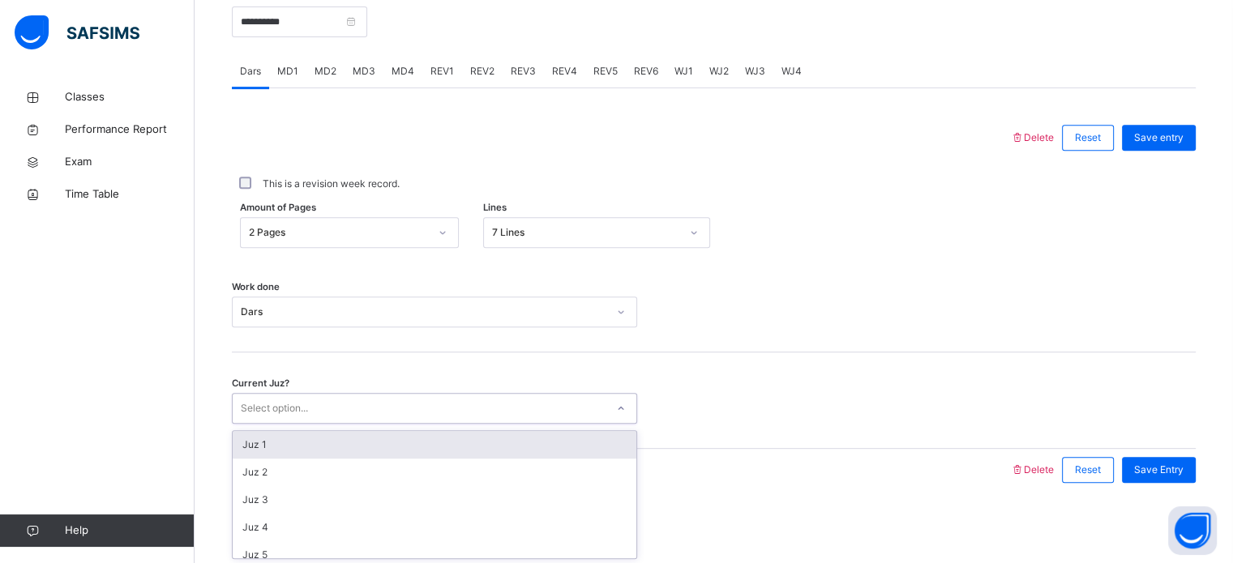
click at [338, 406] on div "Select option..." at bounding box center [419, 408] width 373 height 25
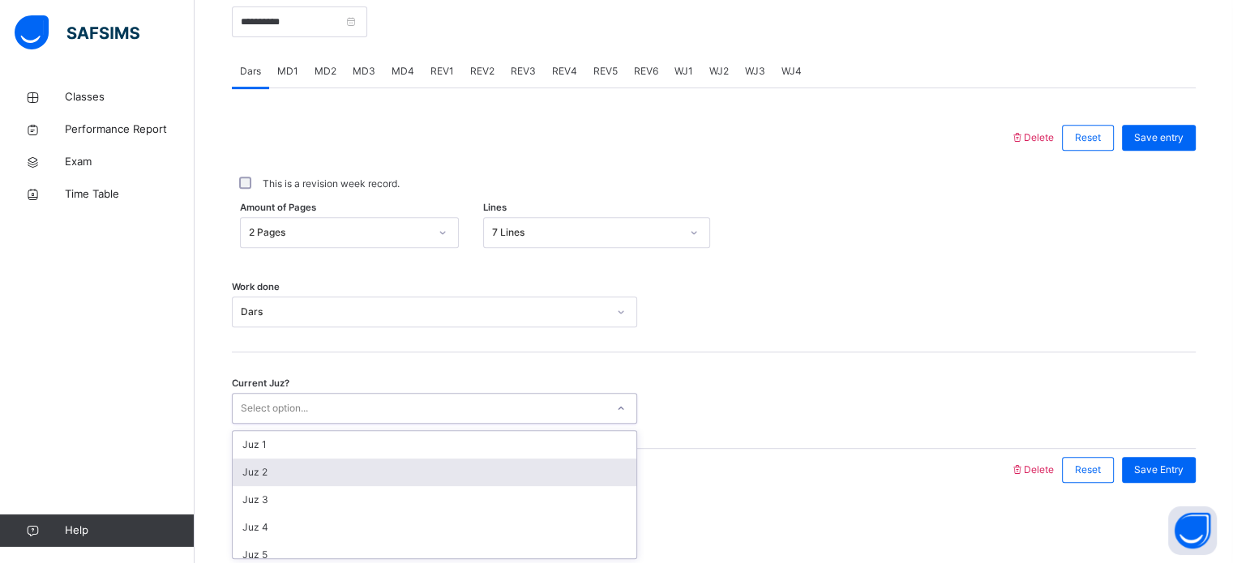
click at [342, 470] on div "Juz 2" at bounding box center [435, 473] width 404 height 28
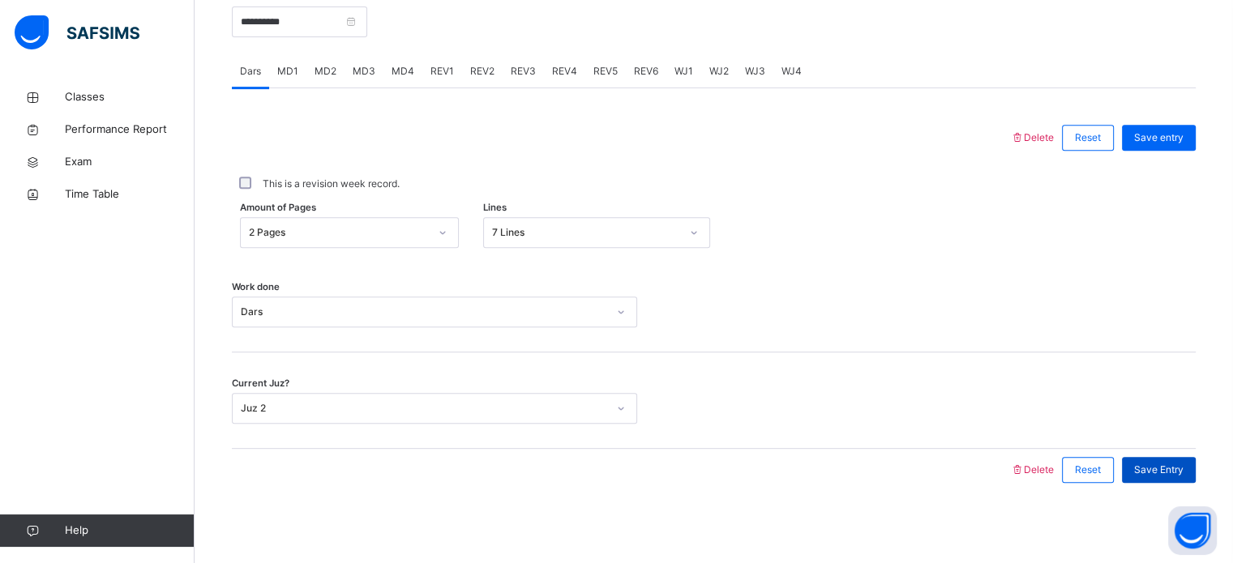
click at [1155, 463] on span "Save Entry" at bounding box center [1158, 470] width 49 height 15
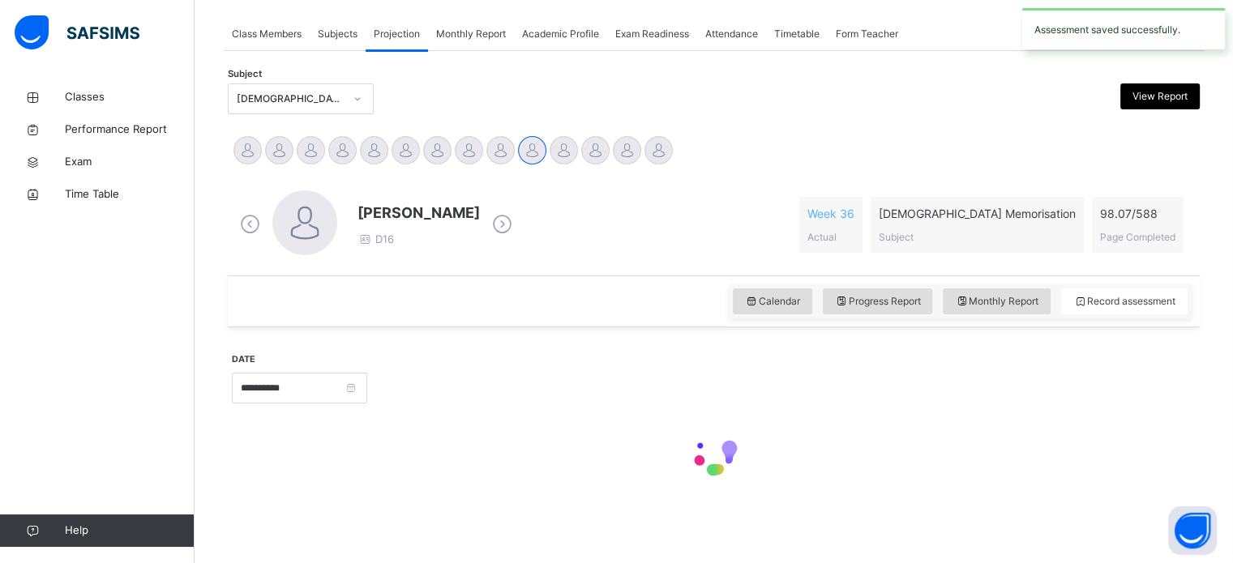
scroll to position [286, 0]
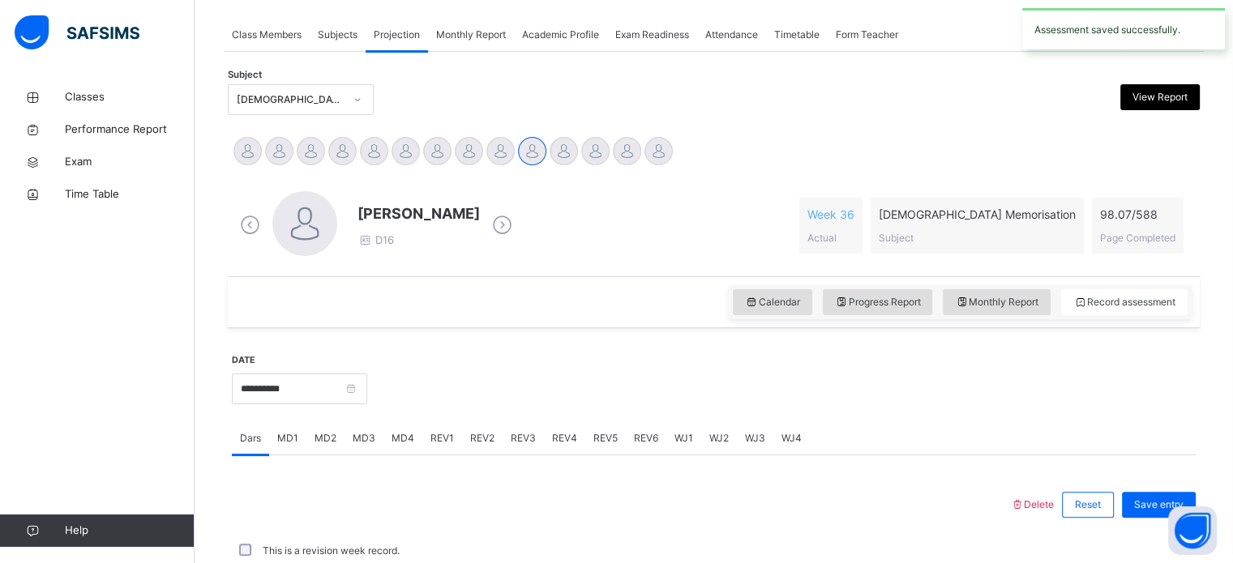
click at [267, 422] on div "Dars" at bounding box center [250, 438] width 37 height 32
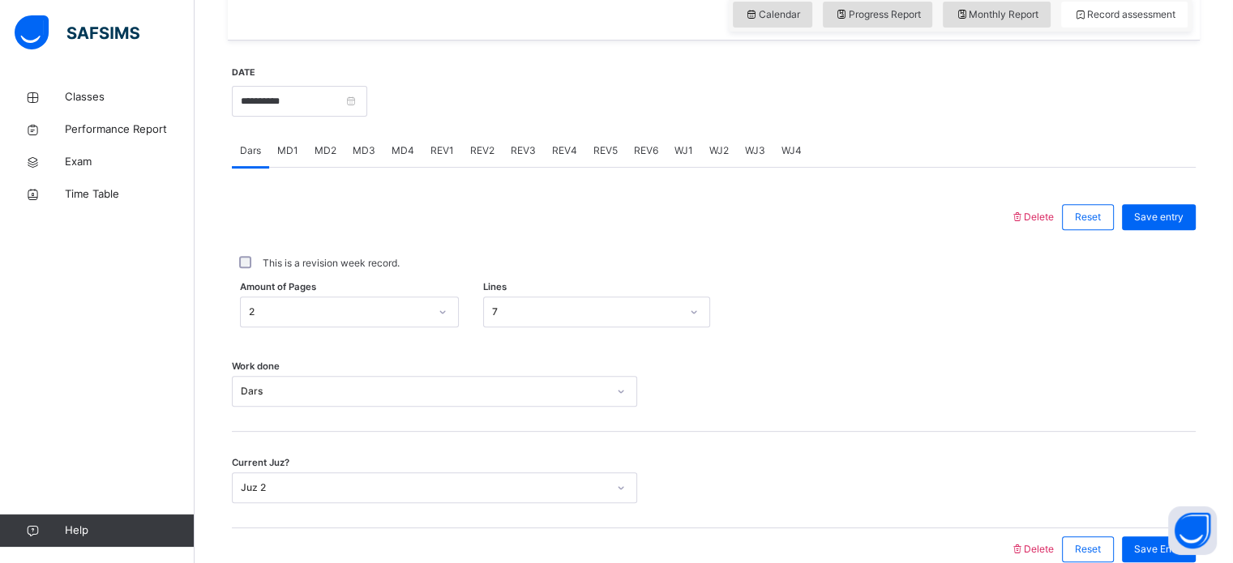
scroll to position [571, 0]
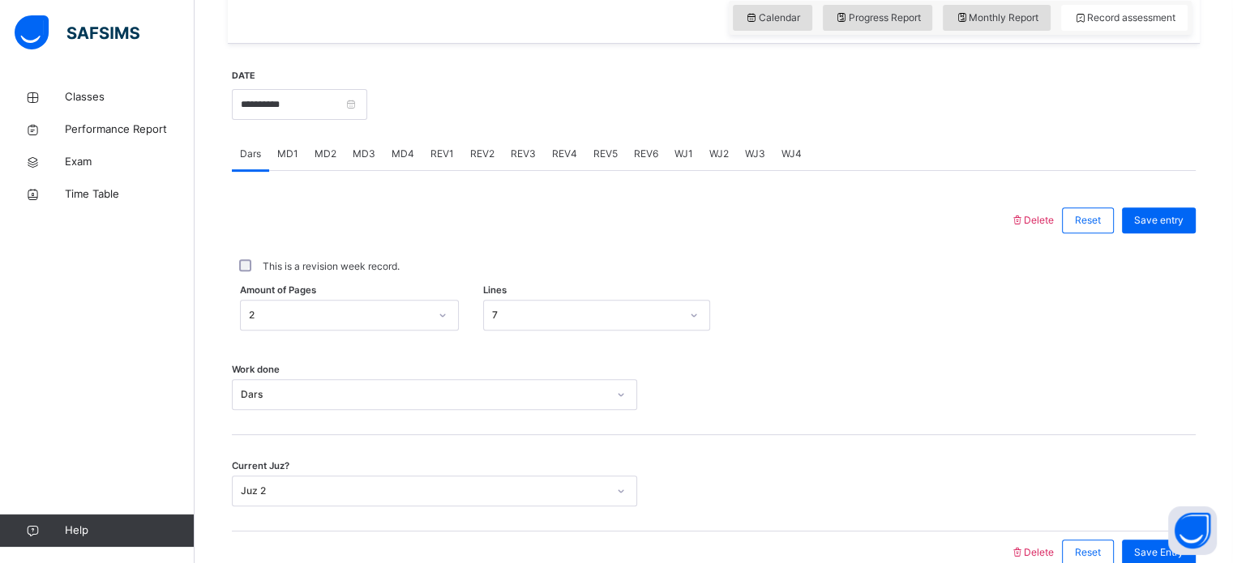
drag, startPoint x: 361, startPoint y: 149, endPoint x: 344, endPoint y: 151, distance: 17.1
click at [346, 151] on div "MD3" at bounding box center [363, 154] width 39 height 32
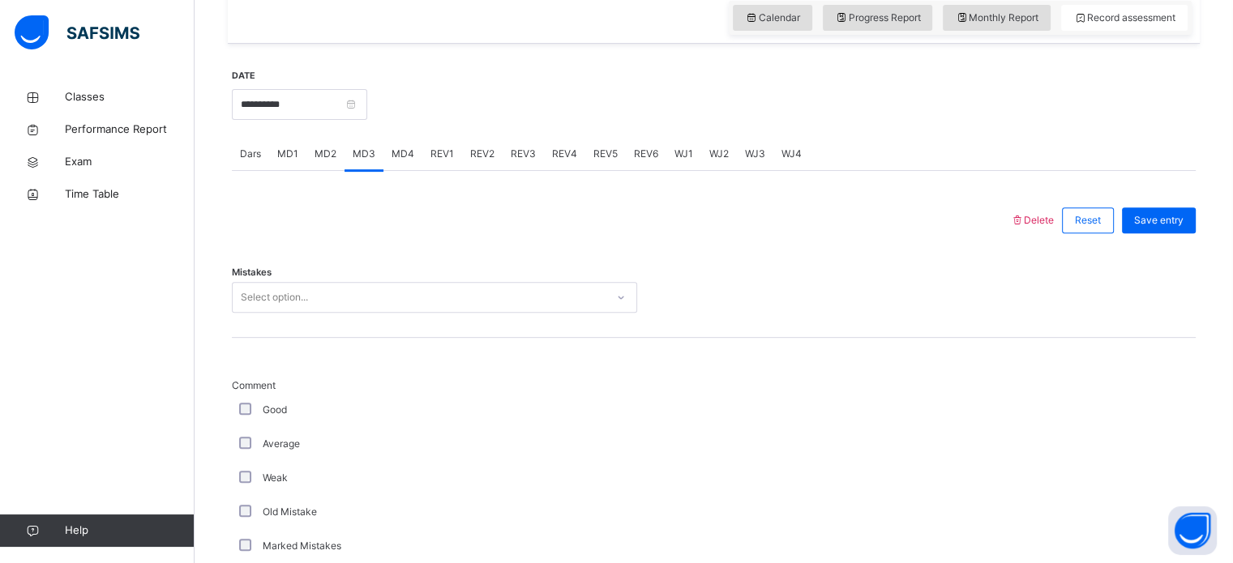
click at [321, 155] on span "MD2" at bounding box center [325, 154] width 22 height 15
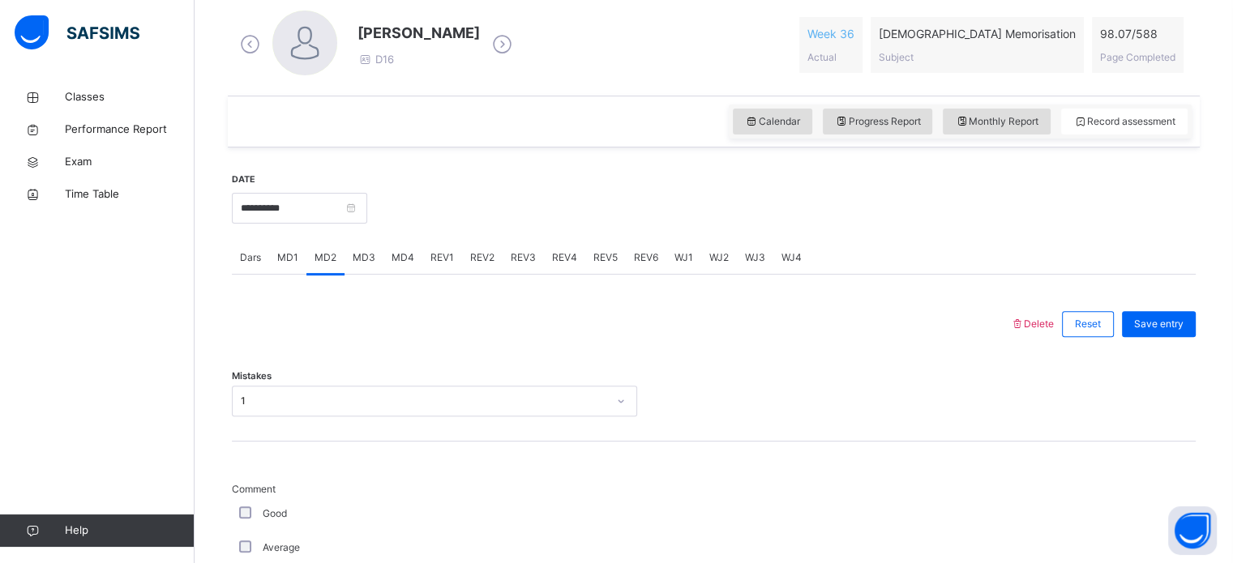
scroll to position [470, 0]
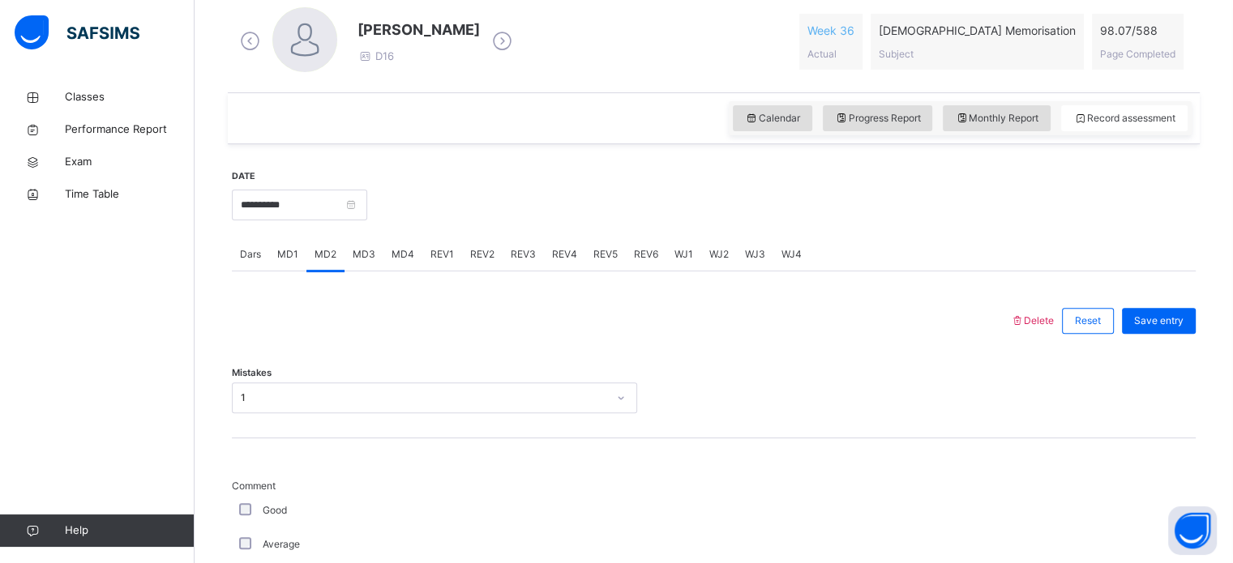
click at [400, 252] on span "MD4" at bounding box center [402, 254] width 23 height 15
click at [452, 254] on div "REV1" at bounding box center [442, 254] width 40 height 32
click at [469, 252] on div "REV2" at bounding box center [482, 254] width 41 height 32
click at [502, 262] on div "REV3" at bounding box center [522, 254] width 41 height 32
click at [571, 254] on span "REV4" at bounding box center [564, 254] width 25 height 15
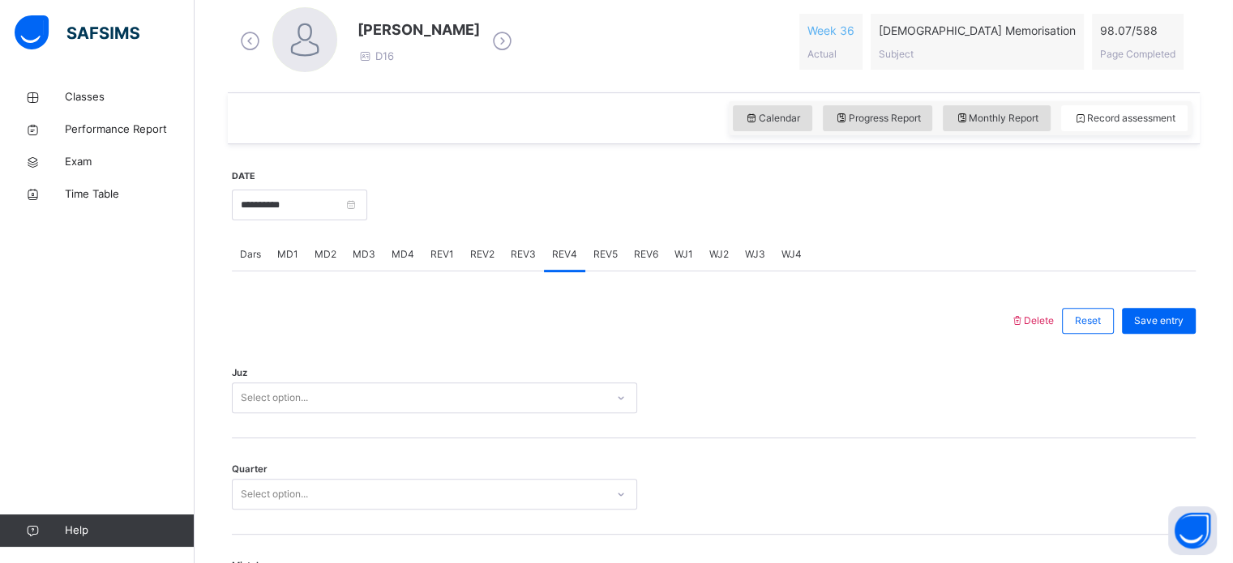
click at [511, 255] on span "REV3" at bounding box center [523, 254] width 25 height 15
click at [462, 254] on div "REV2" at bounding box center [482, 254] width 41 height 32
click at [426, 250] on div "REV1" at bounding box center [442, 254] width 40 height 32
click at [483, 248] on span "REV2" at bounding box center [482, 254] width 24 height 15
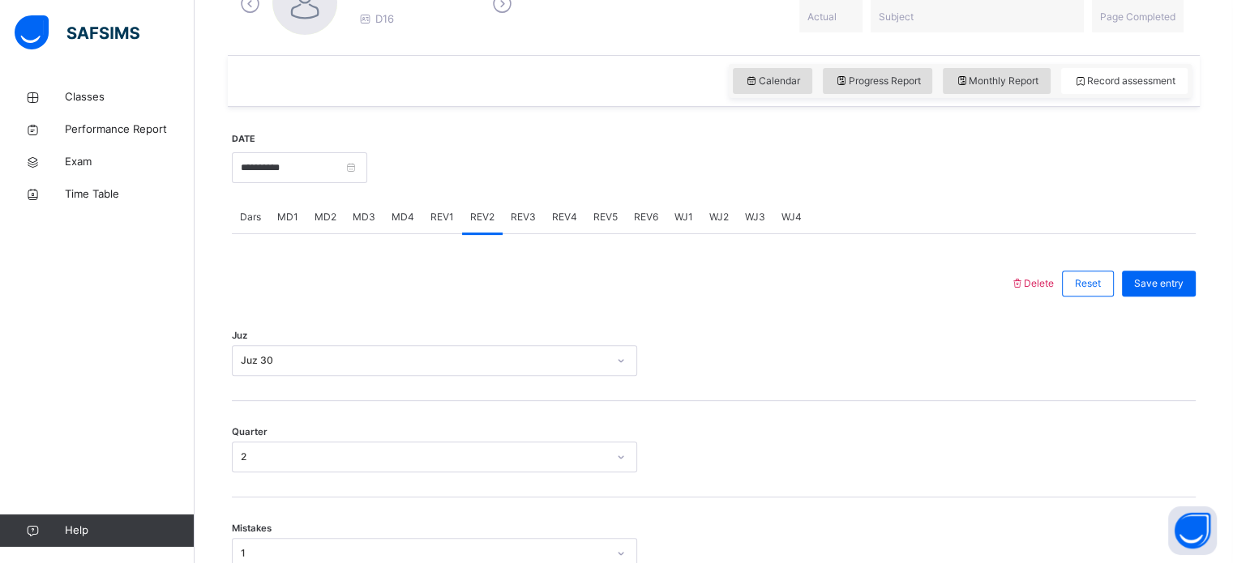
scroll to position [506, 0]
click at [513, 210] on div "REV3" at bounding box center [522, 219] width 41 height 32
click at [434, 219] on span "REV1" at bounding box center [442, 219] width 24 height 15
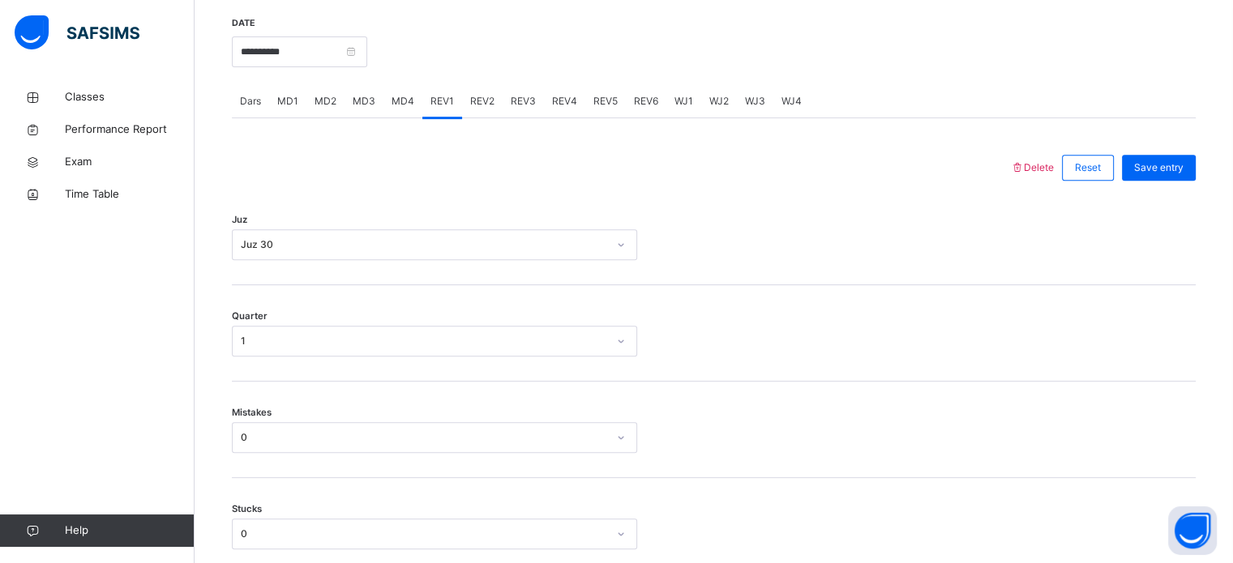
scroll to position [496, 0]
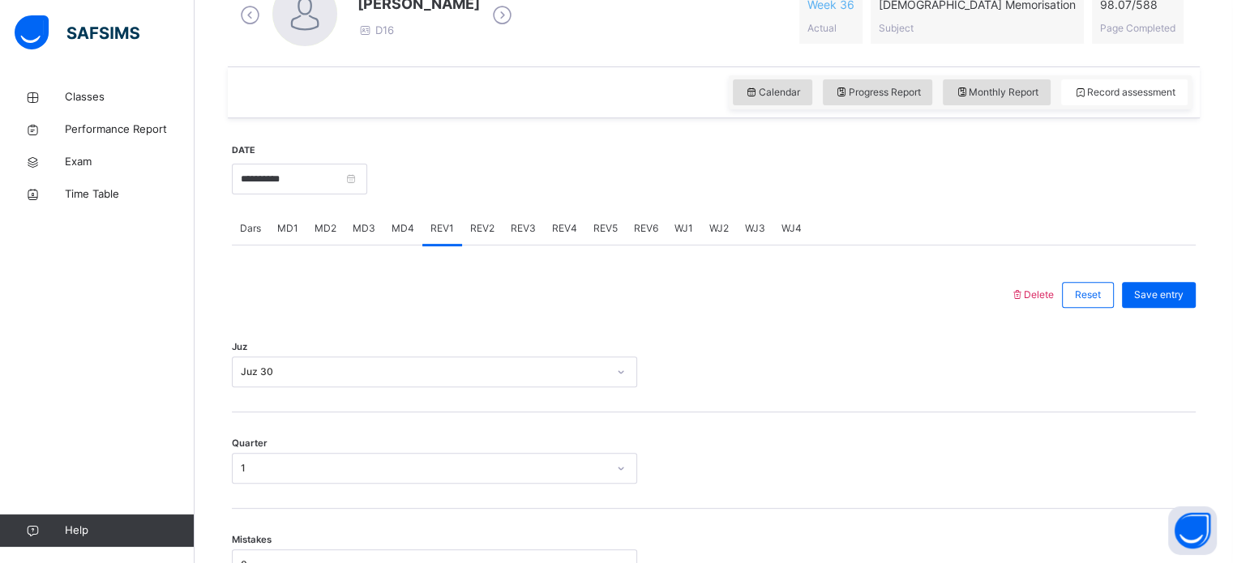
click at [515, 227] on span "REV3" at bounding box center [523, 228] width 25 height 15
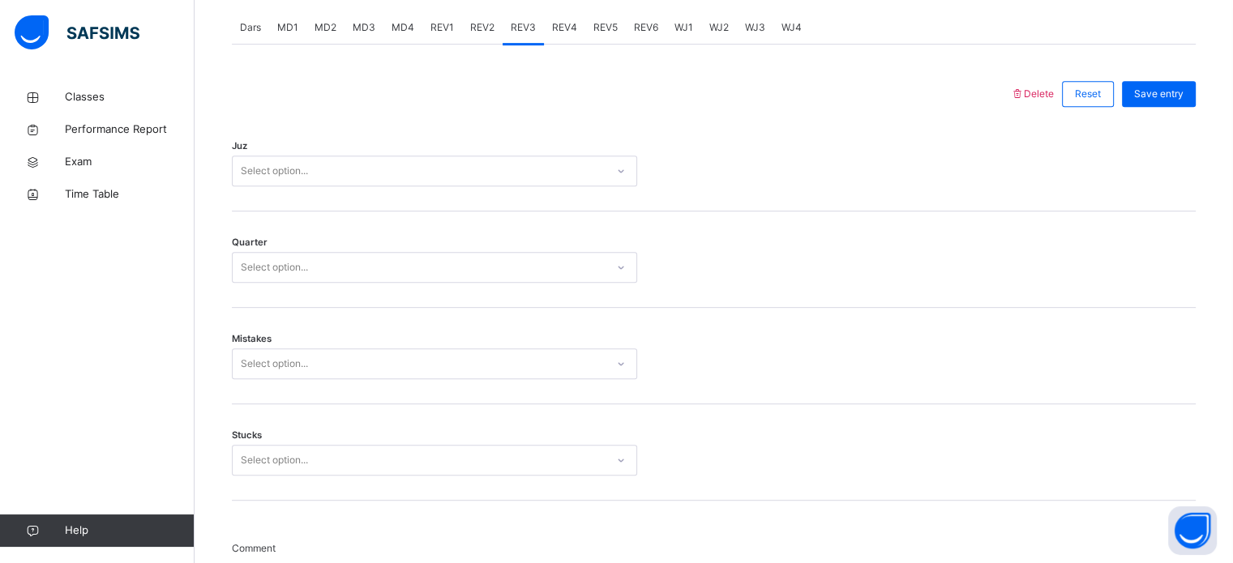
scroll to position [685, 0]
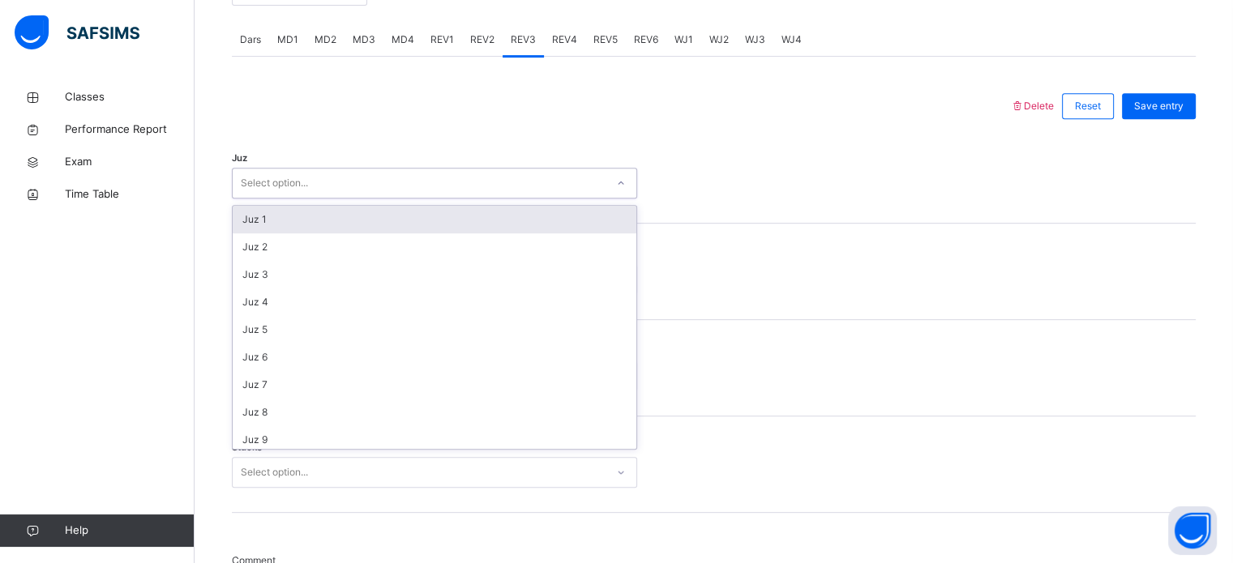
click at [542, 174] on div "Select option..." at bounding box center [419, 183] width 373 height 25
type input "**"
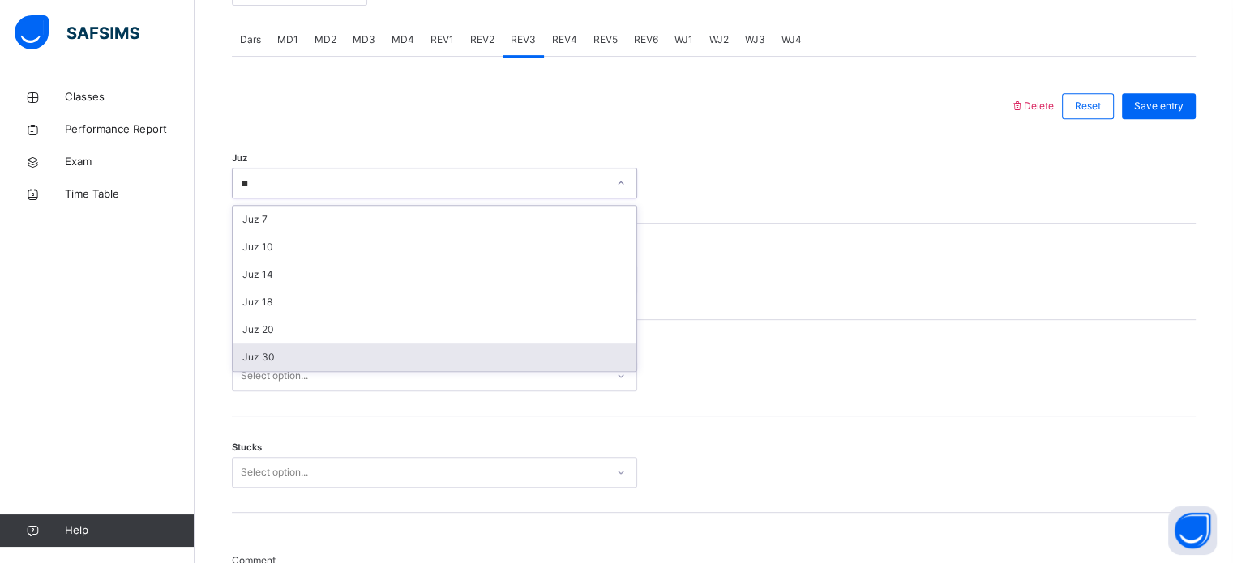
click at [587, 352] on div "Juz 30" at bounding box center [435, 358] width 404 height 28
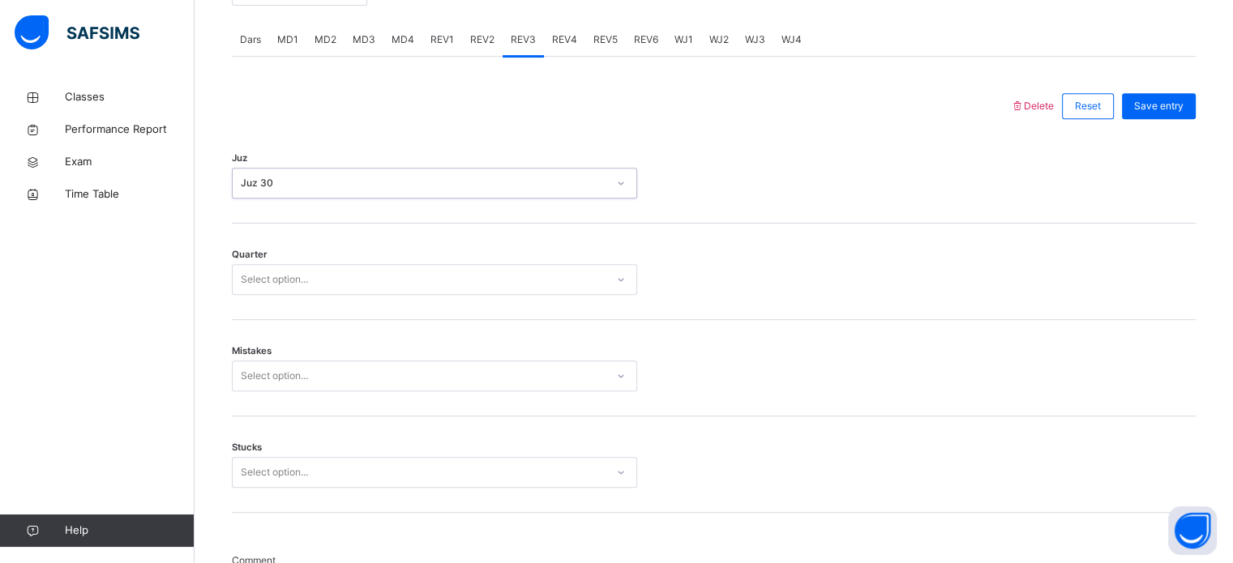
drag, startPoint x: 437, startPoint y: 265, endPoint x: 437, endPoint y: 278, distance: 13.0
click at [437, 271] on div "Select option..." at bounding box center [434, 279] width 405 height 31
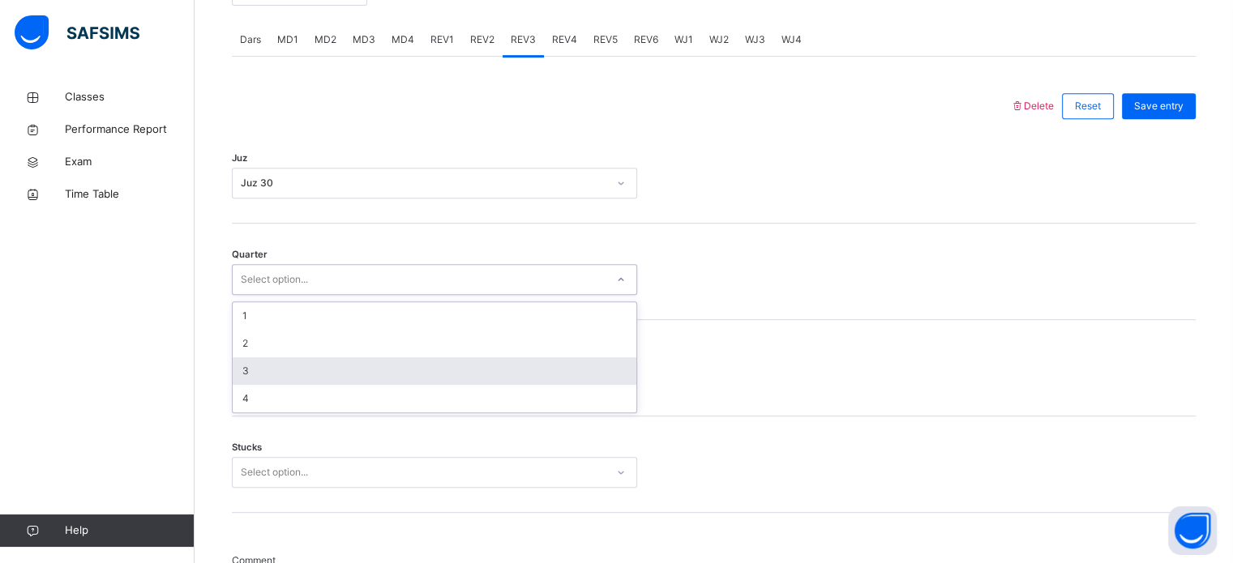
click at [426, 383] on div "3" at bounding box center [435, 371] width 404 height 28
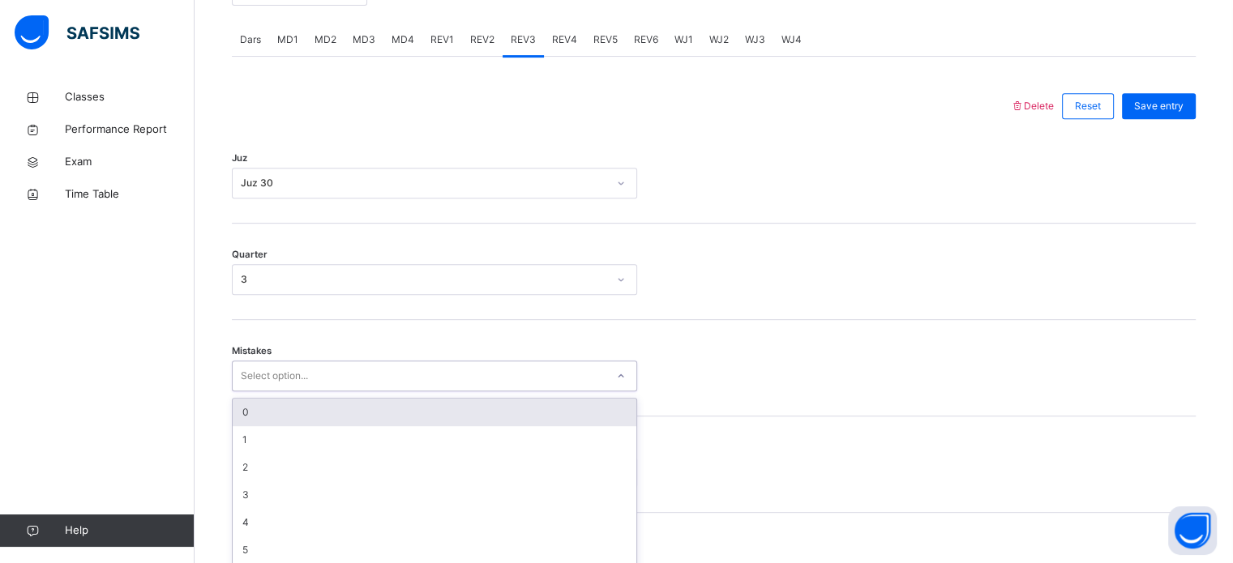
click at [427, 387] on div "option 0 focused, 1 of 7. 7 results available. Use Up and Down to choose option…" at bounding box center [434, 376] width 405 height 31
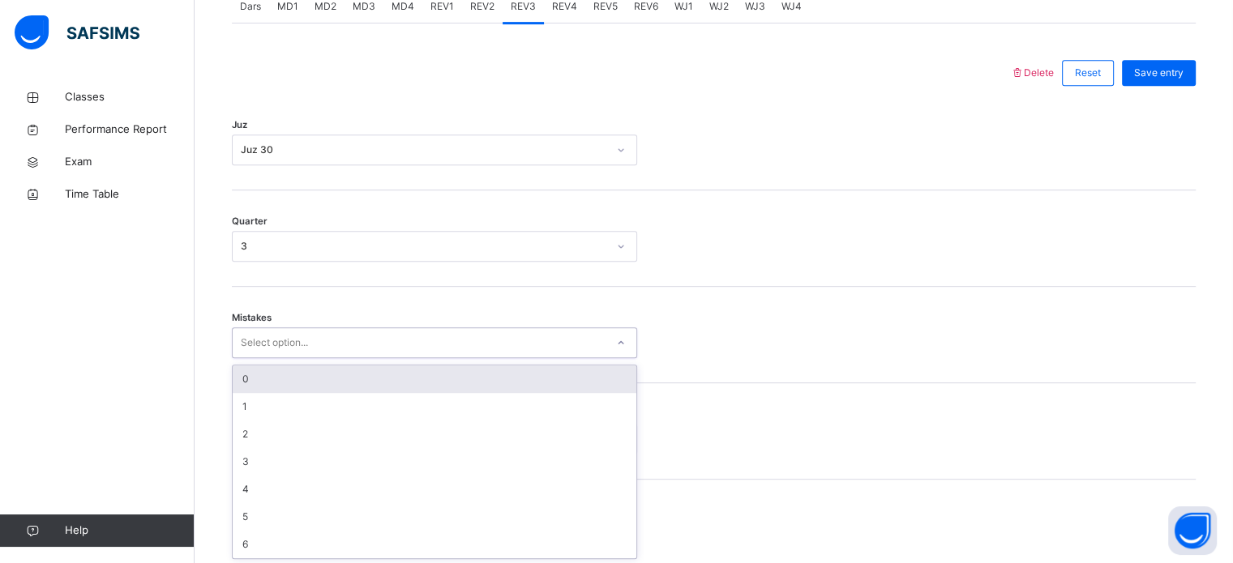
scroll to position [720, 0]
click at [404, 368] on div "0" at bounding box center [435, 378] width 404 height 28
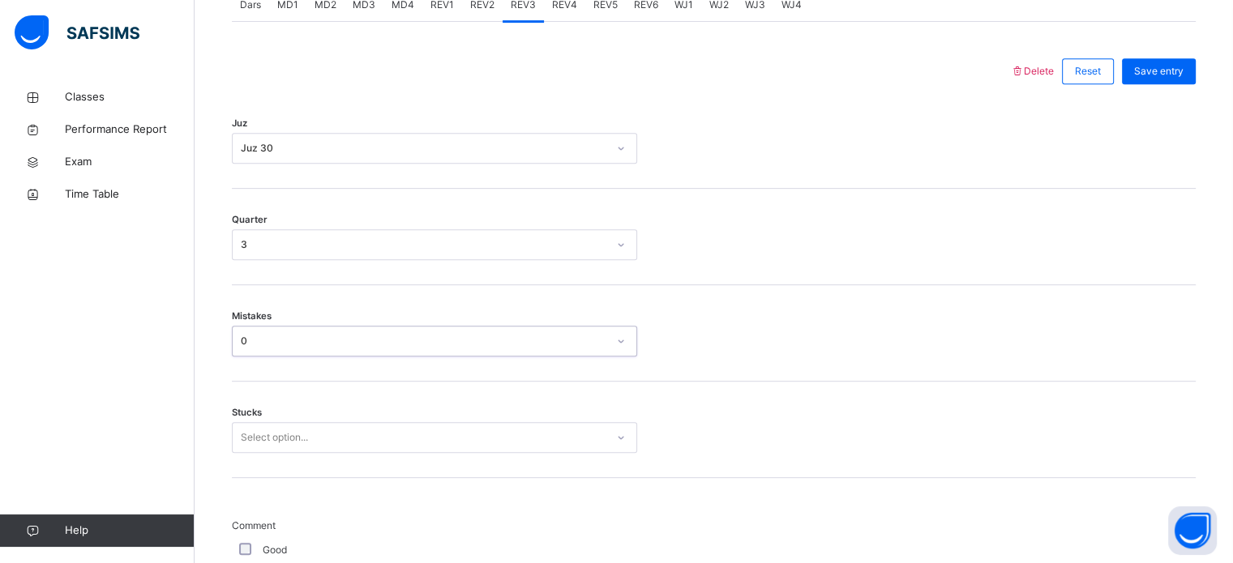
click at [429, 447] on div "Select option..." at bounding box center [434, 437] width 405 height 31
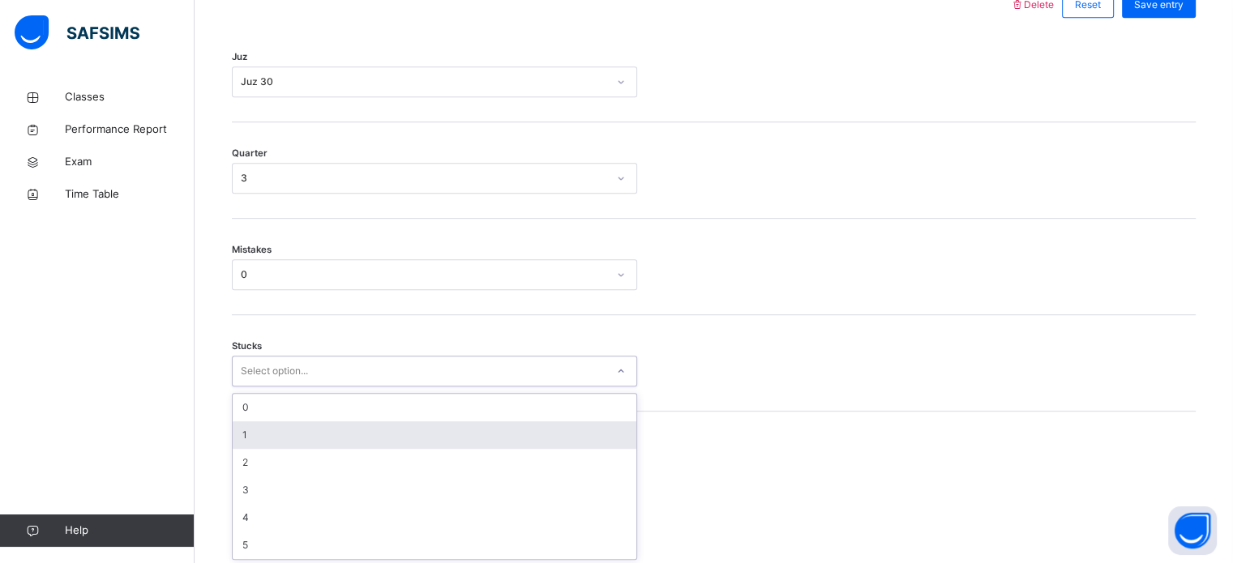
scroll to position [788, 0]
click at [425, 434] on div "1" at bounding box center [435, 434] width 404 height 28
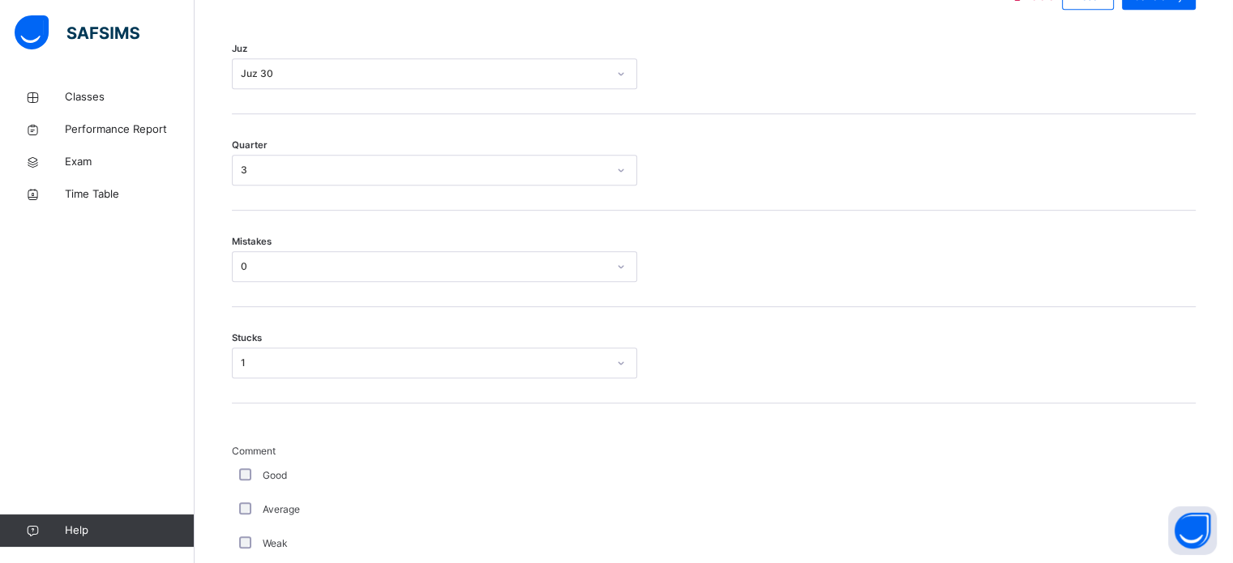
scroll to position [1367, 0]
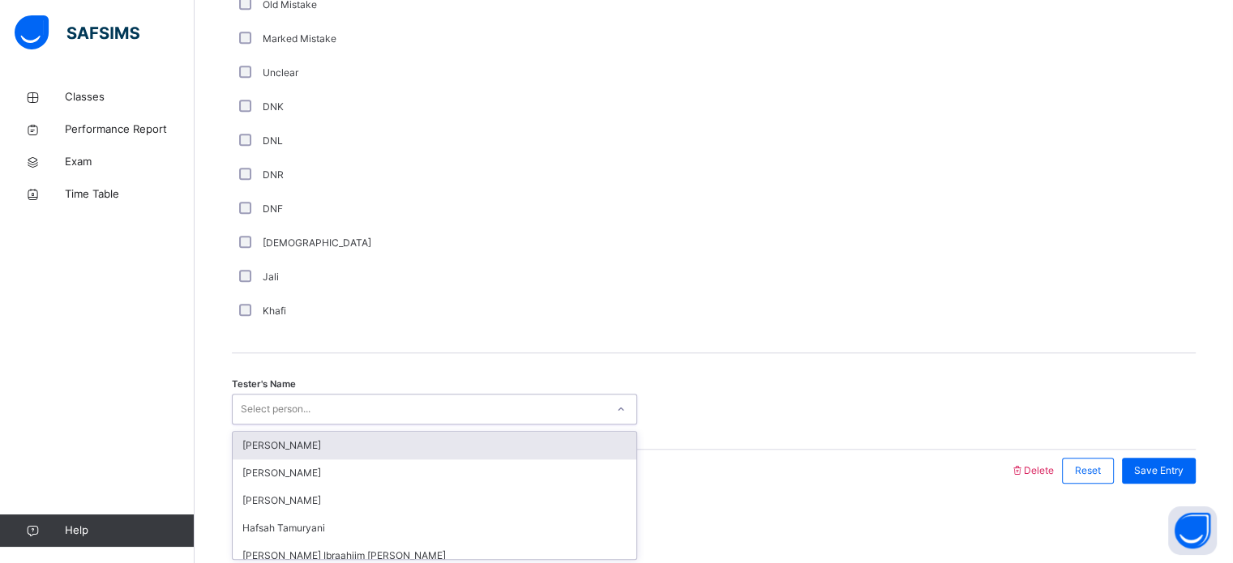
click at [473, 409] on div "Select person..." at bounding box center [419, 409] width 373 height 25
type input "****"
click at [502, 438] on div "[PERSON_NAME]" at bounding box center [435, 446] width 404 height 28
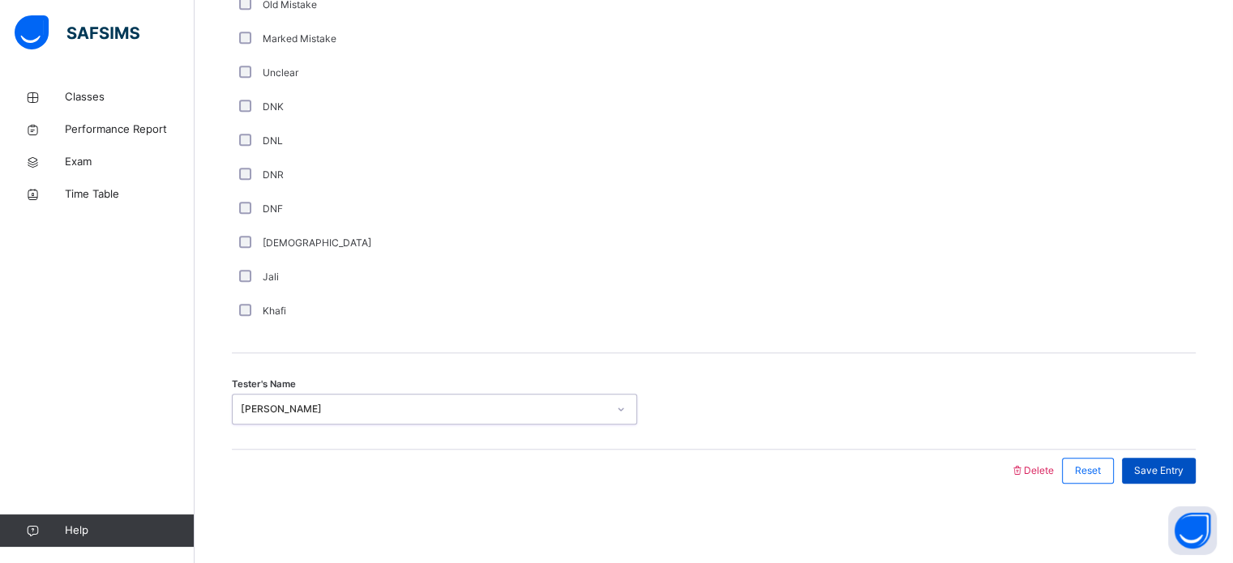
click at [1171, 464] on span "Save Entry" at bounding box center [1158, 471] width 49 height 15
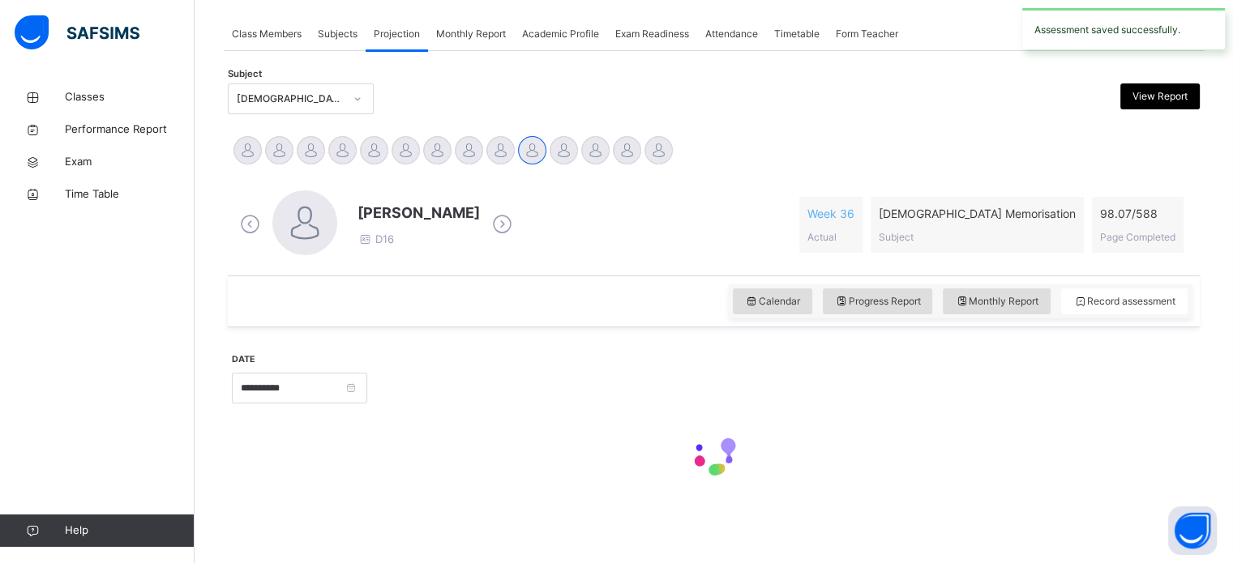
scroll to position [286, 0]
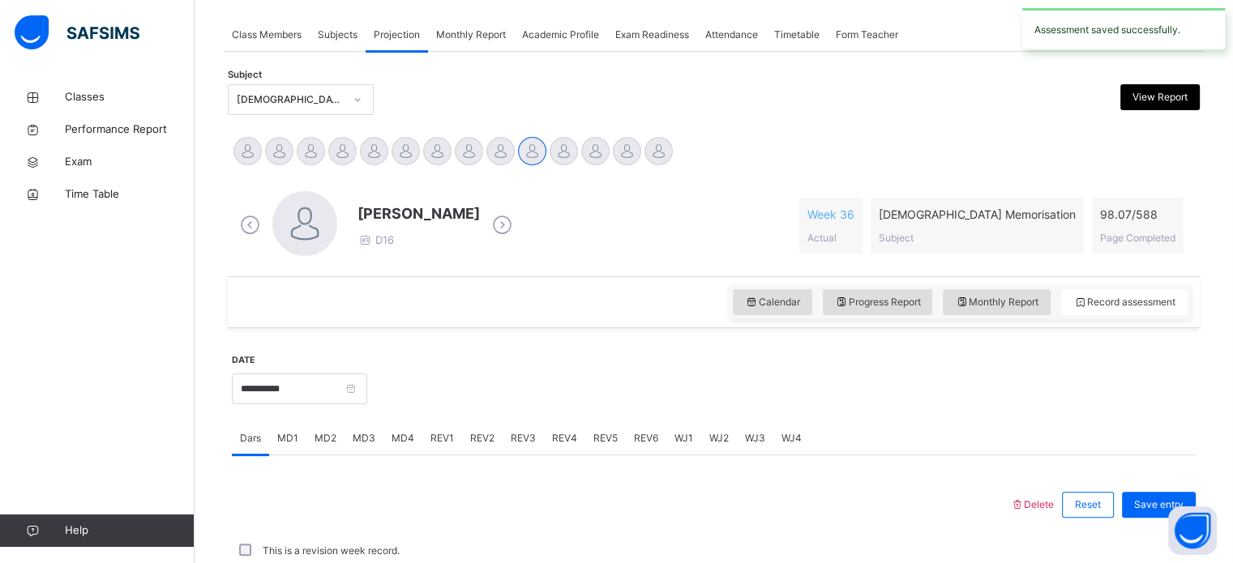
click at [525, 431] on span "REV3" at bounding box center [523, 438] width 25 height 15
click at [0, 0] on div "Unclear" at bounding box center [0, 0] width 0 height 0
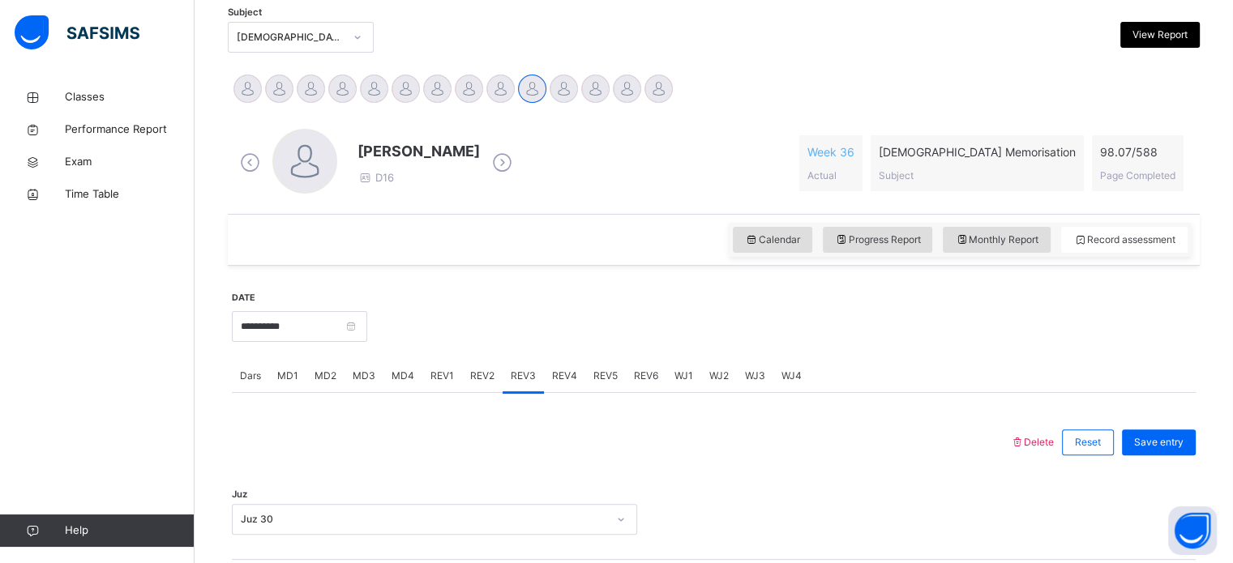
click at [556, 372] on span "REV4" at bounding box center [564, 376] width 25 height 15
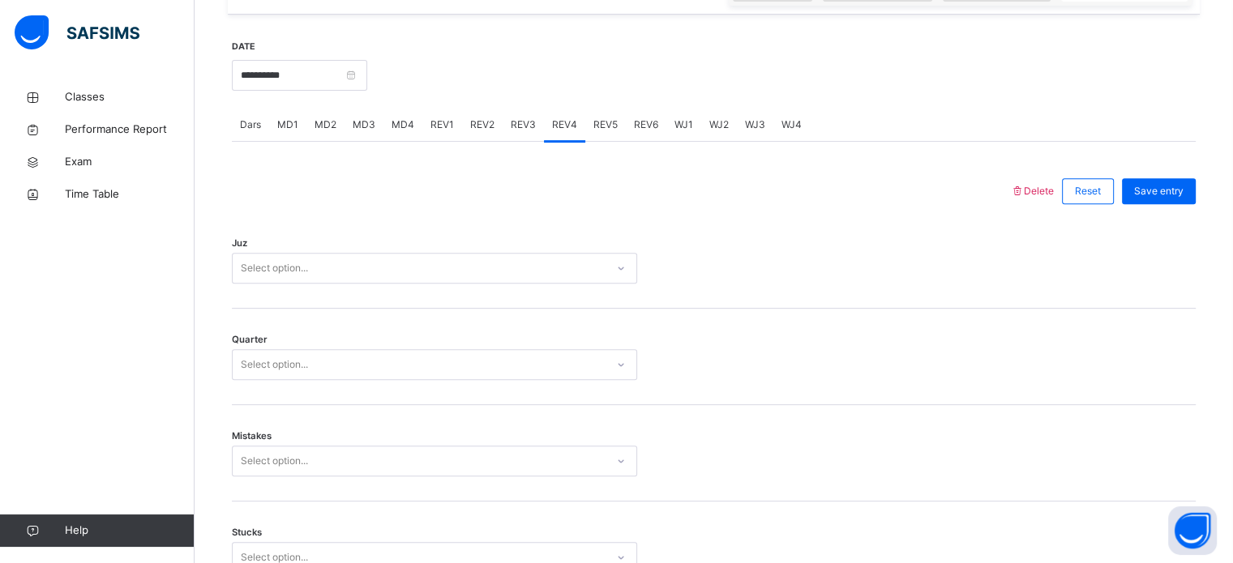
scroll to position [593, 0]
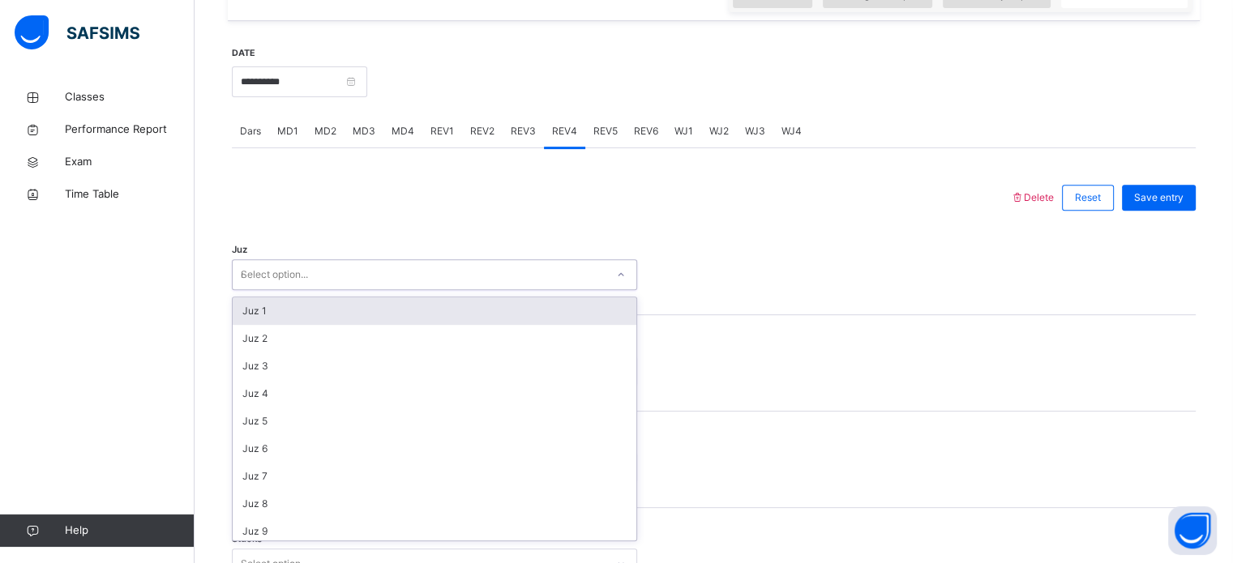
type input "**"
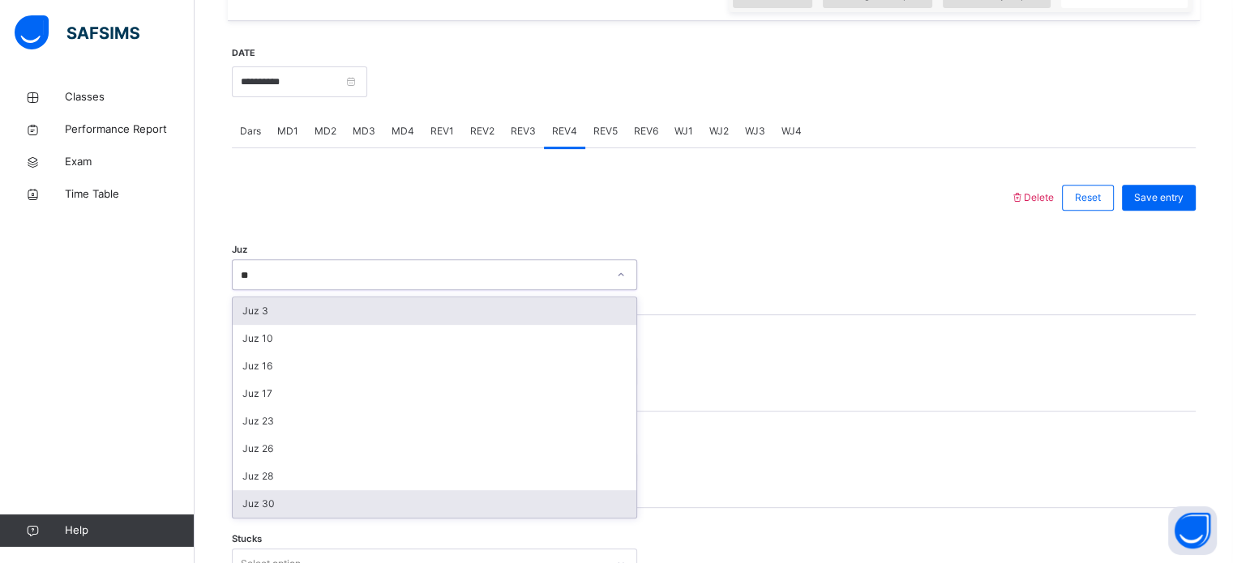
click at [276, 511] on div "Juz 30" at bounding box center [435, 504] width 404 height 28
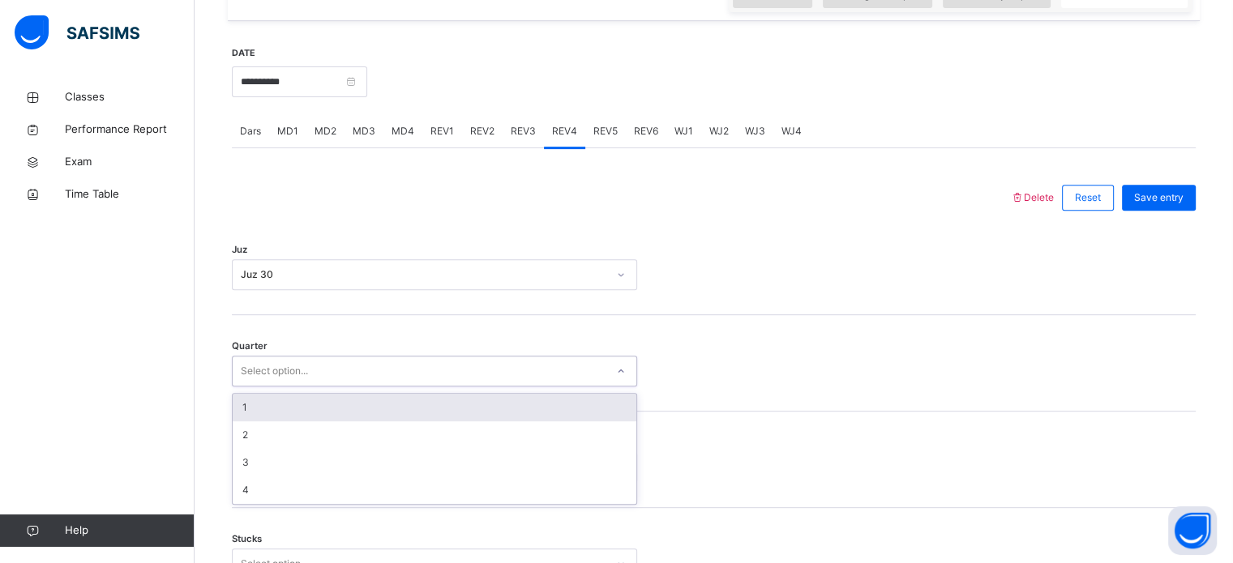
click at [285, 502] on div "4" at bounding box center [435, 491] width 404 height 28
click at [305, 496] on div "Mistakes Select option..." at bounding box center [714, 460] width 964 height 96
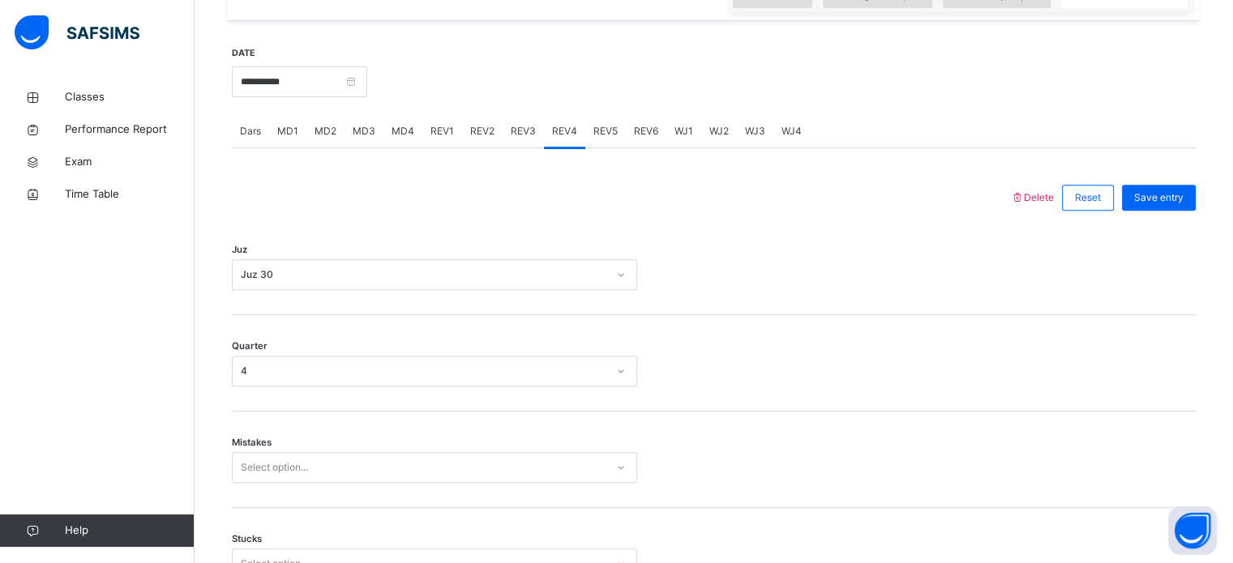
click at [479, 412] on div "Mistakes Select option..." at bounding box center [714, 460] width 964 height 96
click at [282, 508] on div "Stucks Select option..." at bounding box center [714, 556] width 964 height 96
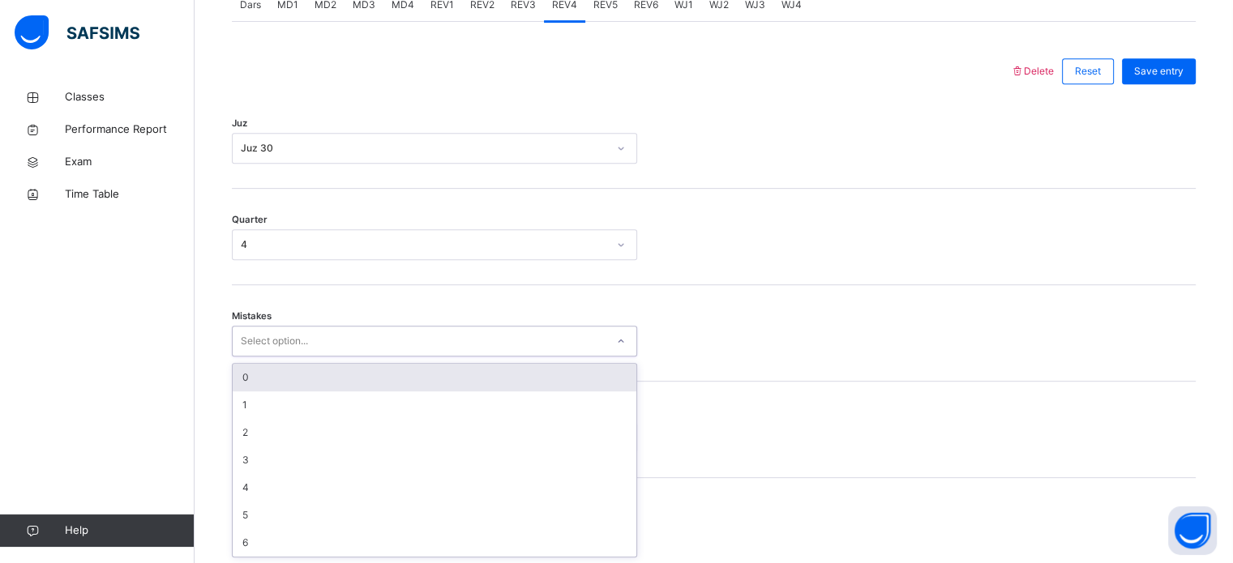
click at [298, 387] on div "0" at bounding box center [435, 378] width 404 height 28
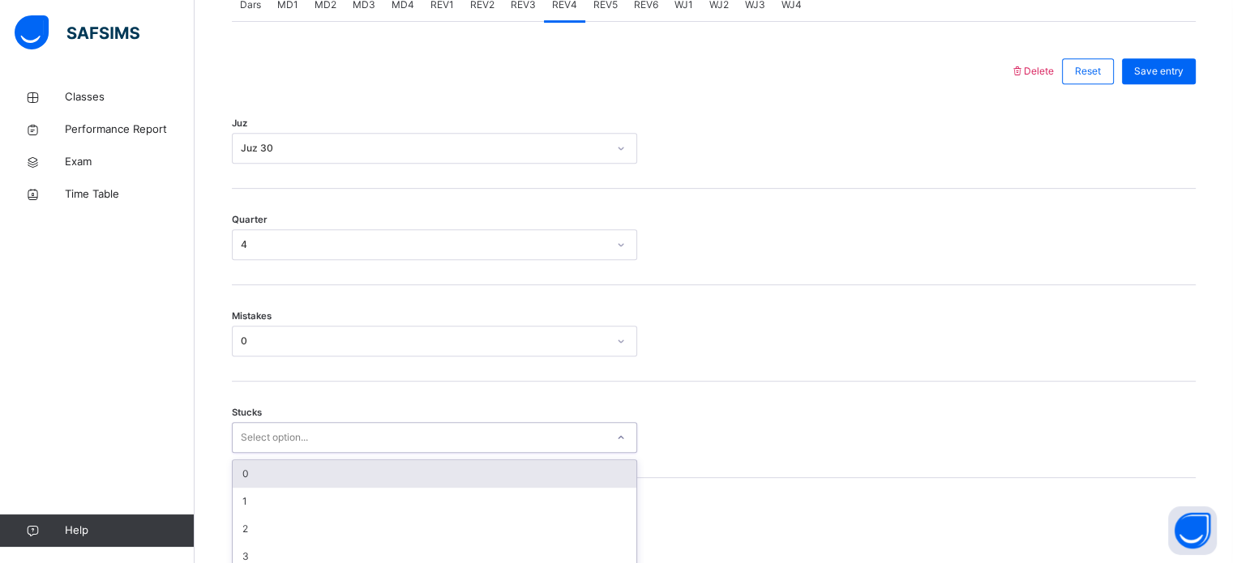
scroll to position [788, 0]
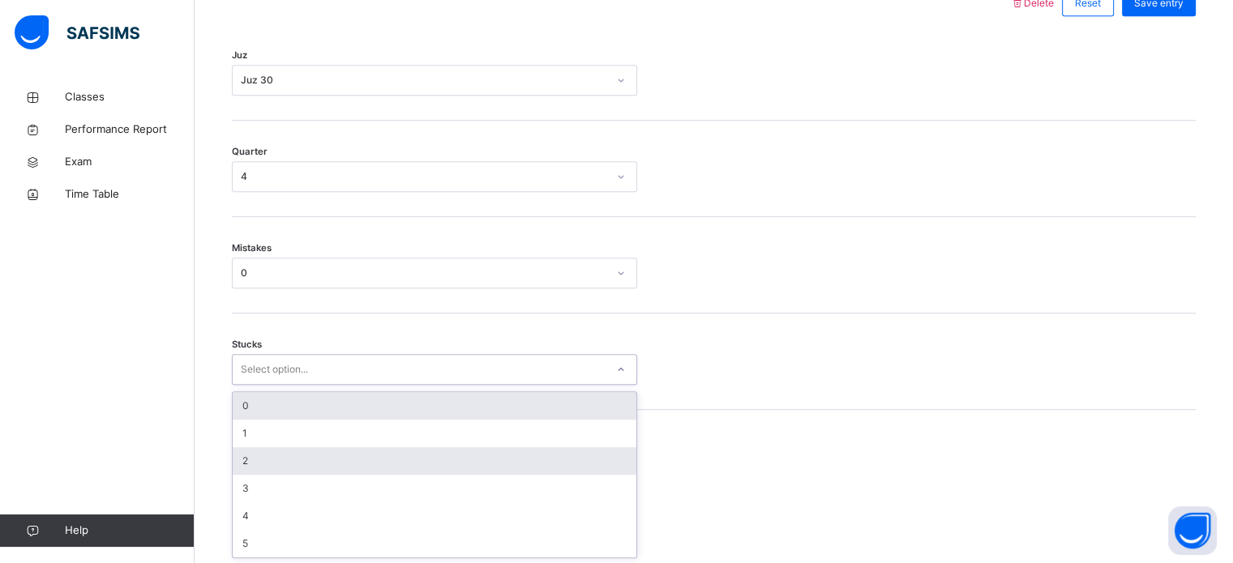
click at [282, 464] on div "2" at bounding box center [435, 461] width 404 height 28
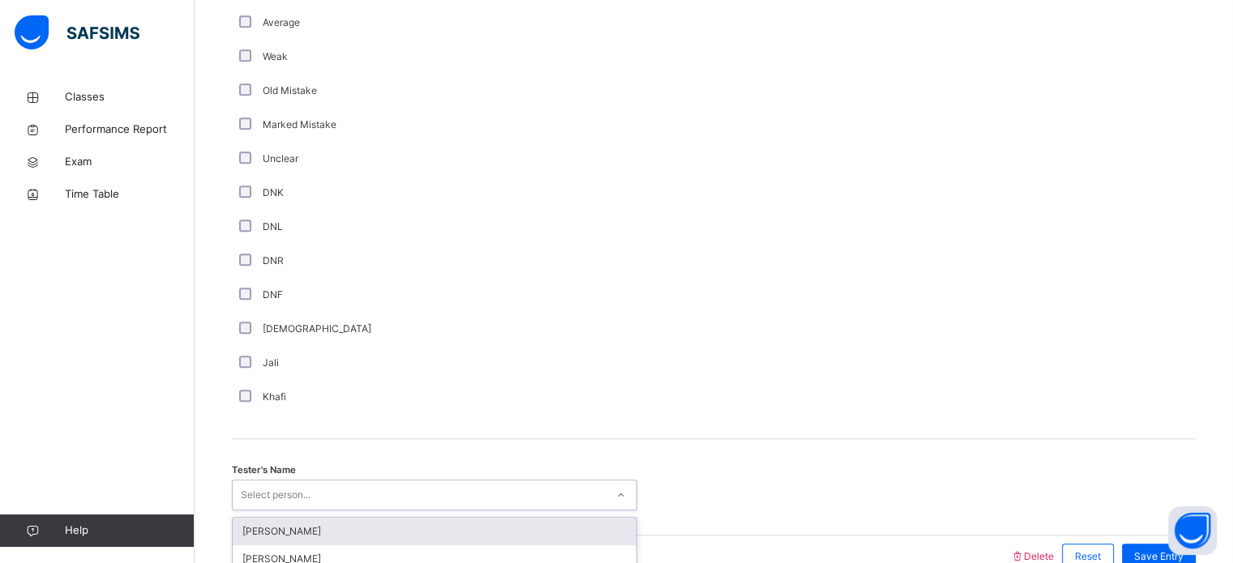
scroll to position [1367, 0]
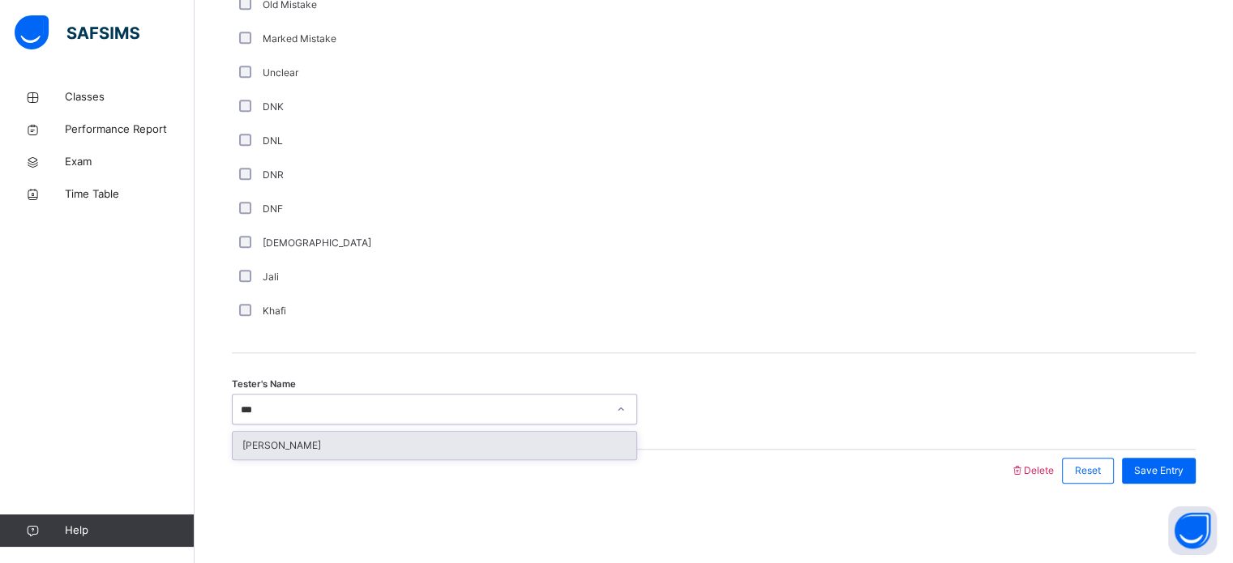
type input "****"
click at [319, 453] on div "[PERSON_NAME]" at bounding box center [435, 446] width 404 height 28
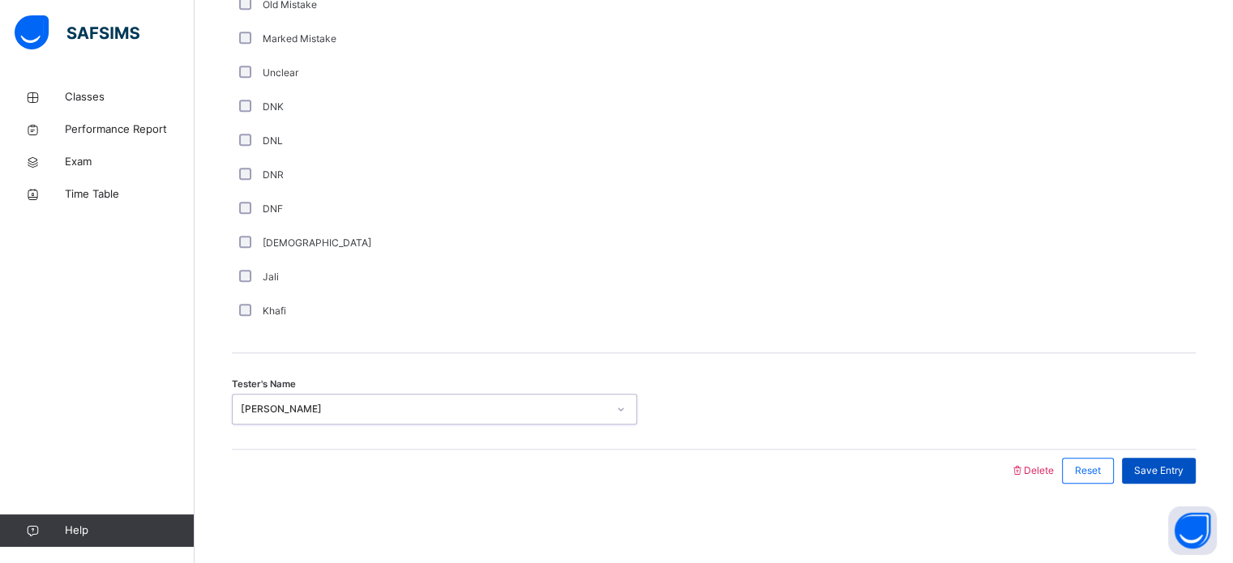
click at [1177, 464] on span "Save Entry" at bounding box center [1158, 471] width 49 height 15
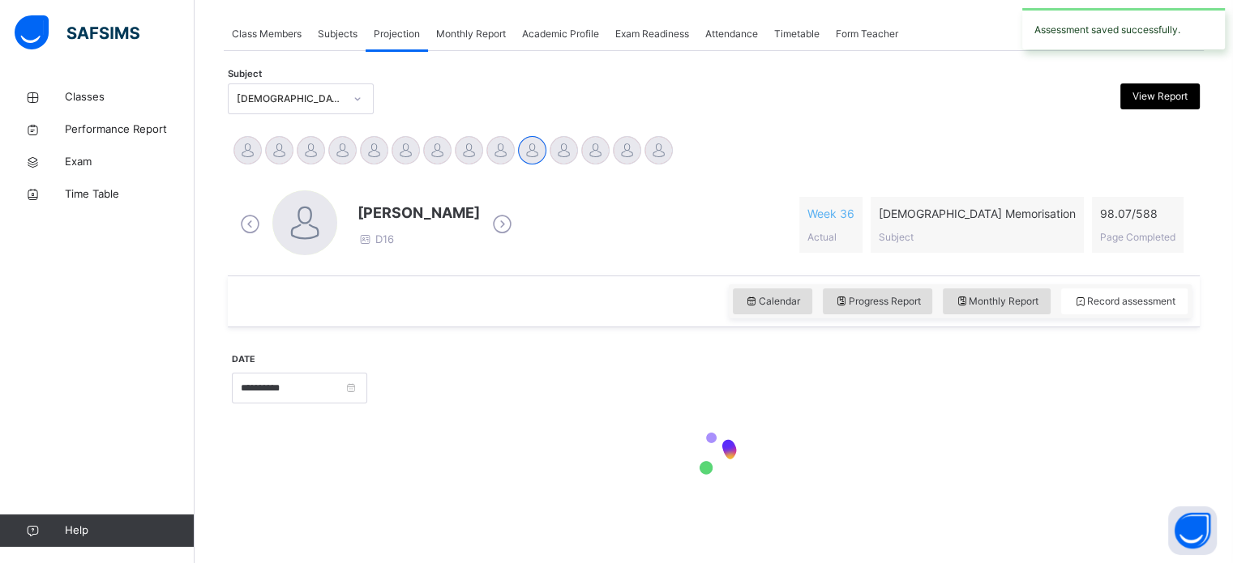
scroll to position [286, 0]
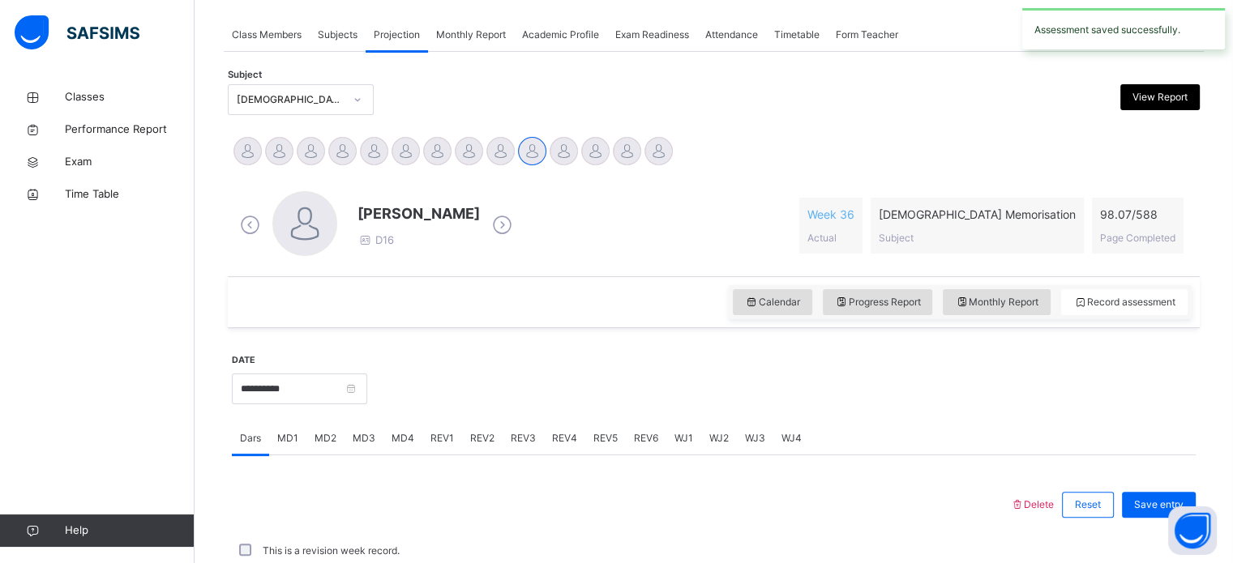
click at [476, 422] on div "REV2" at bounding box center [482, 438] width 41 height 32
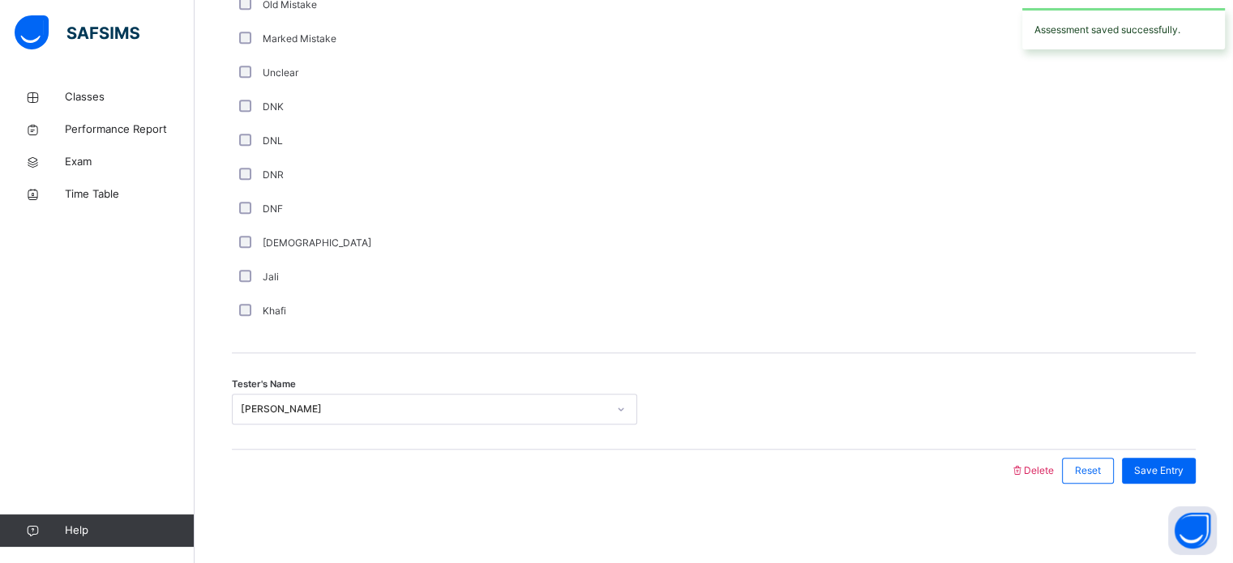
scroll to position [635, 0]
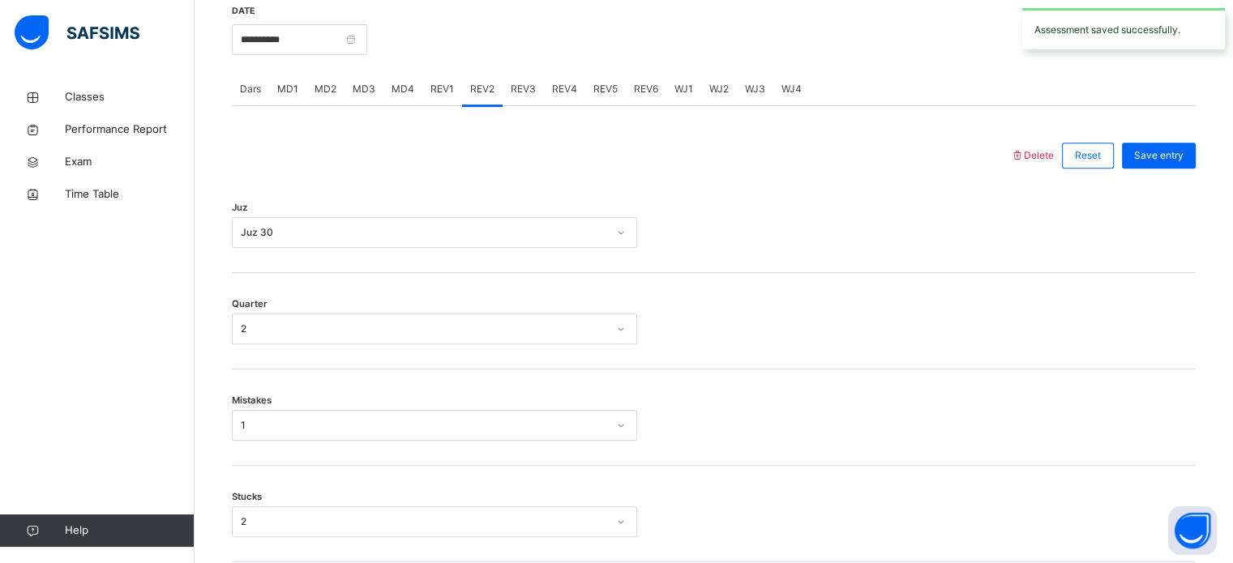
click at [567, 94] on span "REV4" at bounding box center [564, 89] width 25 height 15
click at [617, 105] on div "REV5" at bounding box center [605, 89] width 41 height 32
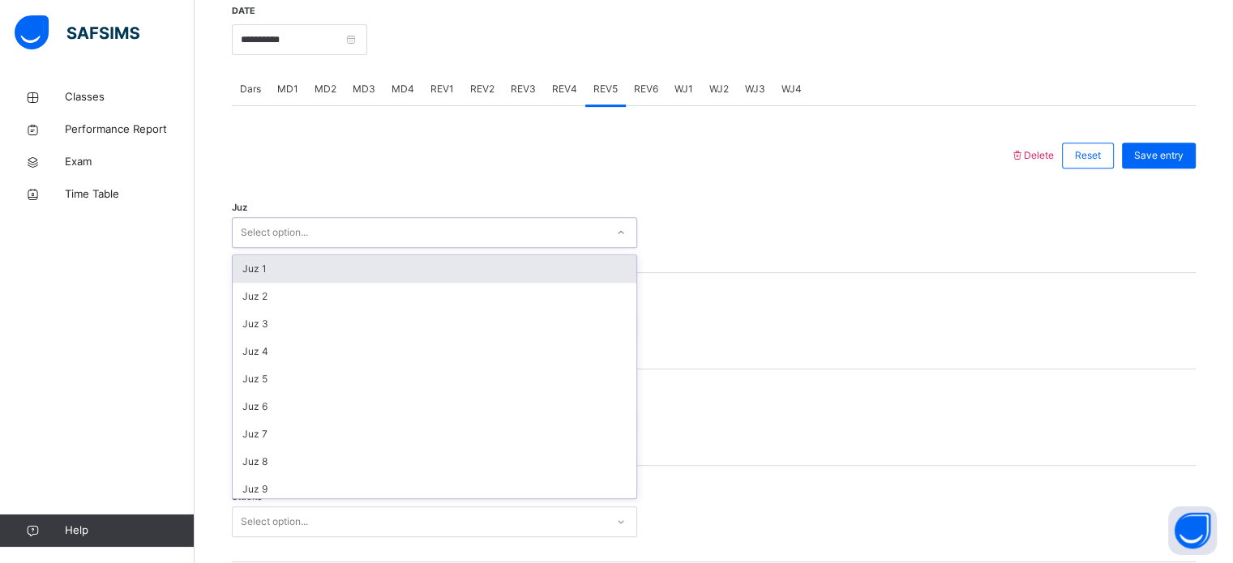
click at [392, 280] on div "Juz 1" at bounding box center [435, 269] width 404 height 28
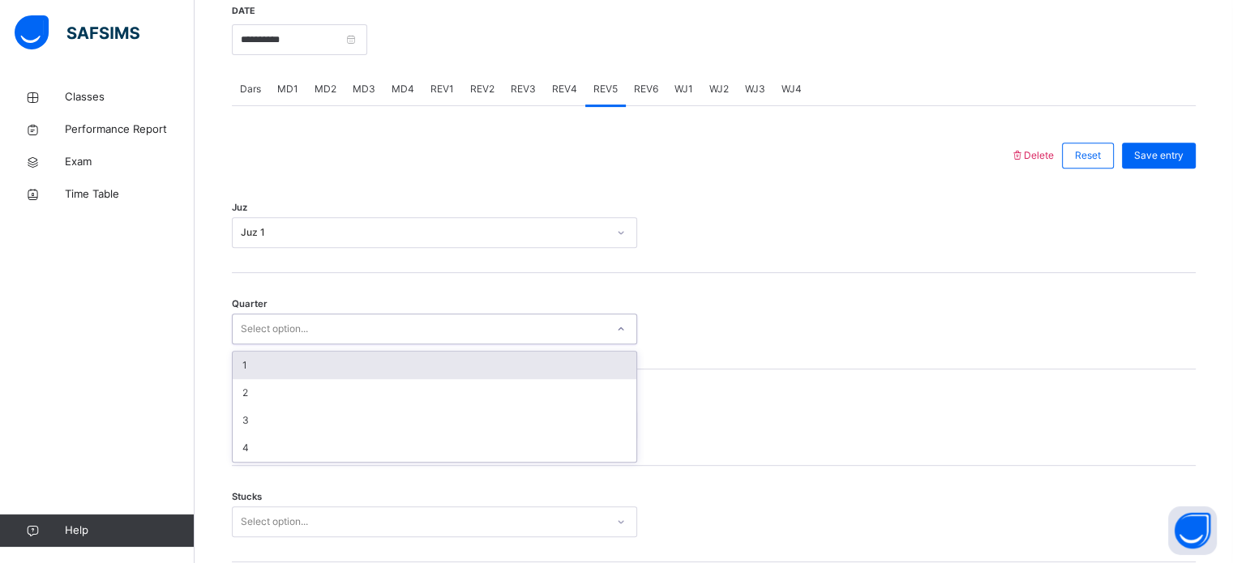
click at [347, 373] on div "1" at bounding box center [435, 366] width 404 height 28
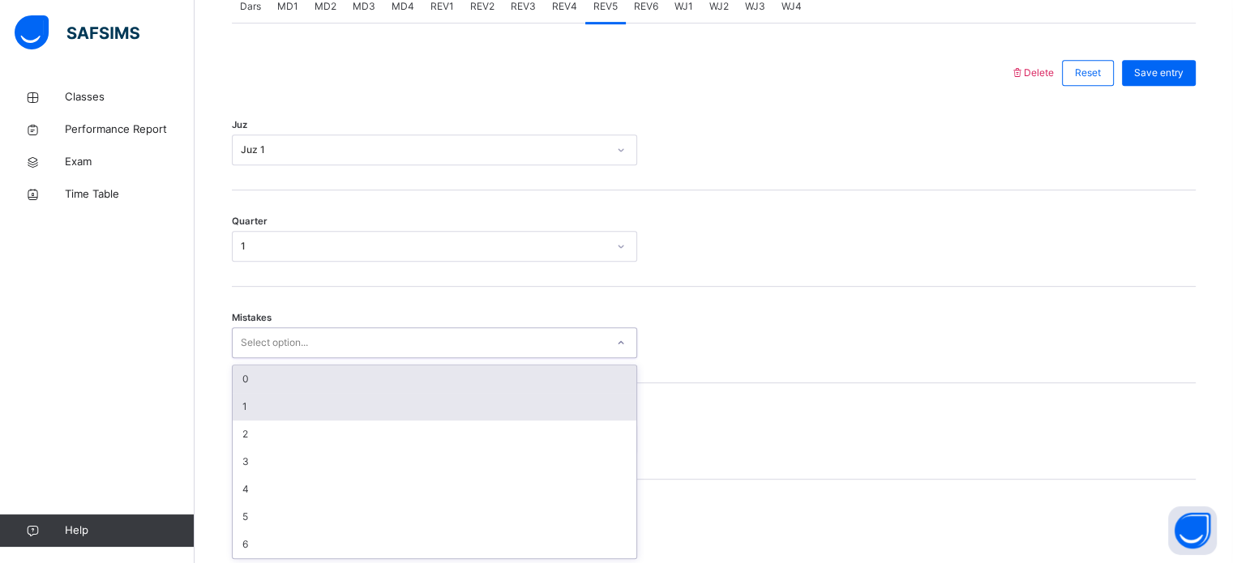
click at [319, 395] on div "1" at bounding box center [435, 407] width 404 height 28
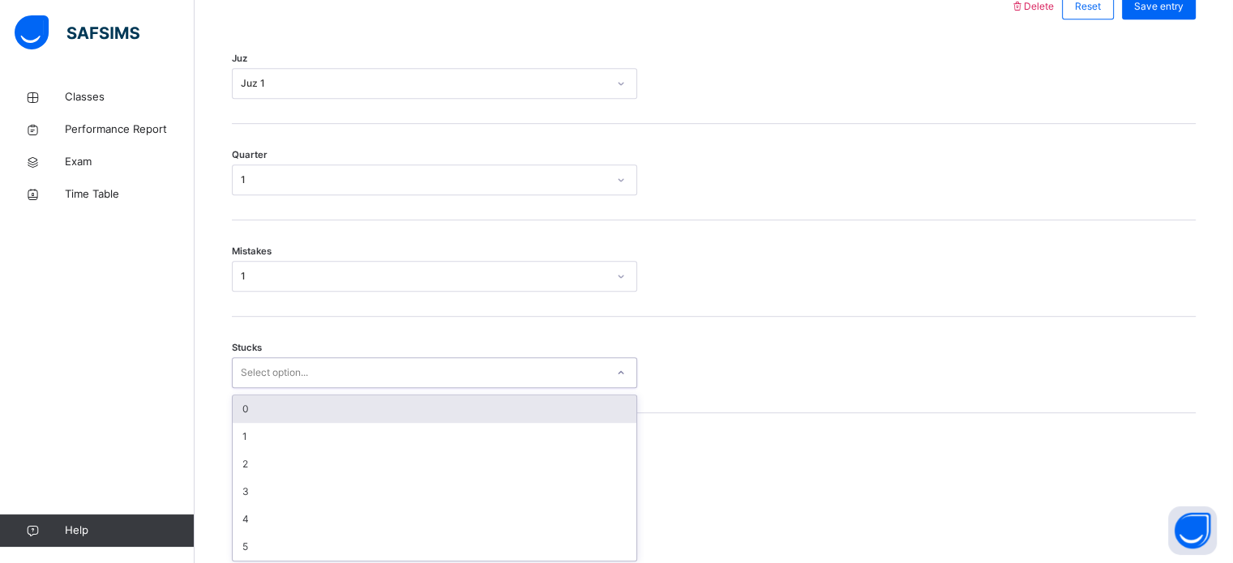
scroll to position [788, 0]
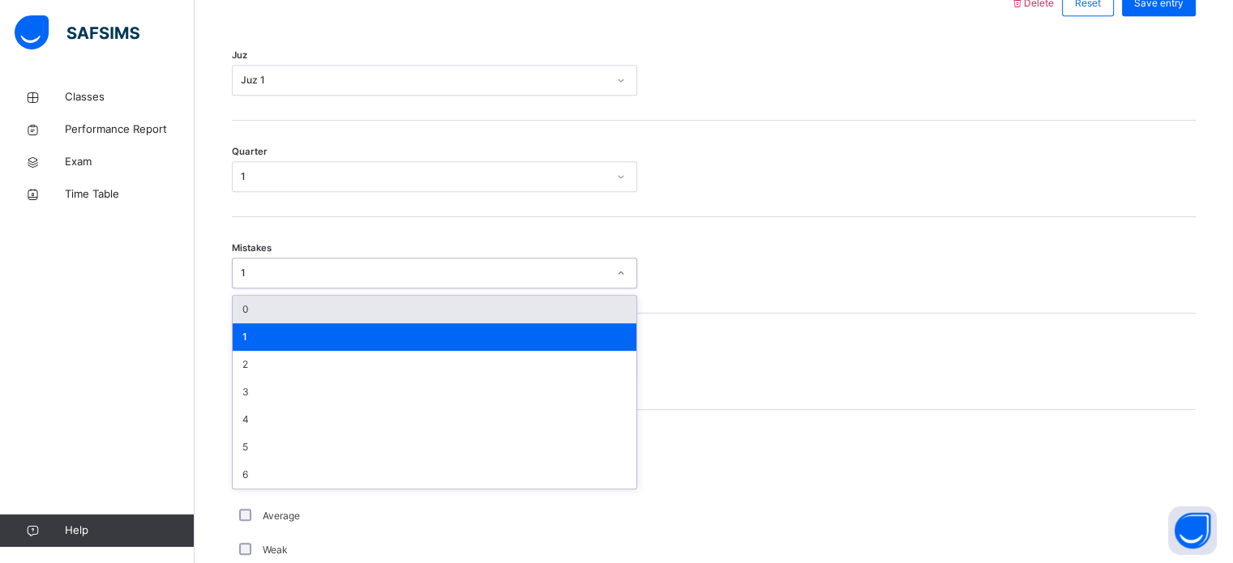
click at [314, 321] on div "0" at bounding box center [435, 310] width 404 height 28
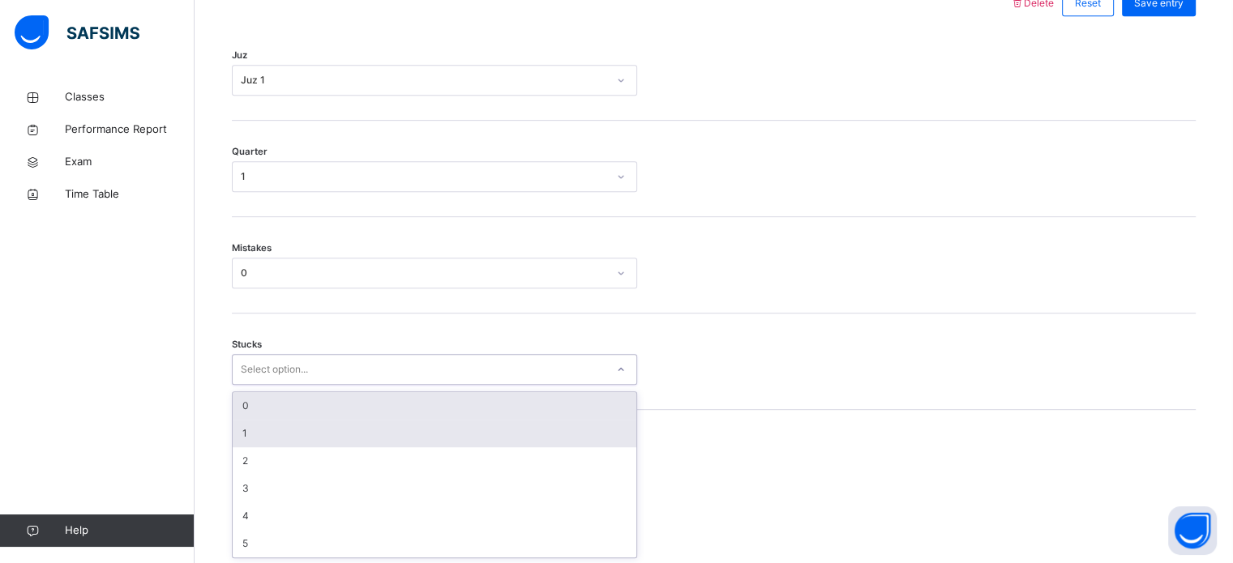
click at [266, 436] on div "1" at bounding box center [435, 434] width 404 height 28
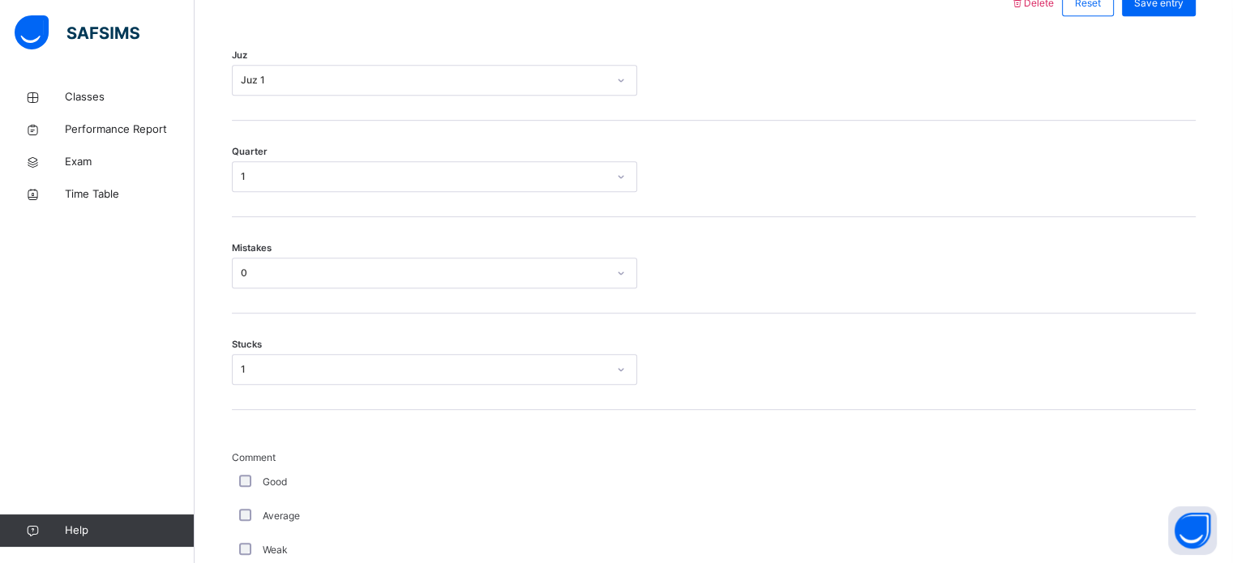
scroll to position [1367, 0]
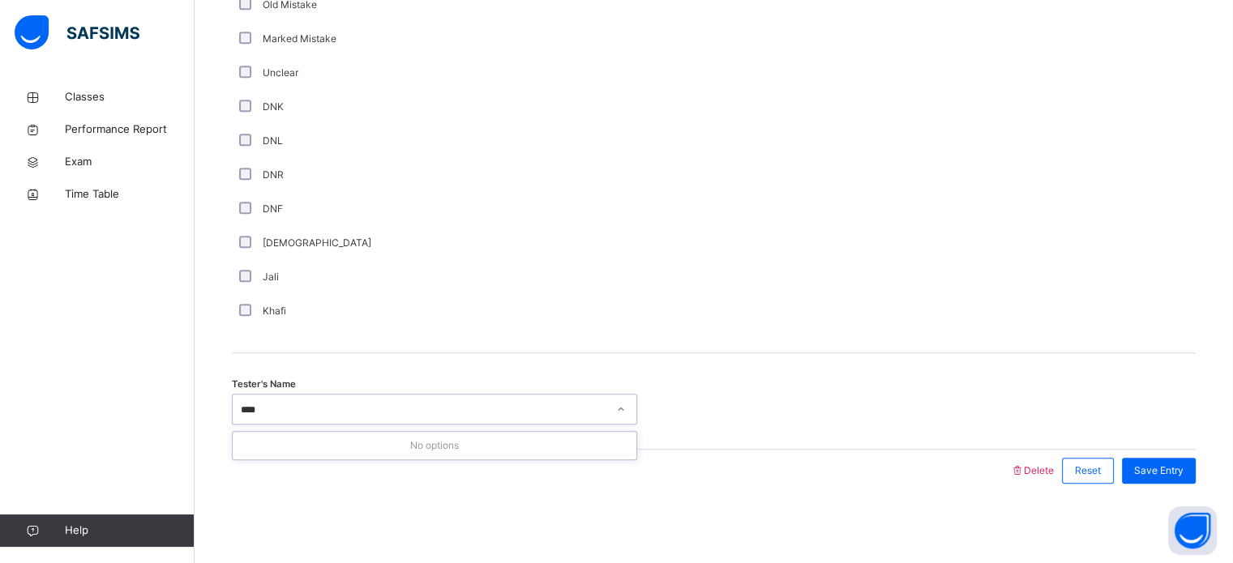
type input "***"
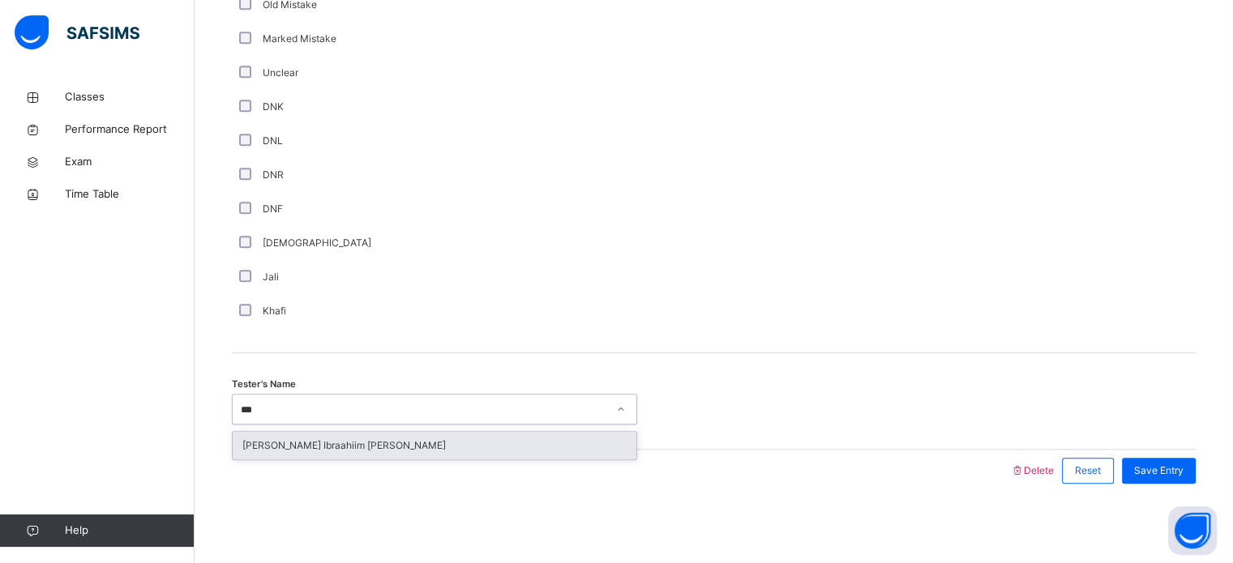
click at [419, 446] on div "[PERSON_NAME] Ibraahiim [PERSON_NAME]" at bounding box center [435, 446] width 404 height 28
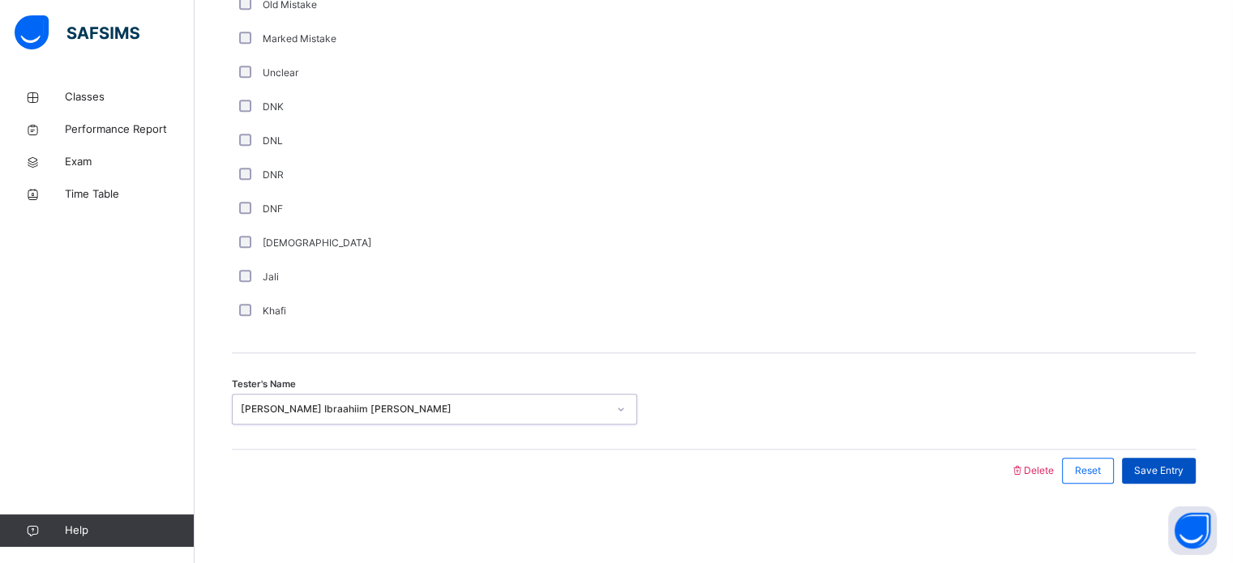
click at [1183, 464] on span "Save Entry" at bounding box center [1158, 471] width 49 height 15
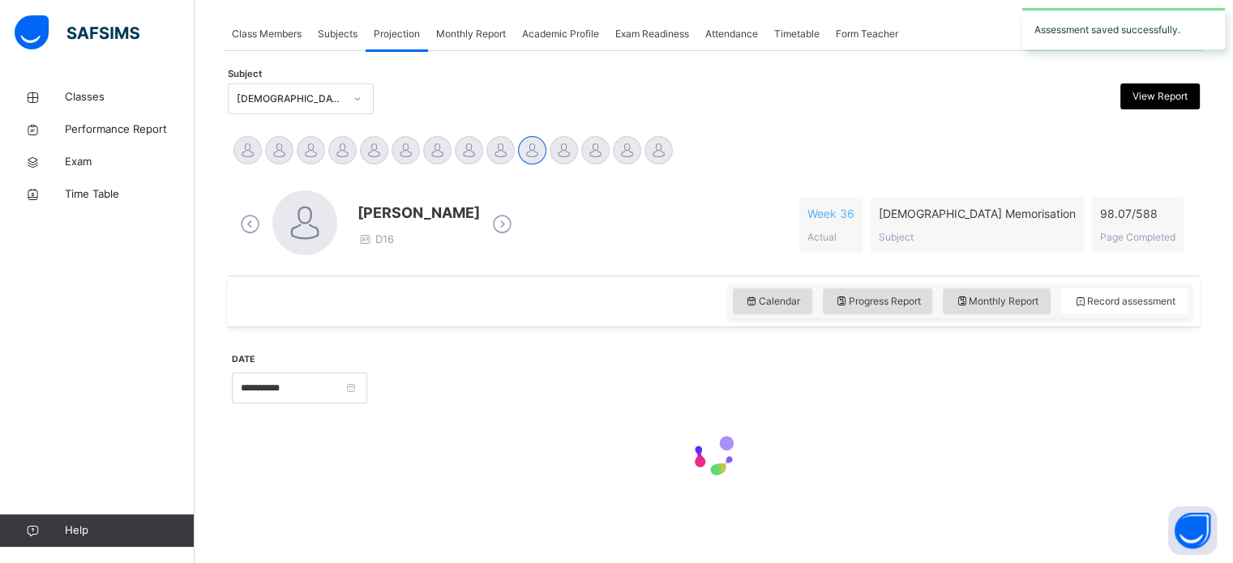
scroll to position [286, 0]
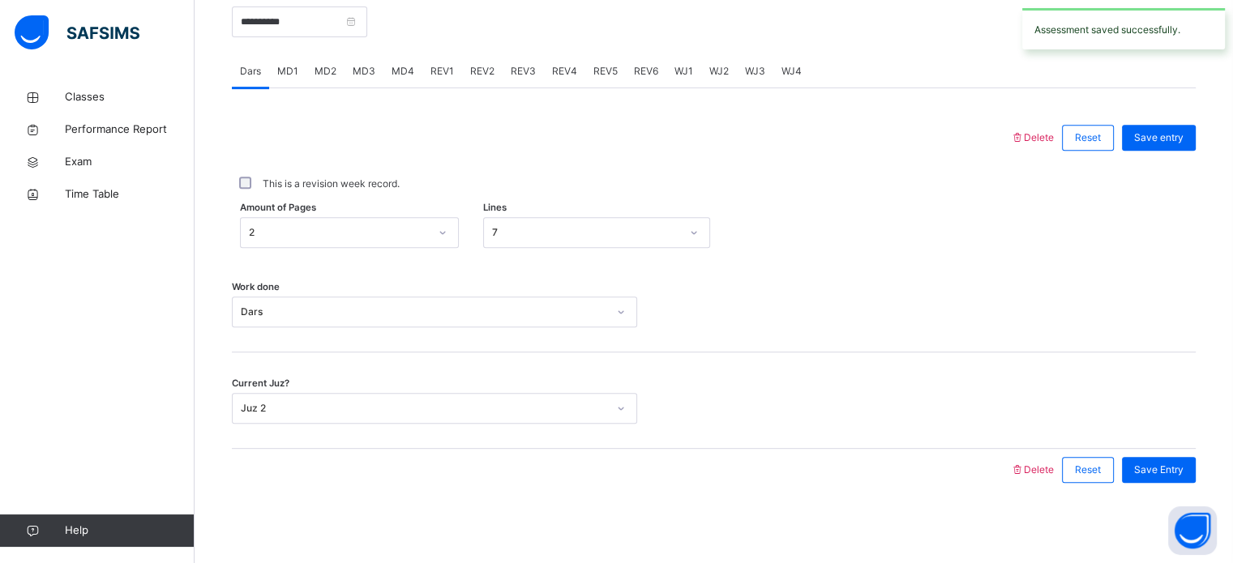
click at [365, 83] on div "MD3" at bounding box center [363, 71] width 39 height 32
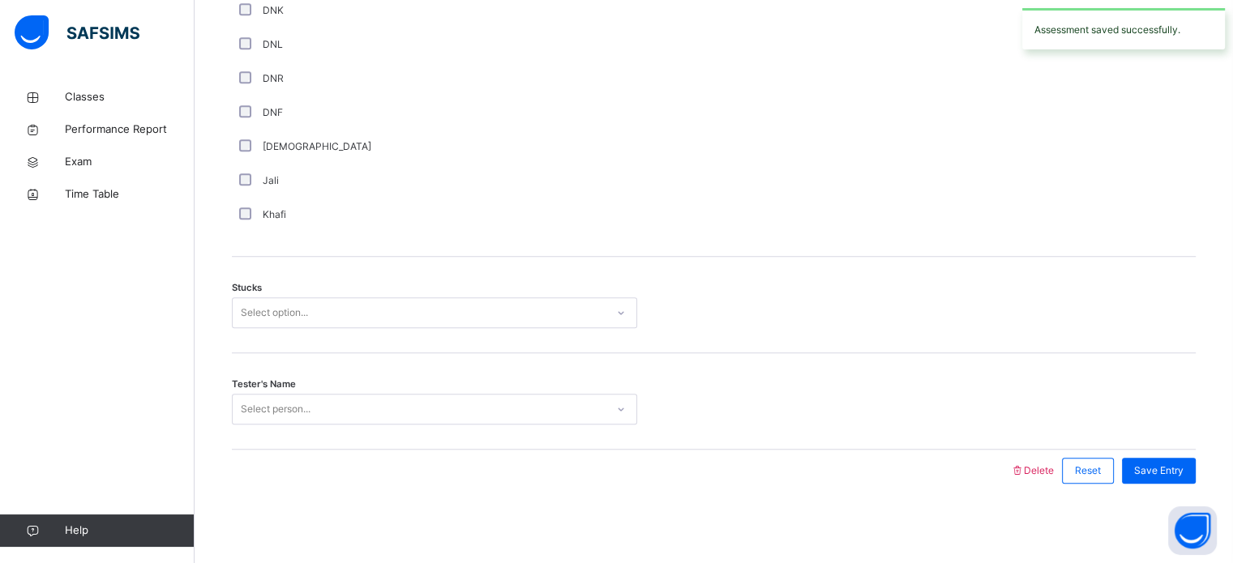
scroll to position [604, 0]
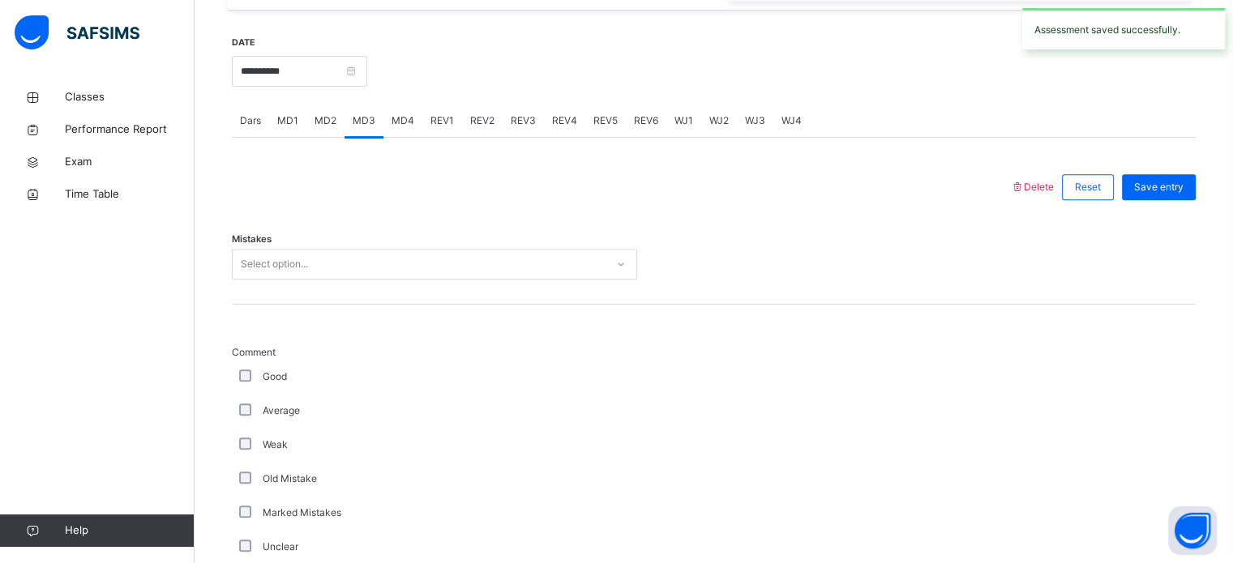
click at [324, 130] on div "MD2" at bounding box center [325, 121] width 38 height 32
click at [404, 117] on span "MD4" at bounding box center [402, 120] width 23 height 15
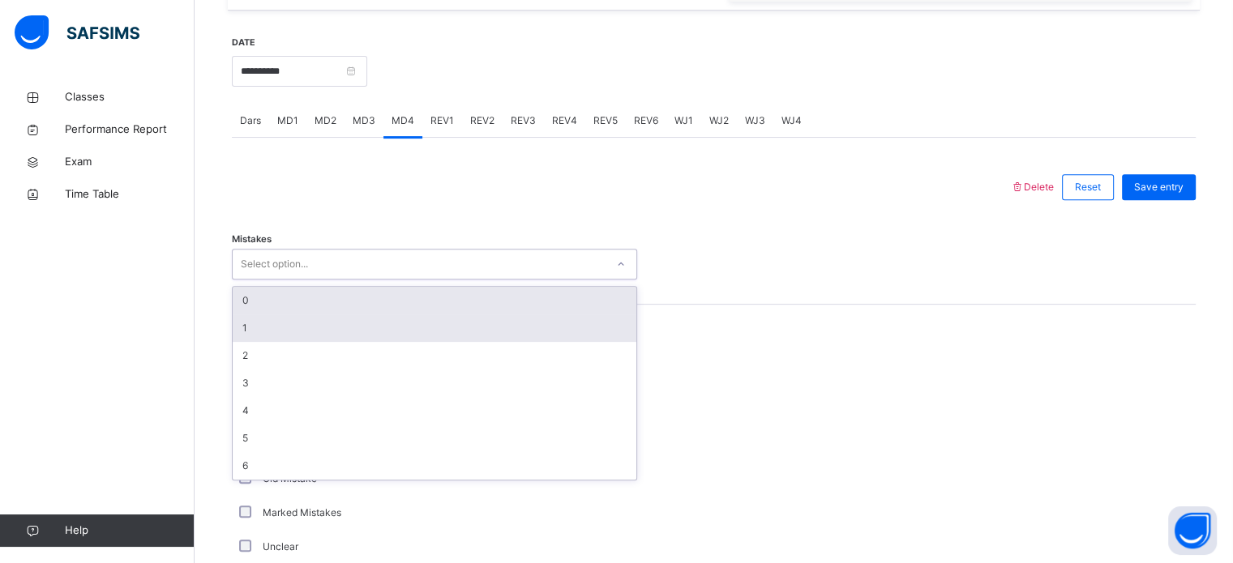
click at [271, 336] on div "1" at bounding box center [435, 328] width 404 height 28
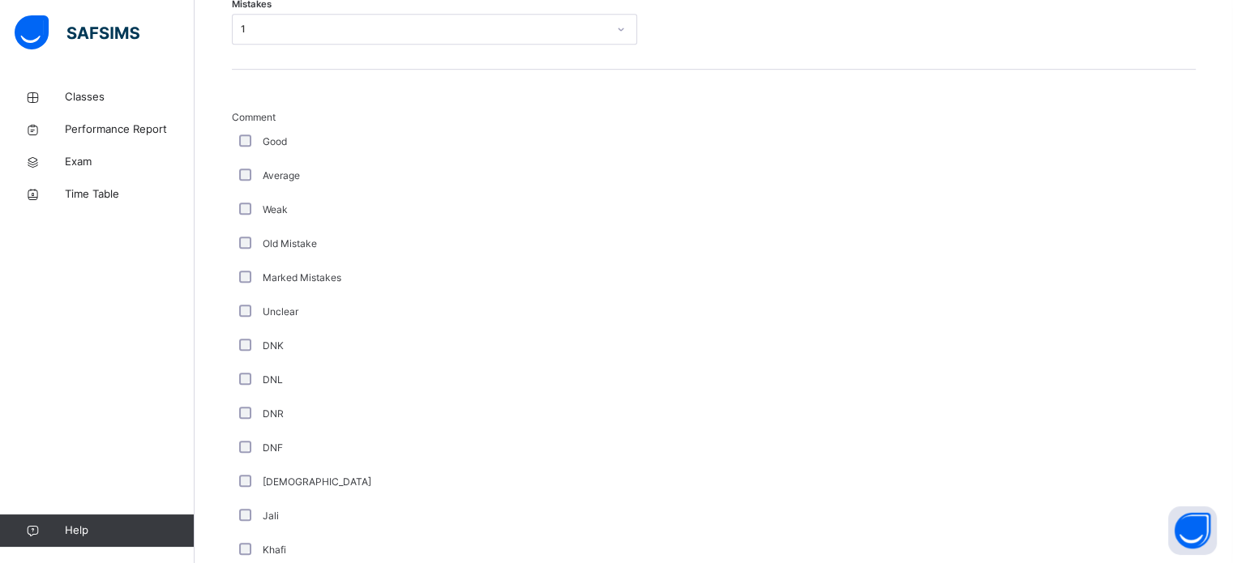
scroll to position [843, 0]
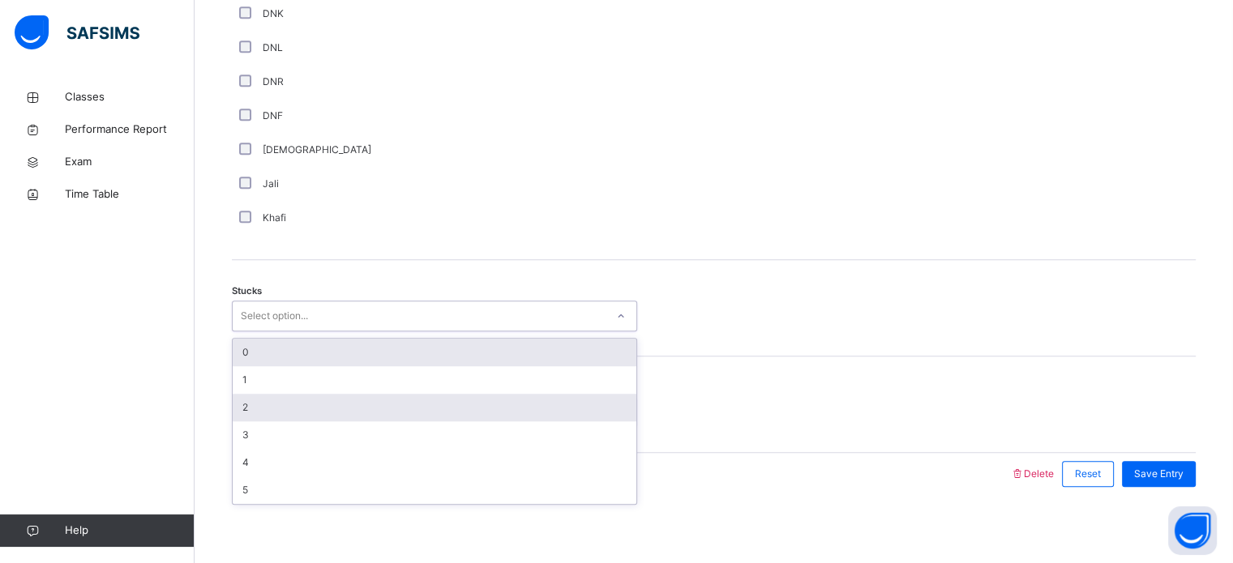
click at [269, 414] on div "2" at bounding box center [435, 408] width 404 height 28
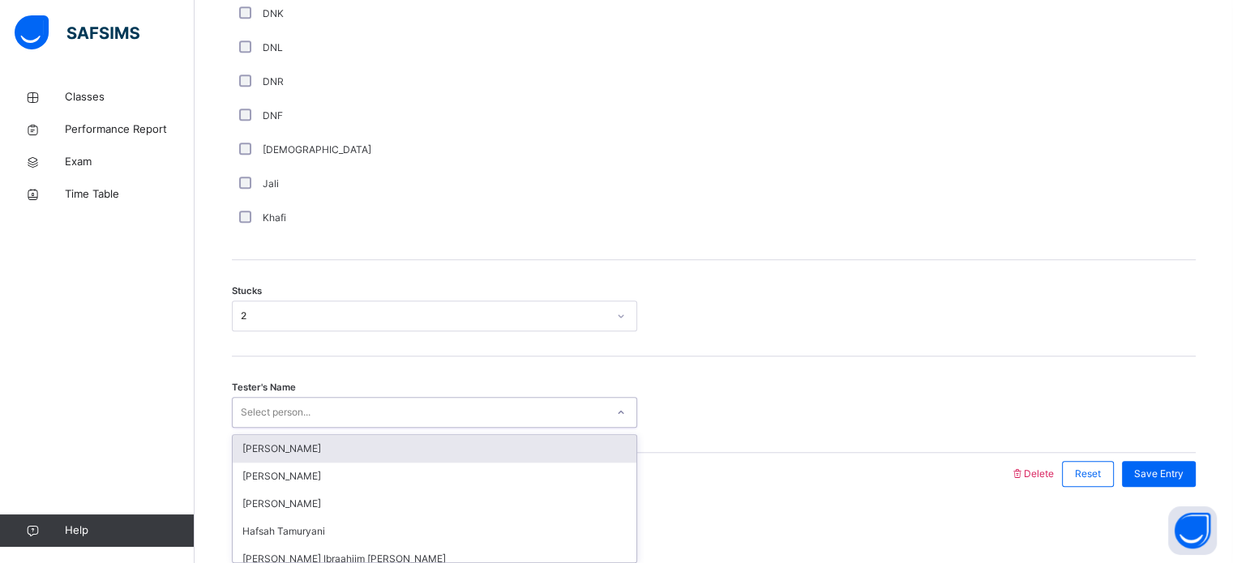
scroll to position [1174, 0]
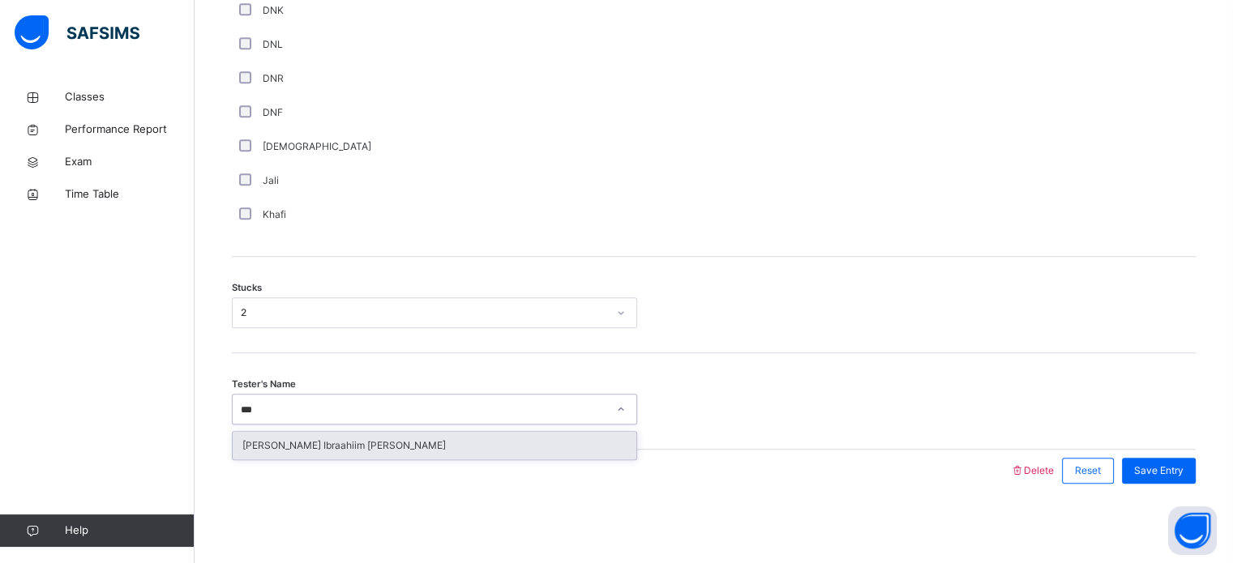
type input "****"
click at [417, 444] on div "[PERSON_NAME] Ibraahiim [PERSON_NAME]" at bounding box center [435, 446] width 404 height 28
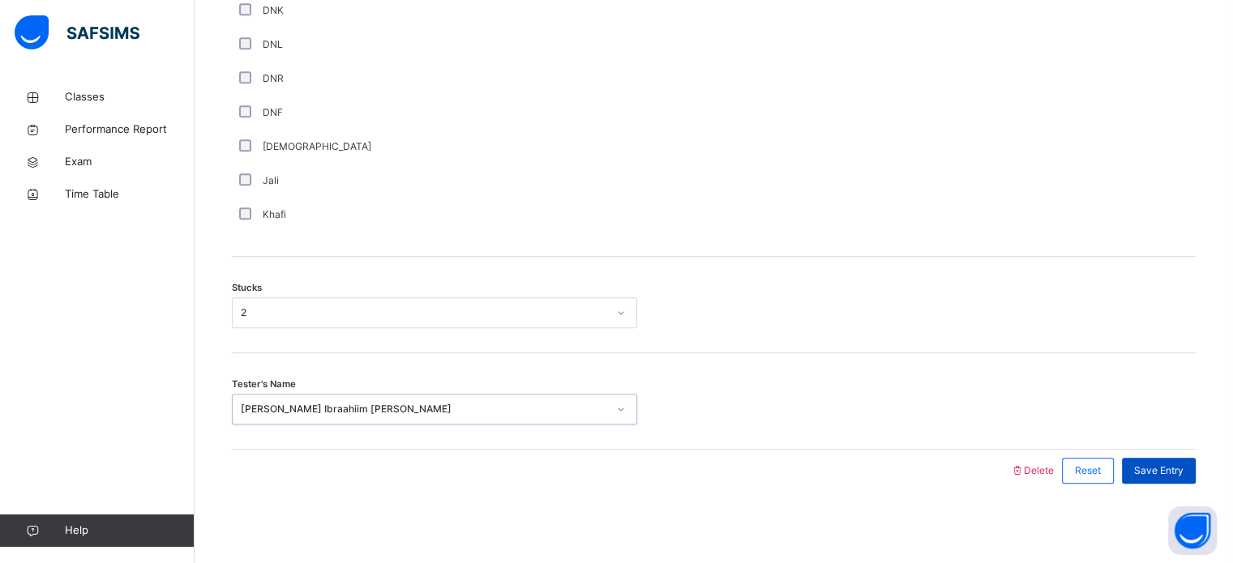
click at [1182, 473] on span "Save Entry" at bounding box center [1158, 471] width 49 height 15
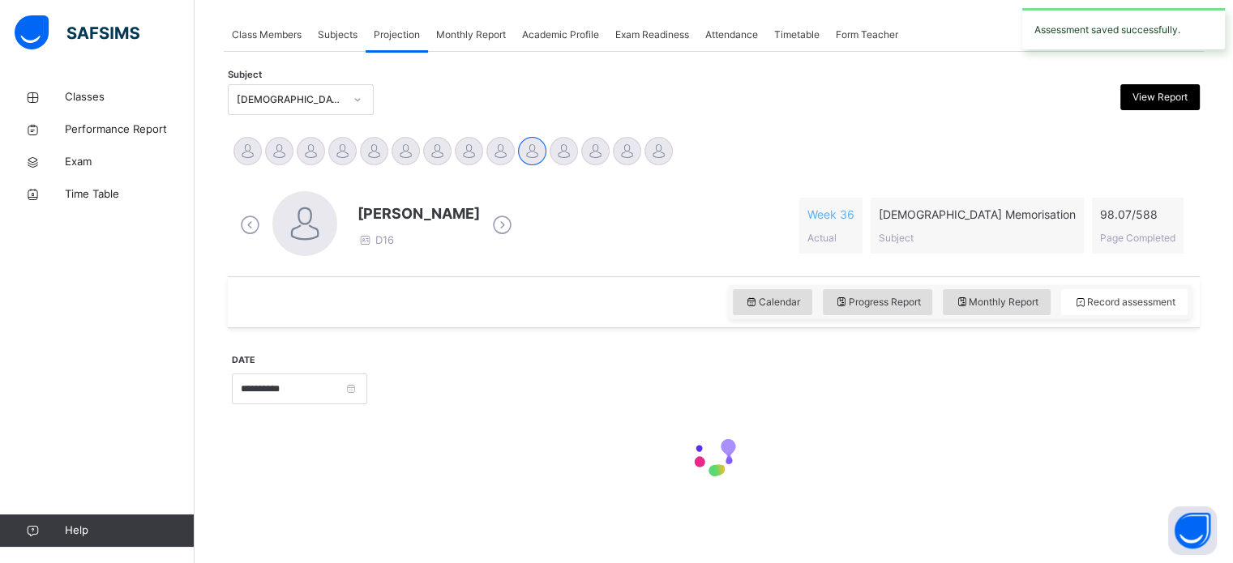
click at [797, 170] on div "[PERSON_NAME] [PERSON_NAME] [PERSON_NAME] [PERSON_NAME] Ibraahiim [PERSON_NAME]…" at bounding box center [714, 153] width 972 height 44
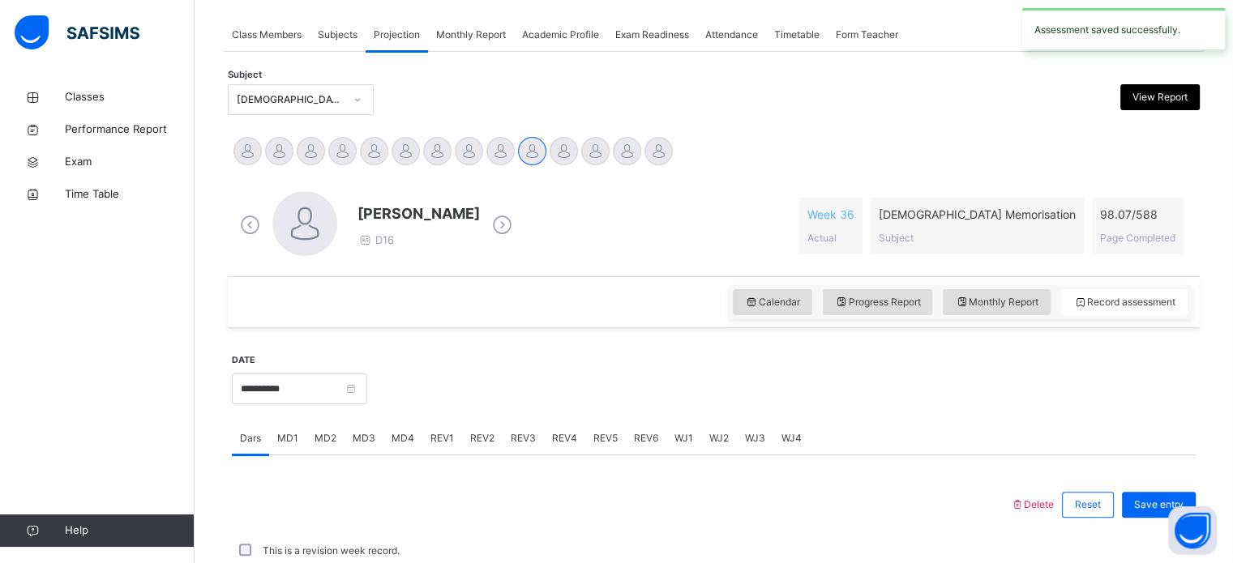
scroll to position [653, 0]
